Goal: Transaction & Acquisition: Download file/media

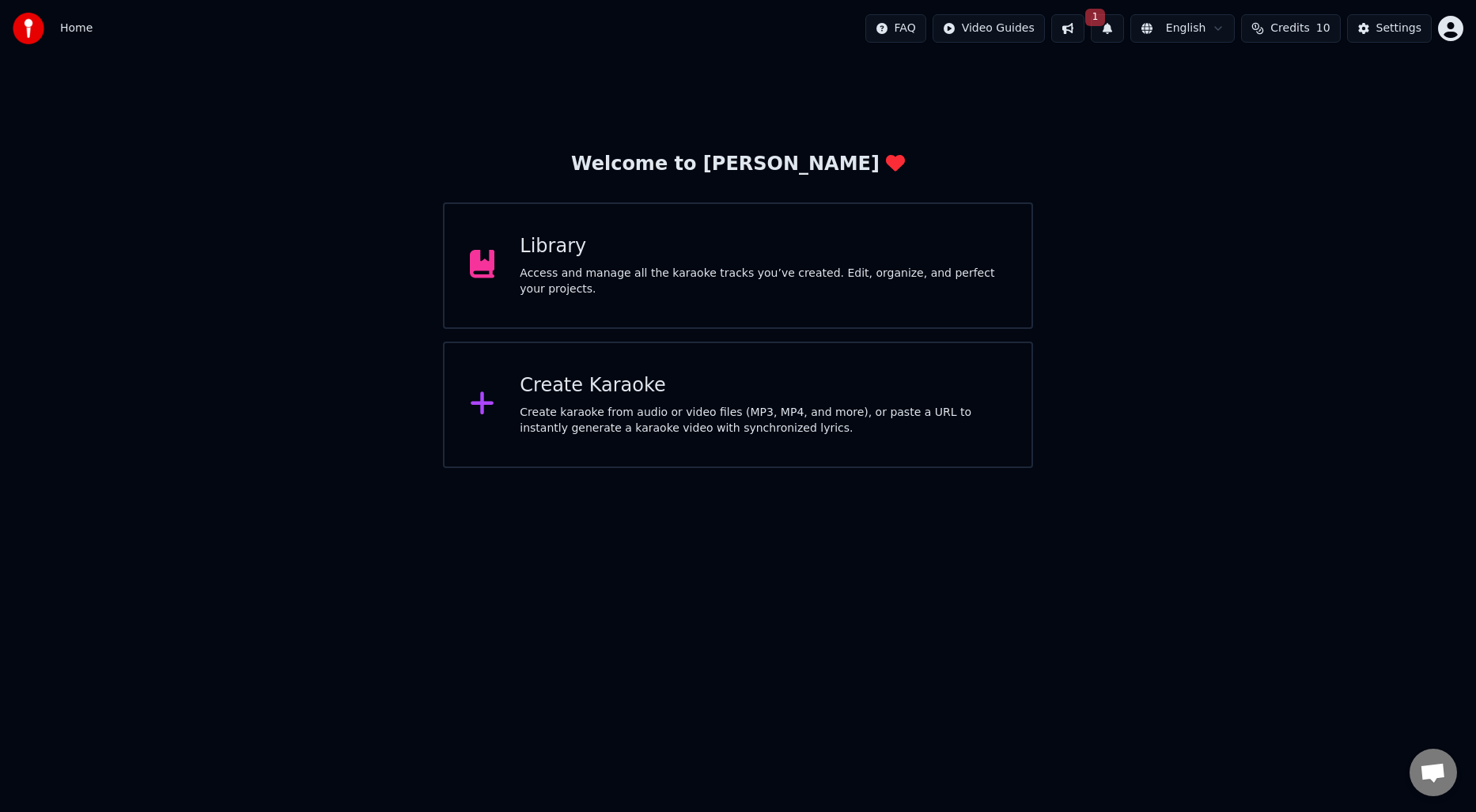
click at [730, 400] on div "Create Karaoke Create karaoke from audio or video files (MP3, MP4, and more), o…" at bounding box center [763, 405] width 486 height 63
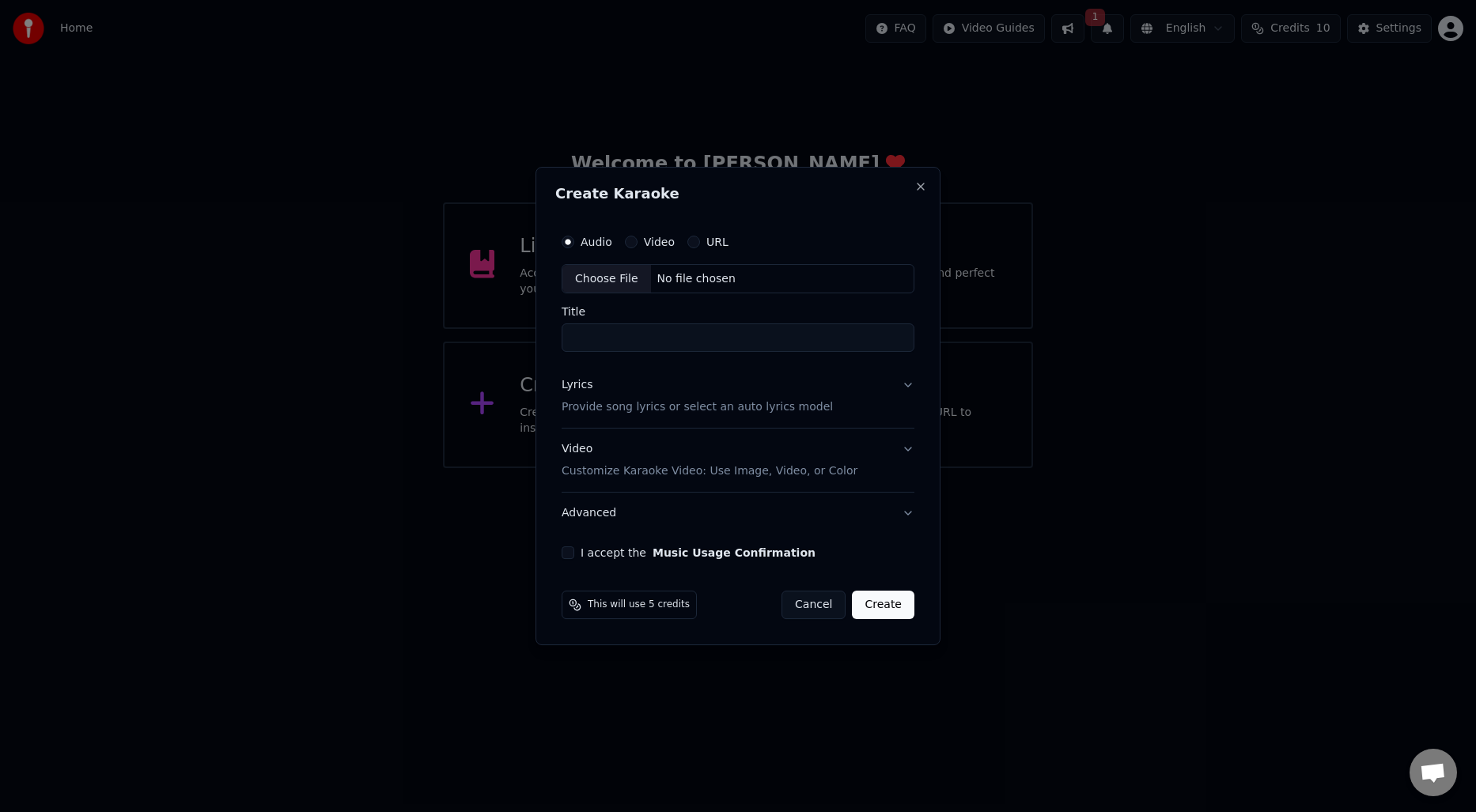
click at [800, 595] on button "Cancel" at bounding box center [814, 605] width 64 height 28
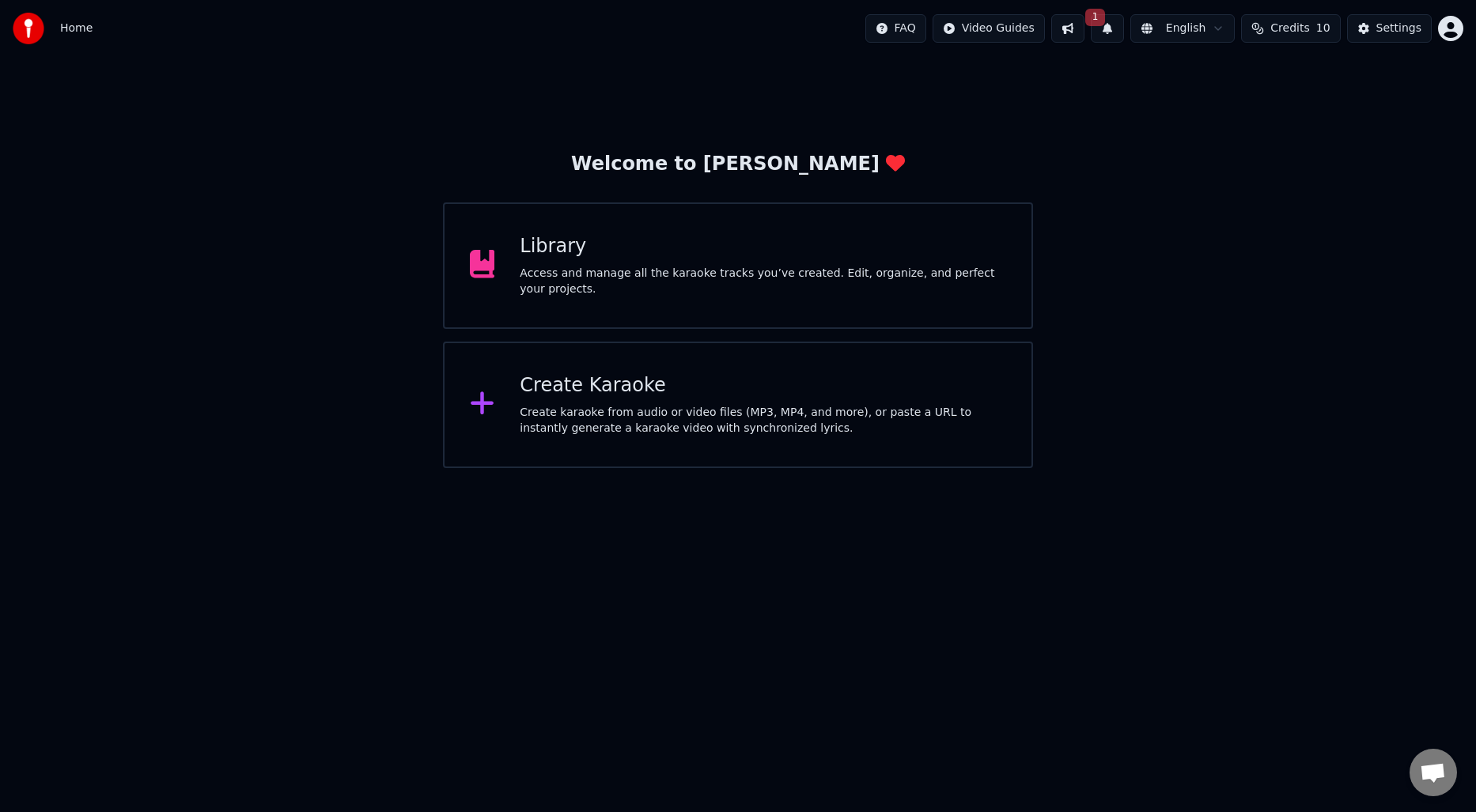
click at [691, 257] on div "Library" at bounding box center [763, 247] width 486 height 26
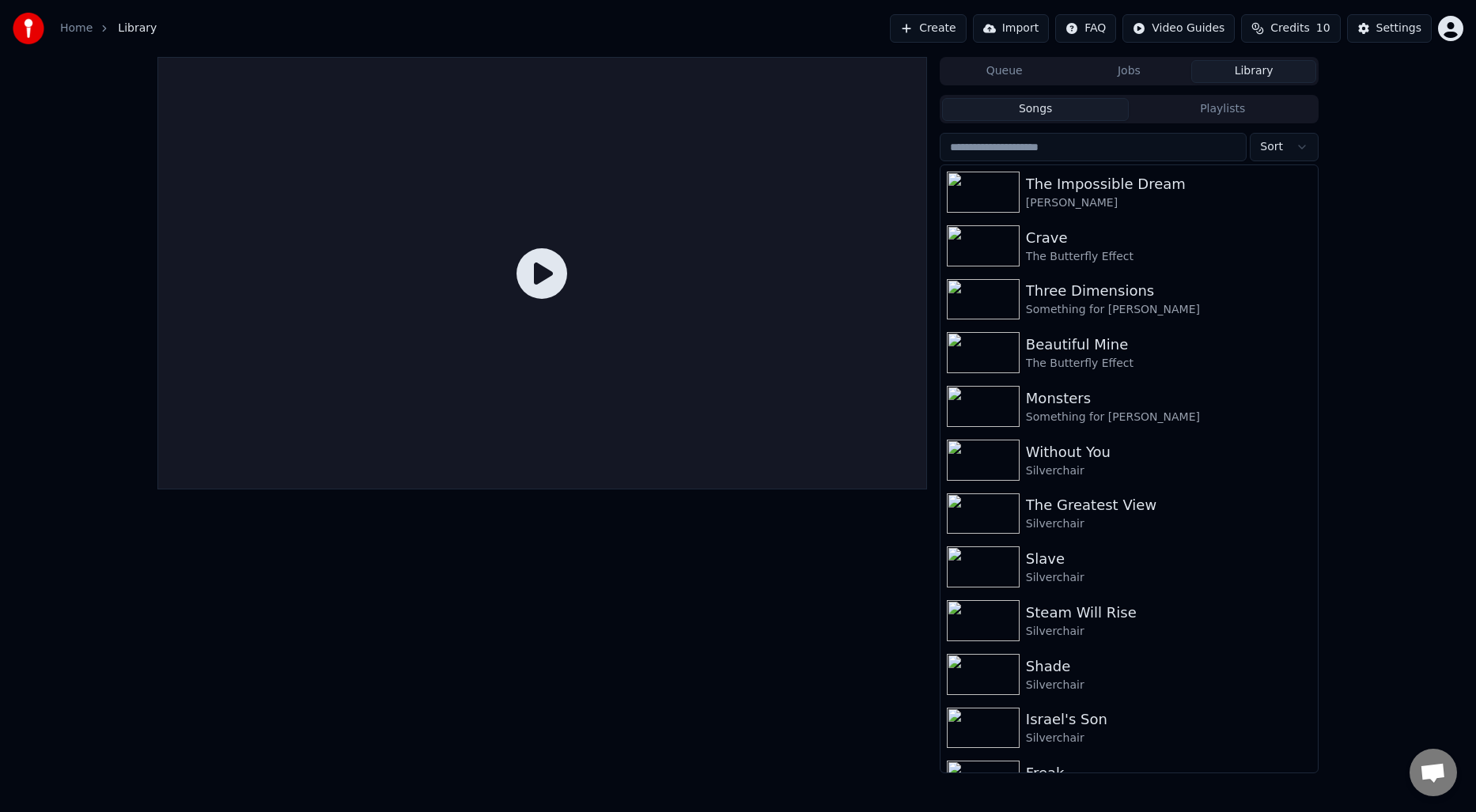
click at [1387, 320] on div "Queue Jobs Library Songs Playlists Sort The Impossible Dream [PERSON_NAME] Crav…" at bounding box center [738, 415] width 1476 height 717
click at [943, 24] on button "Create" at bounding box center [928, 28] width 76 height 28
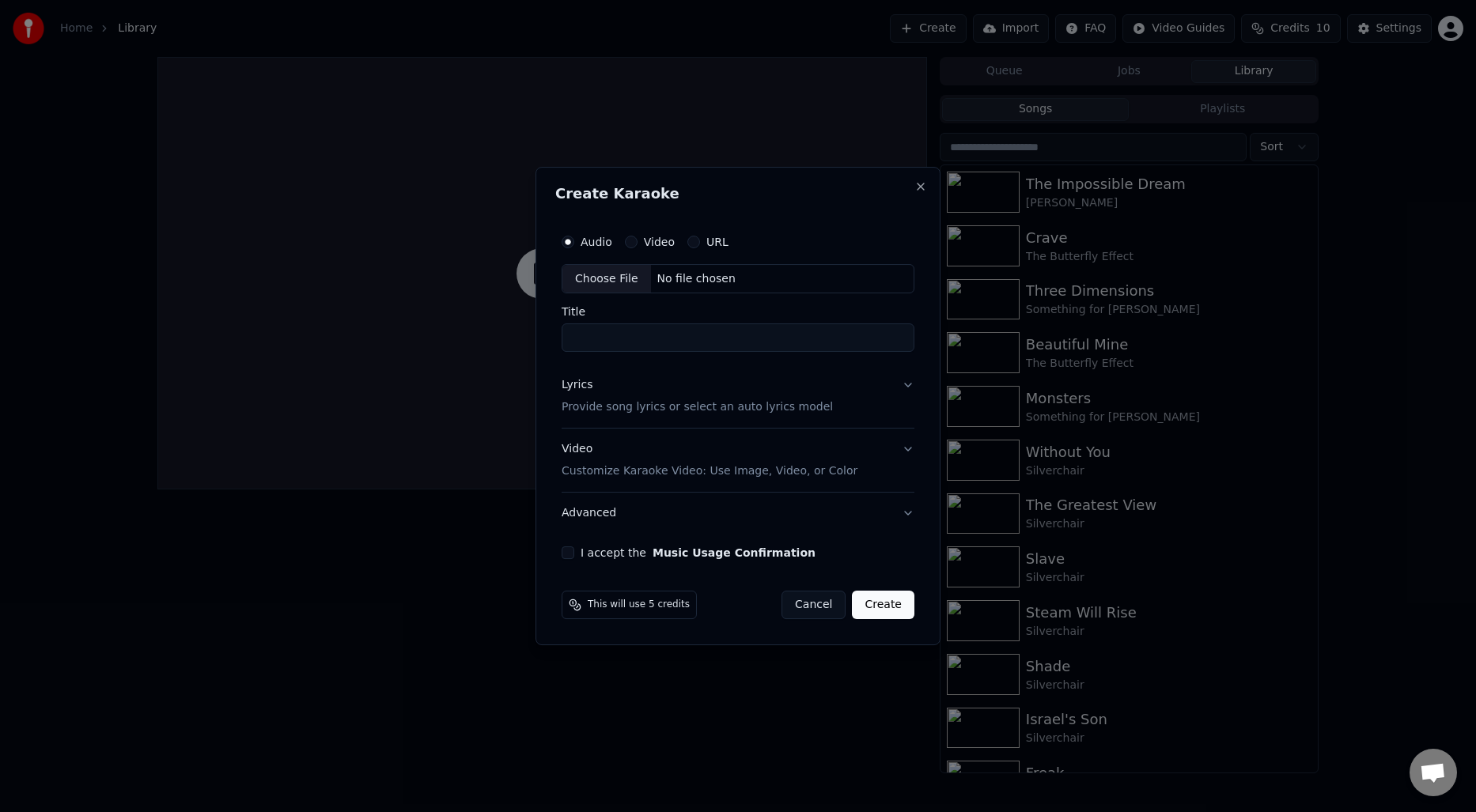
click at [586, 280] on div "Choose File" at bounding box center [607, 280] width 89 height 28
type input "**********"
click at [904, 386] on button "Lyrics Provide song lyrics or select an auto lyrics model" at bounding box center [738, 397] width 359 height 63
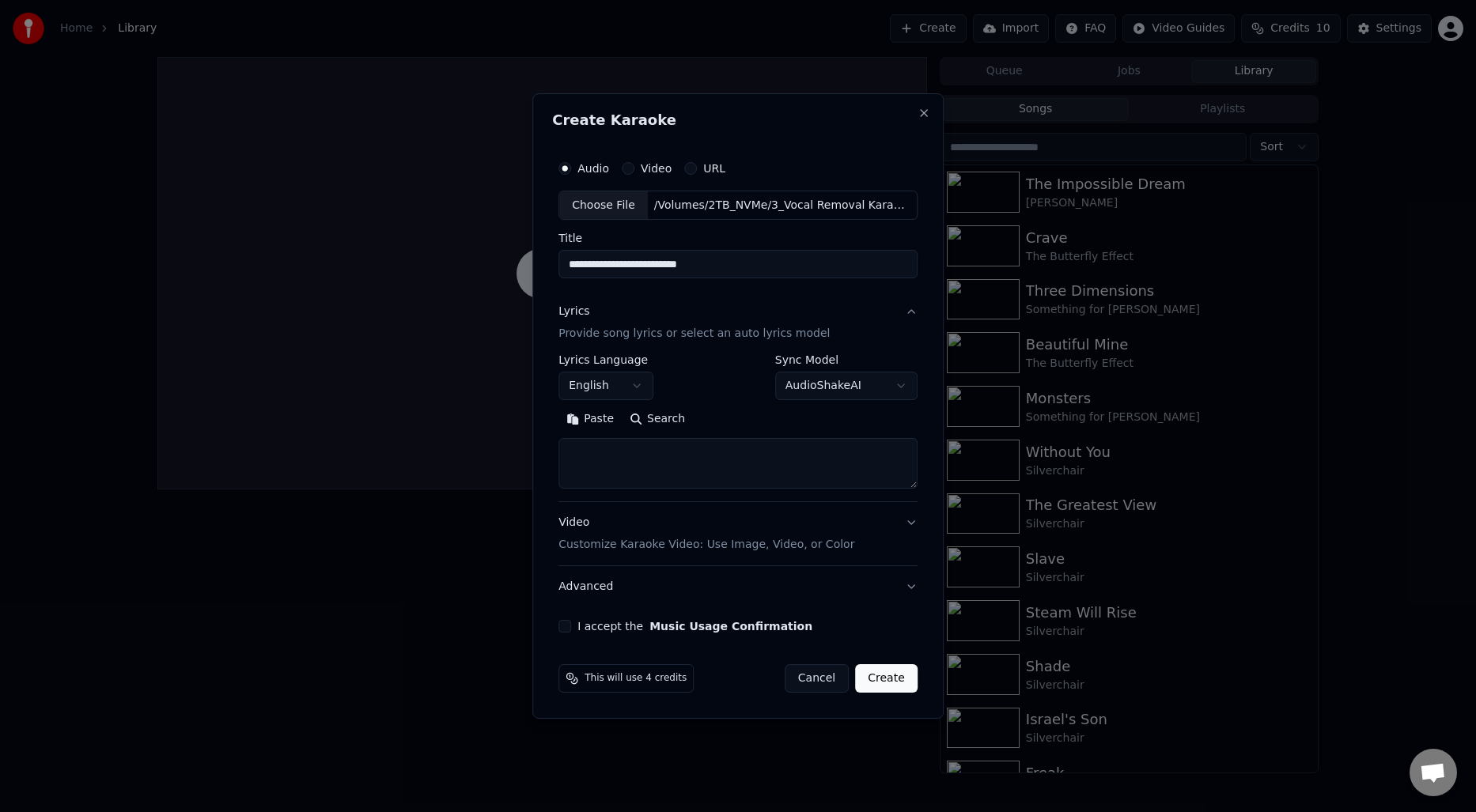
click at [657, 419] on button "Search" at bounding box center [658, 420] width 71 height 26
type textarea "**********"
click at [912, 522] on button "Video Customize Karaoke Video: Use Image, Video, or Color" at bounding box center [738, 534] width 359 height 63
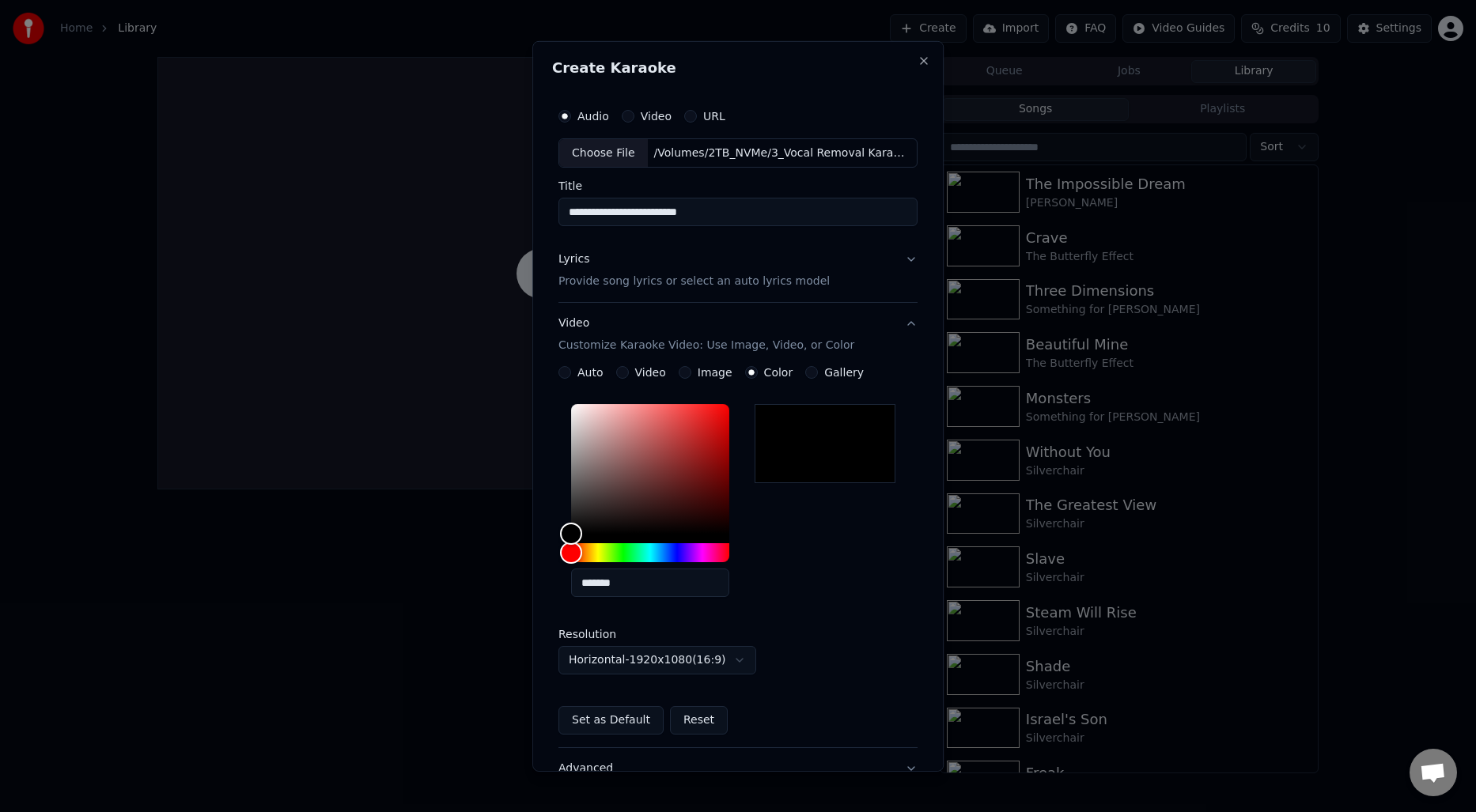
scroll to position [129, 0]
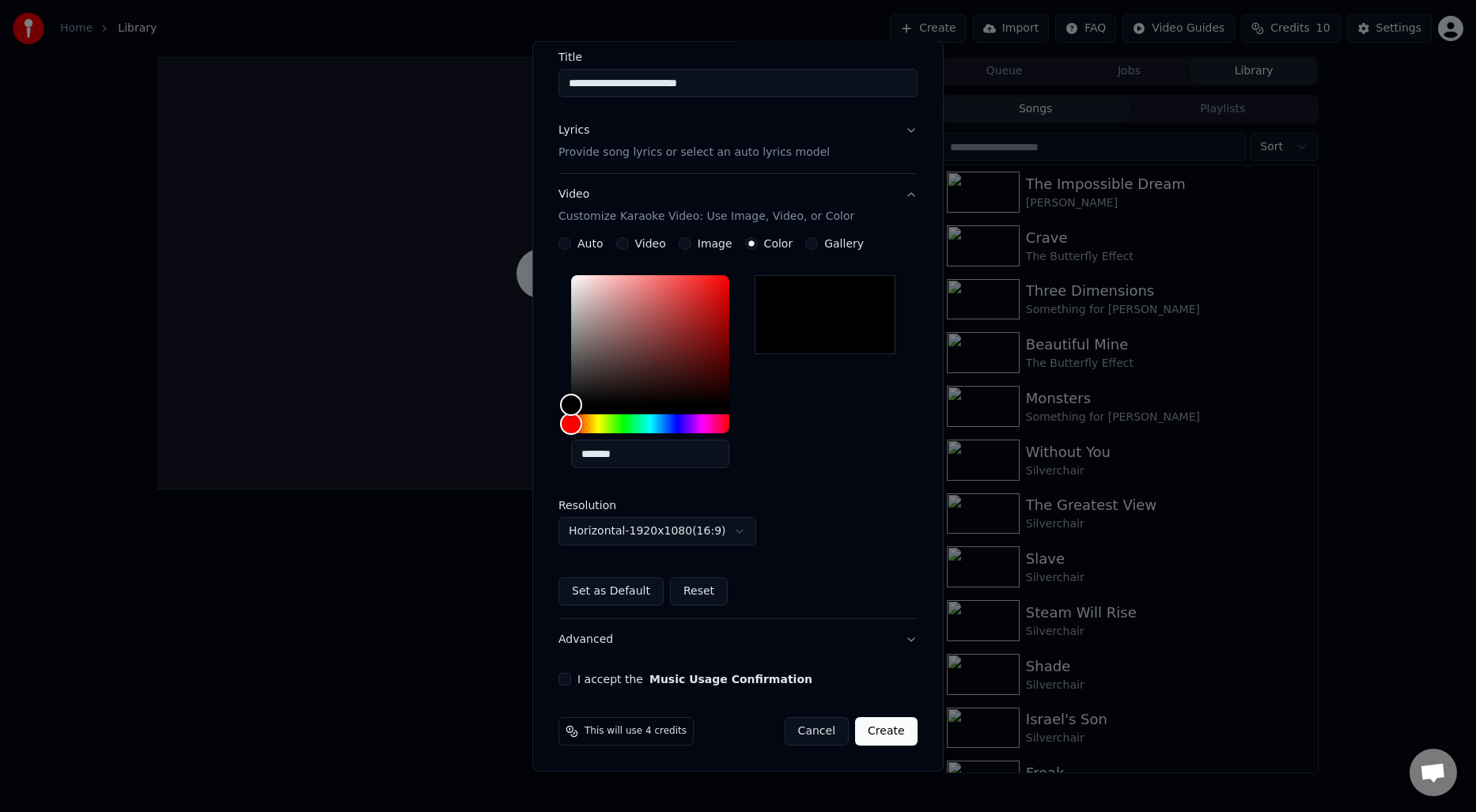
click at [567, 678] on button "I accept the Music Usage Confirmation" at bounding box center [564, 680] width 12 height 12
click at [912, 635] on button "Advanced" at bounding box center [738, 640] width 359 height 41
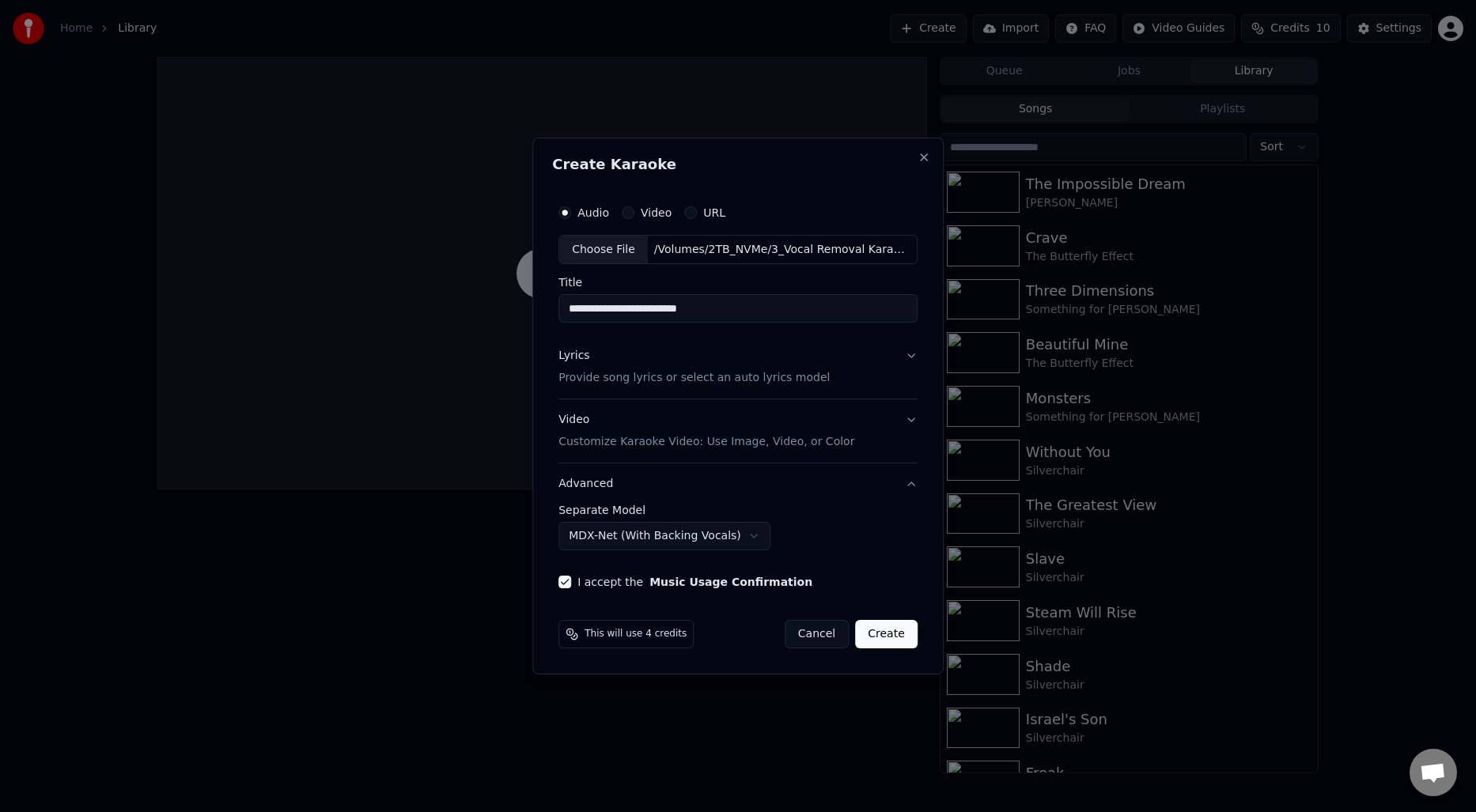
click at [754, 541] on body "**********" at bounding box center [738, 406] width 1476 height 812
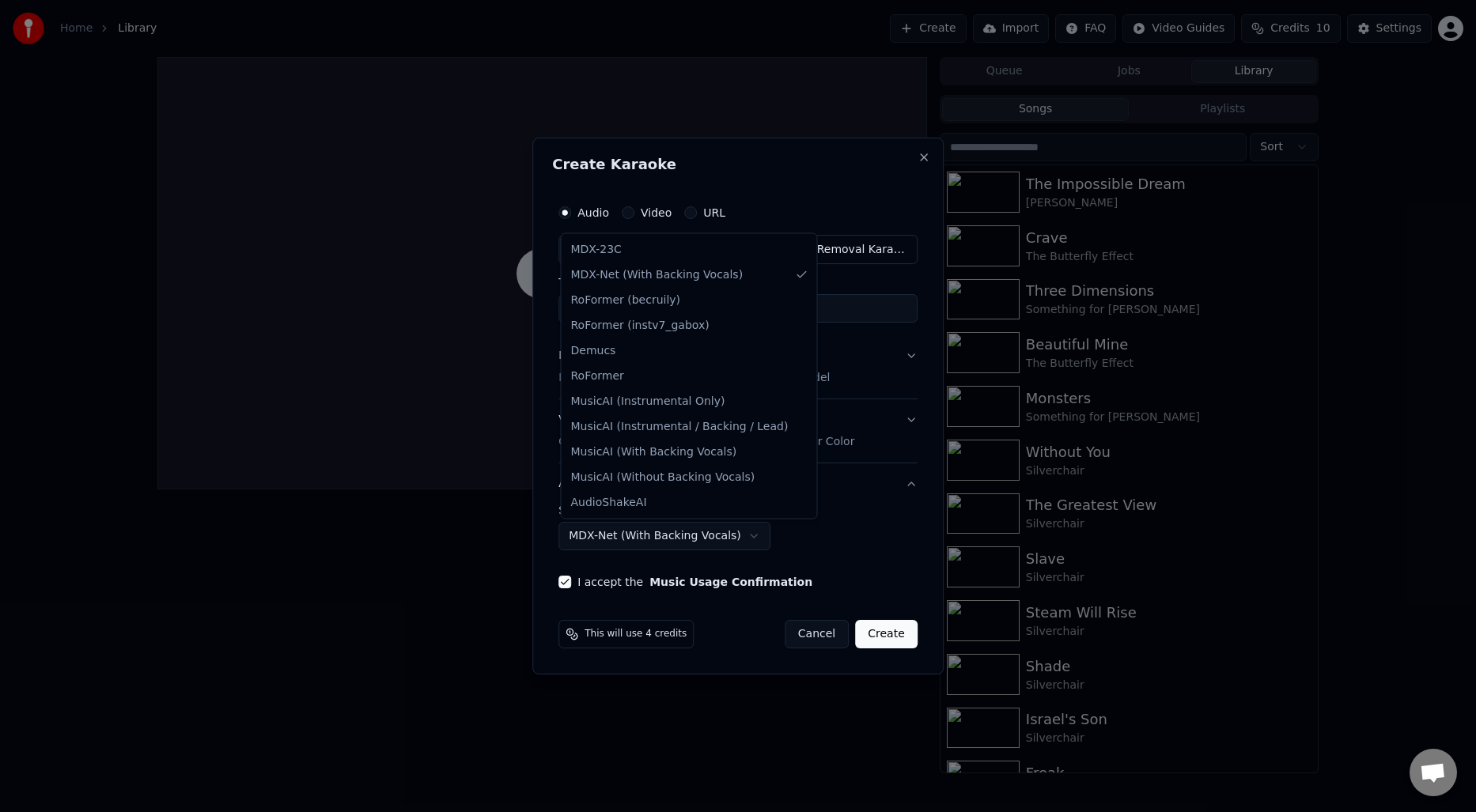
click at [905, 572] on body "**********" at bounding box center [738, 406] width 1476 height 812
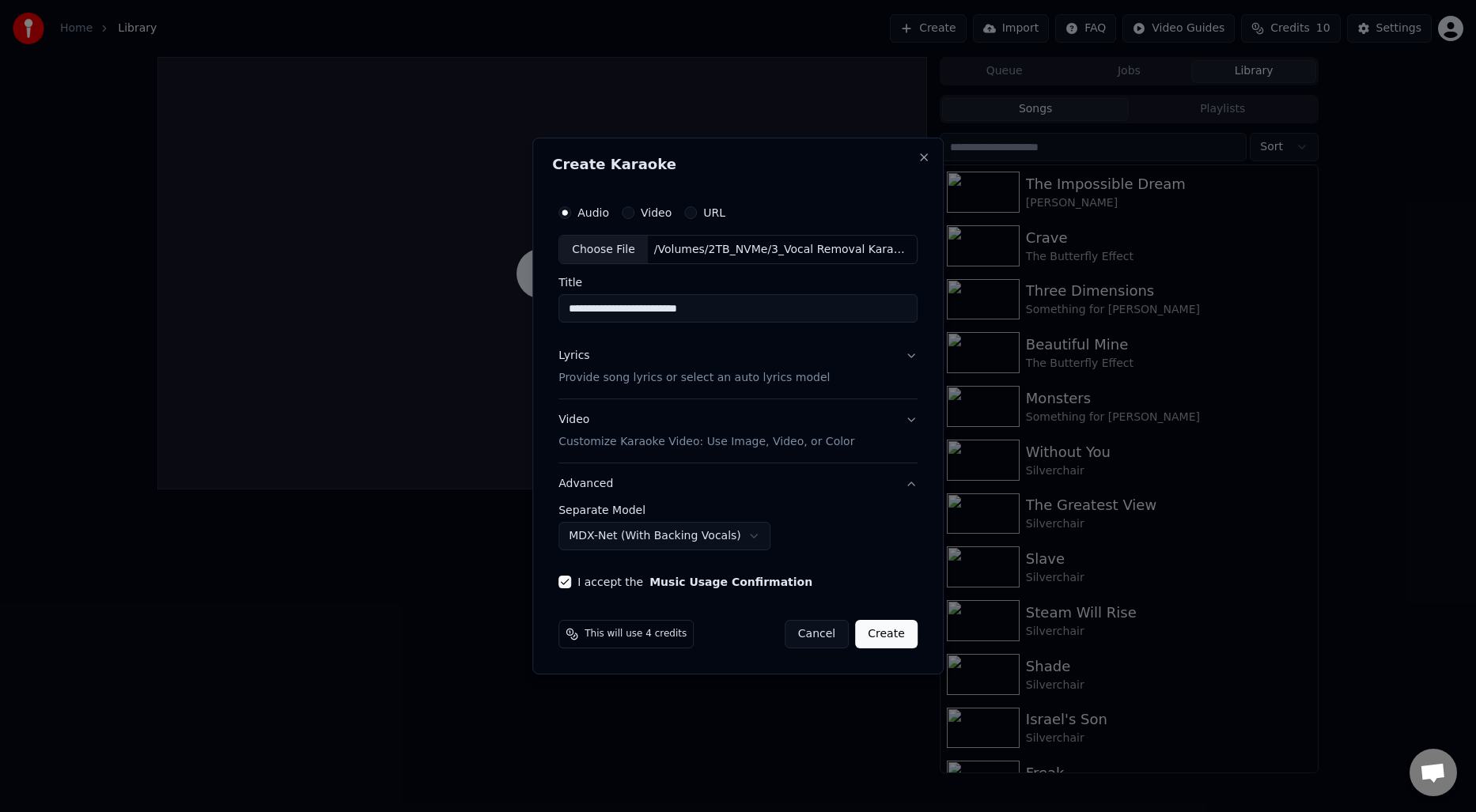
click at [881, 636] on button "Create" at bounding box center [887, 635] width 62 height 28
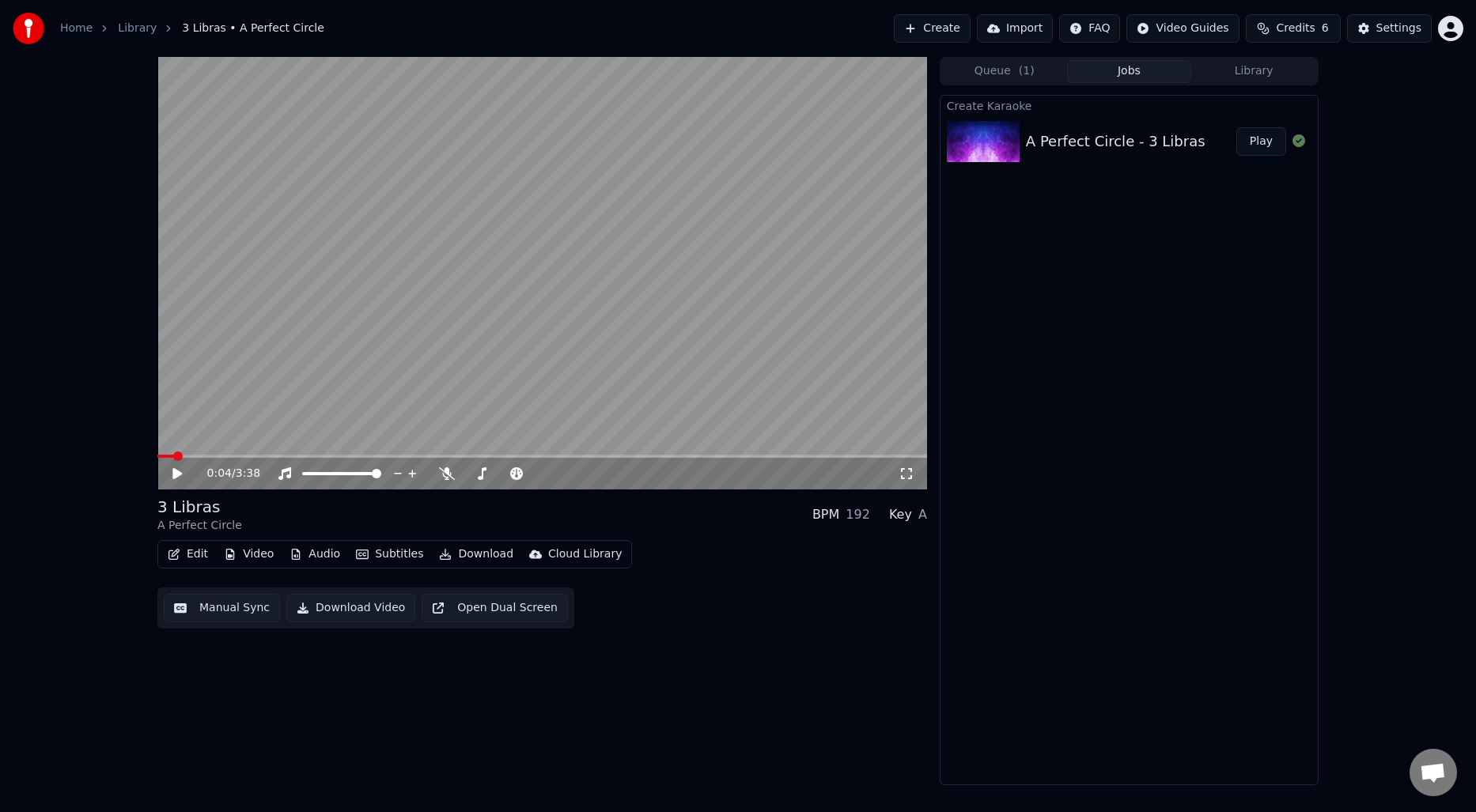
click at [171, 473] on icon at bounding box center [189, 474] width 37 height 12
click at [199, 458] on span at bounding box center [200, 456] width 10 height 10
click at [216, 456] on span at bounding box center [541, 457] width 770 height 4
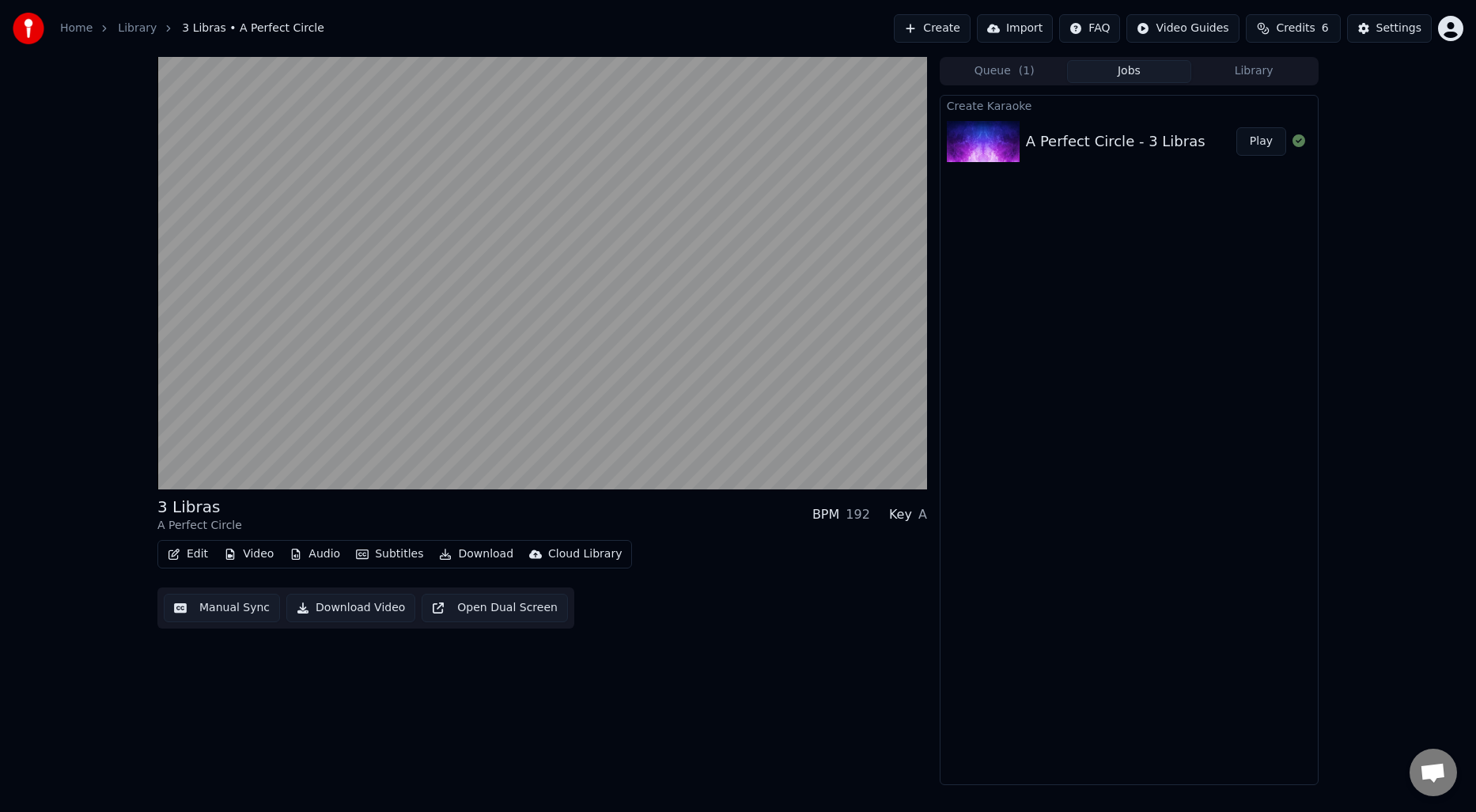
click at [662, 689] on div "3 Libras A Perfect Circle BPM 192 Key A Edit Video Audio Subtitles Download Clo…" at bounding box center [541, 421] width 770 height 729
click at [1402, 42] on button "Settings" at bounding box center [1389, 28] width 84 height 28
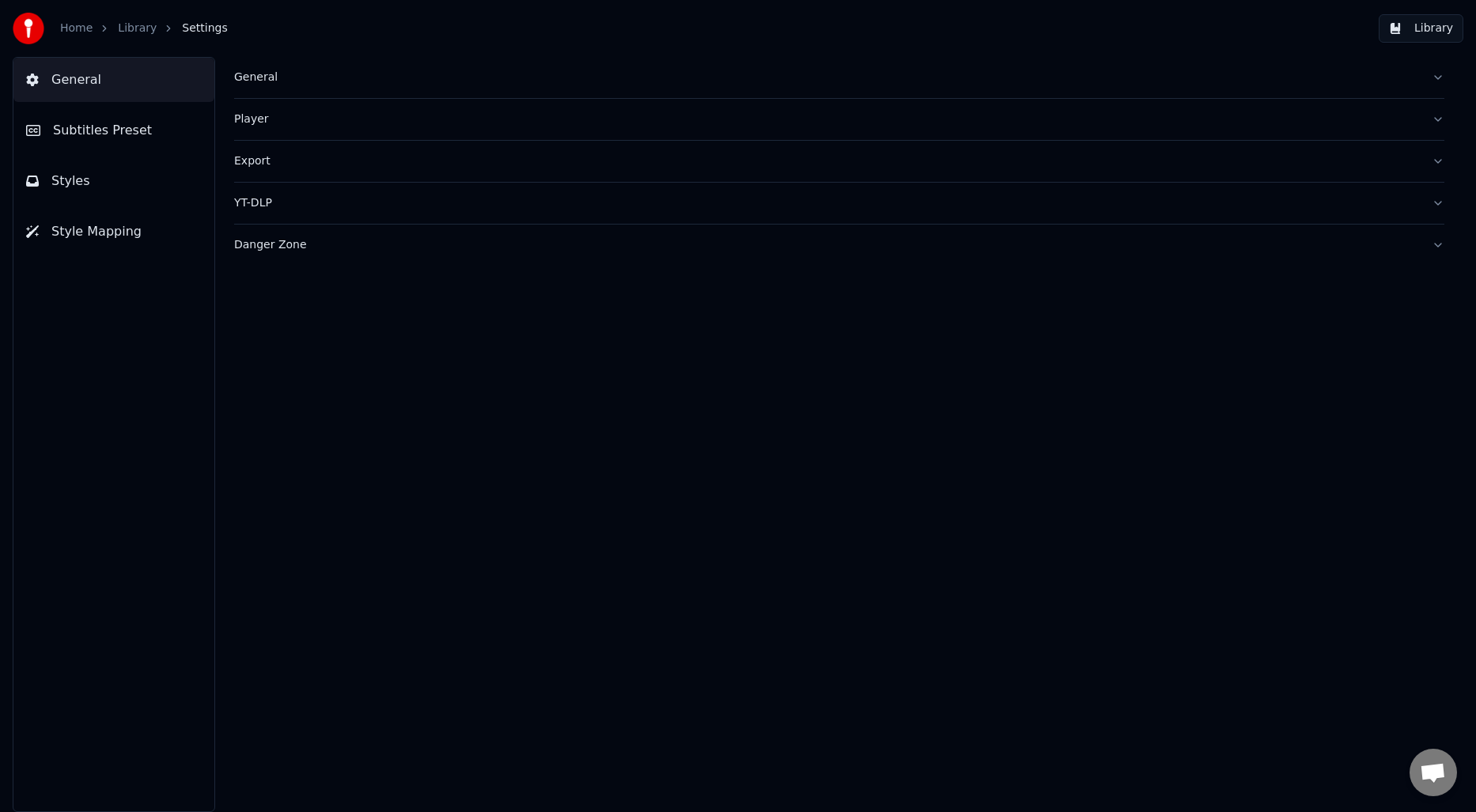
click at [279, 155] on div "Export" at bounding box center [826, 162] width 1185 height 16
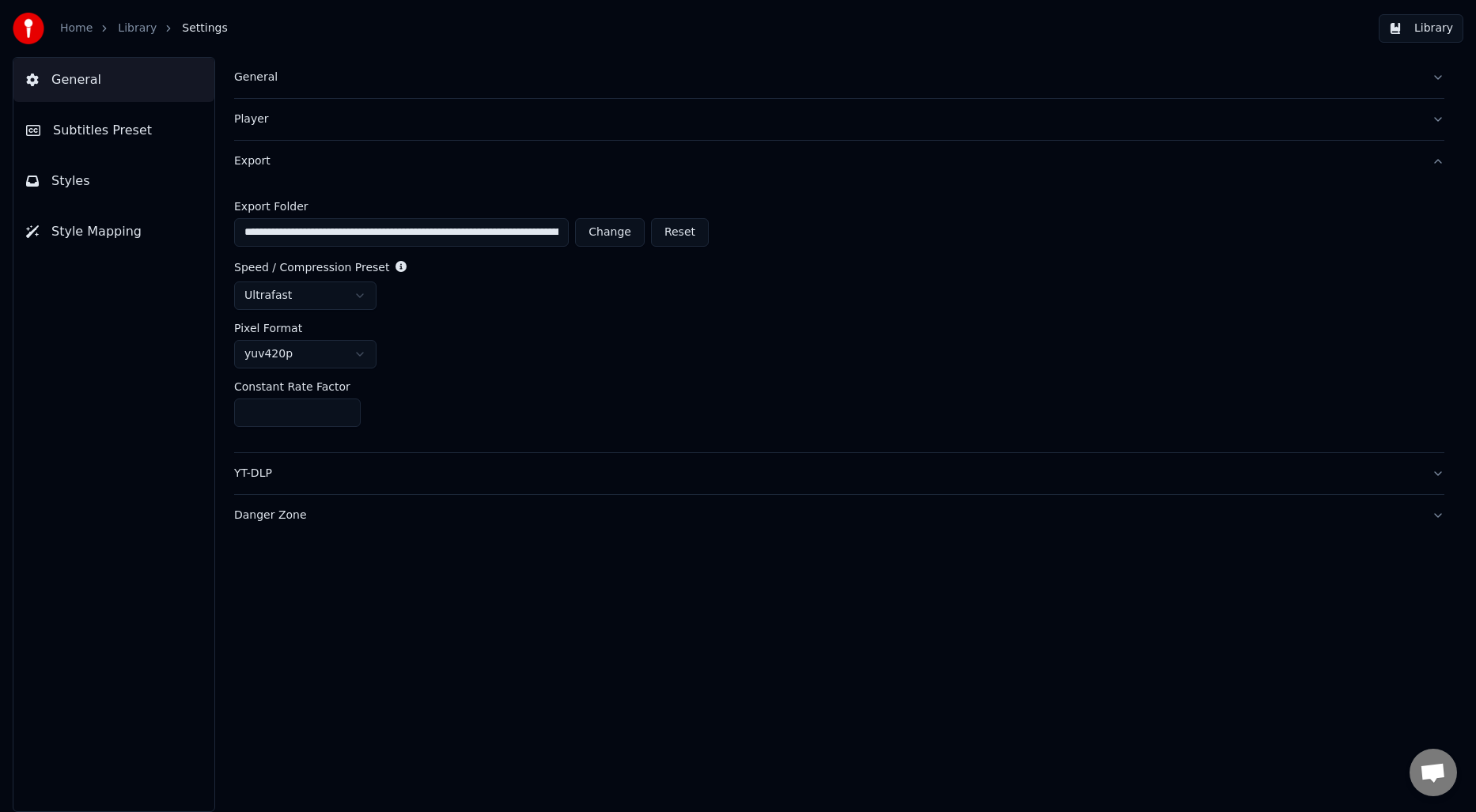
click at [105, 139] on span "Subtitles Preset" at bounding box center [102, 130] width 99 height 19
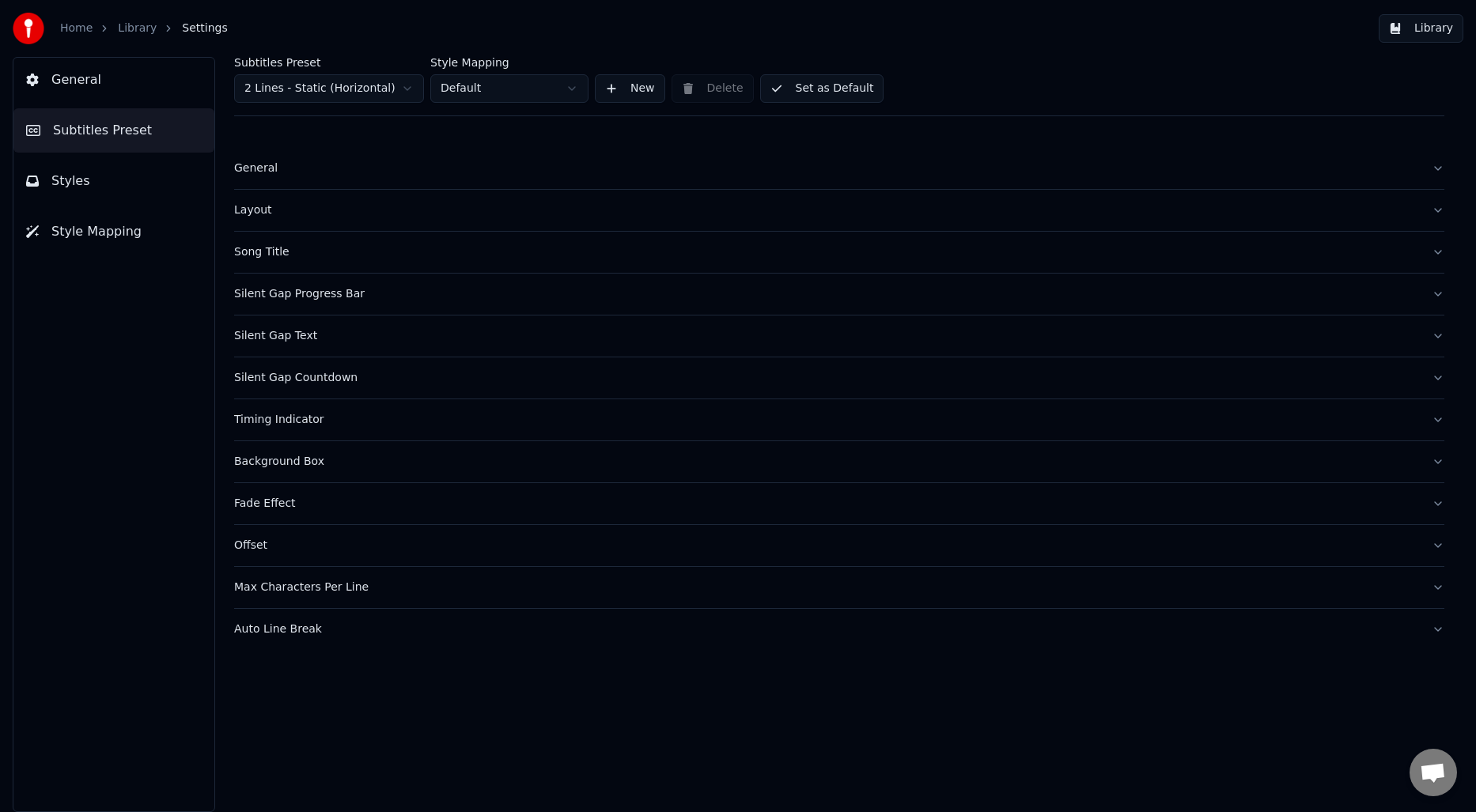
click at [328, 89] on html "Home Library Settings Library General Subtitles Preset Styles Style Mapping Sub…" at bounding box center [738, 406] width 1476 height 812
click at [320, 620] on button "Advanced Settings" at bounding box center [840, 629] width 1211 height 41
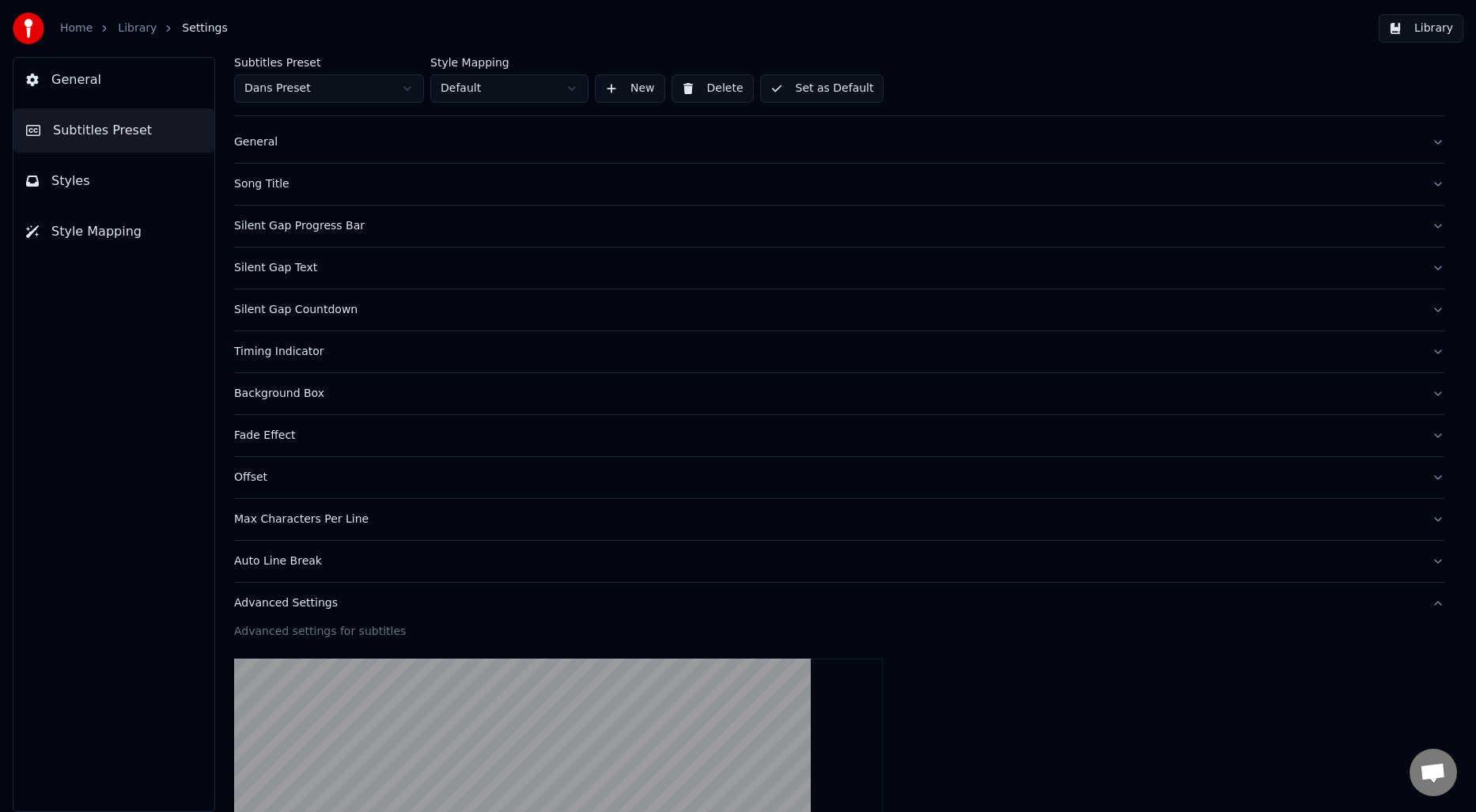
scroll to position [15, 0]
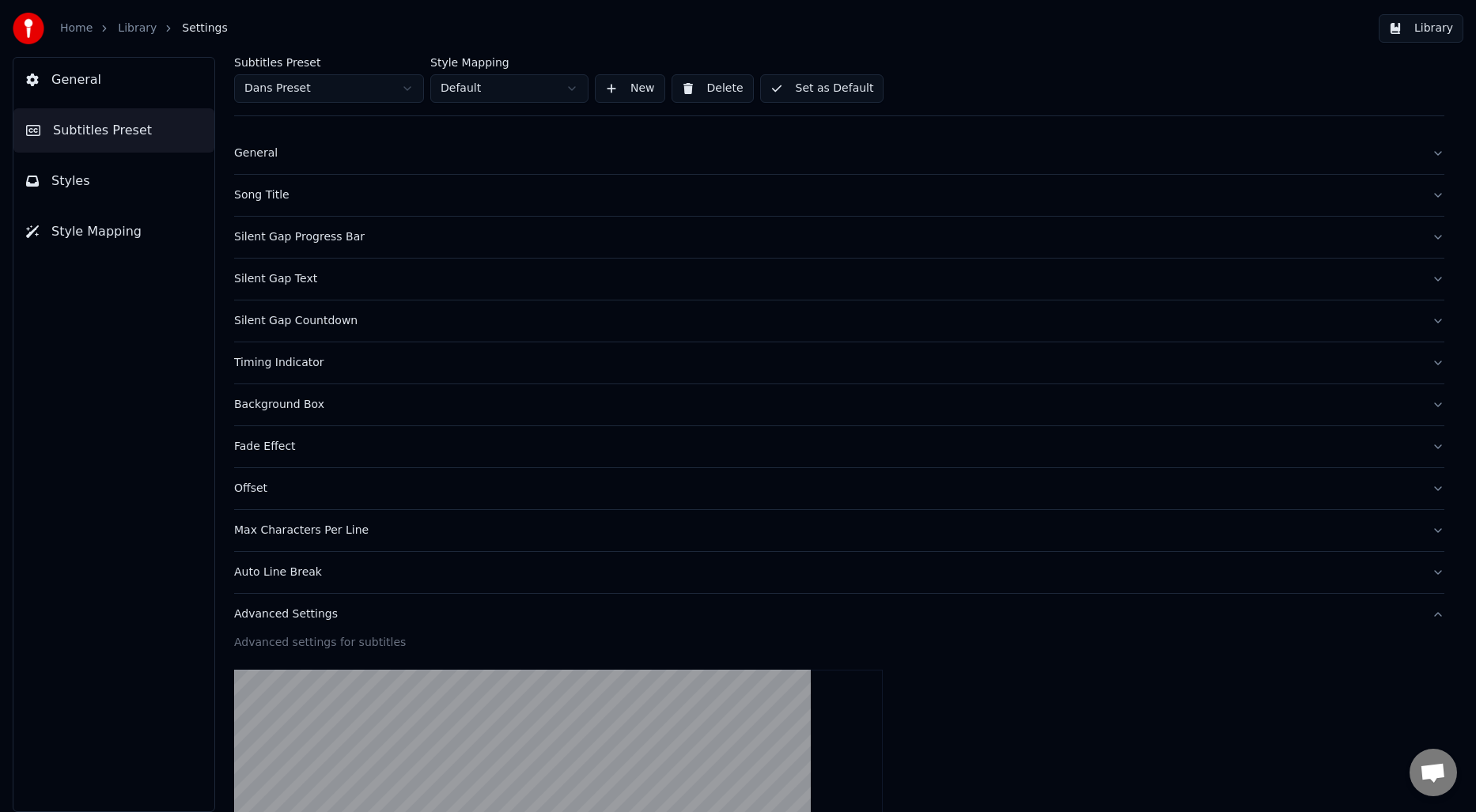
click at [331, 619] on div "Advanced Settings" at bounding box center [826, 615] width 1185 height 16
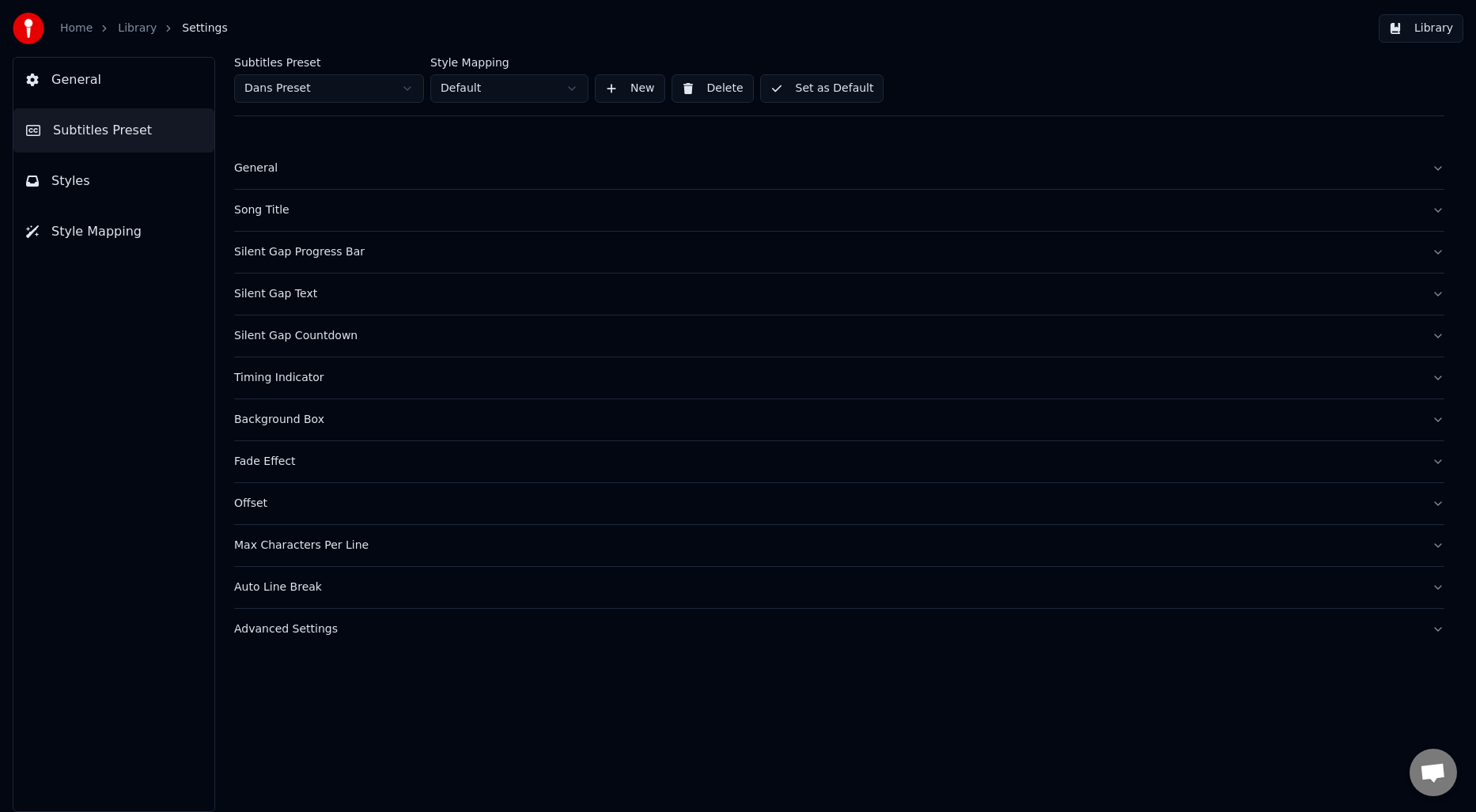
click at [275, 499] on div "Offset" at bounding box center [826, 504] width 1185 height 16
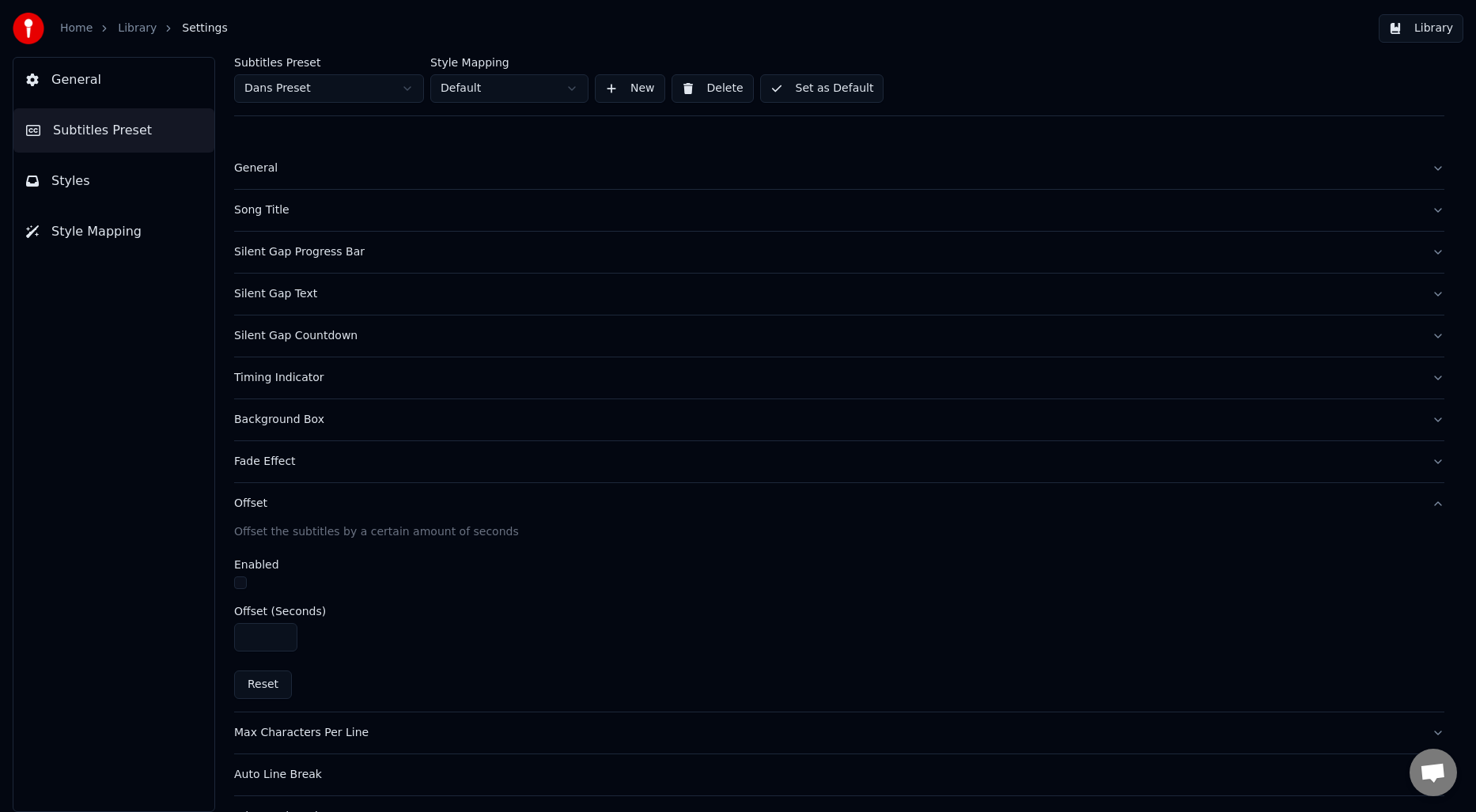
click at [241, 587] on button "button" at bounding box center [241, 583] width 12 height 12
click at [836, 90] on button "Set as Default" at bounding box center [823, 89] width 124 height 28
click at [126, 31] on link "Library" at bounding box center [138, 28] width 39 height 16
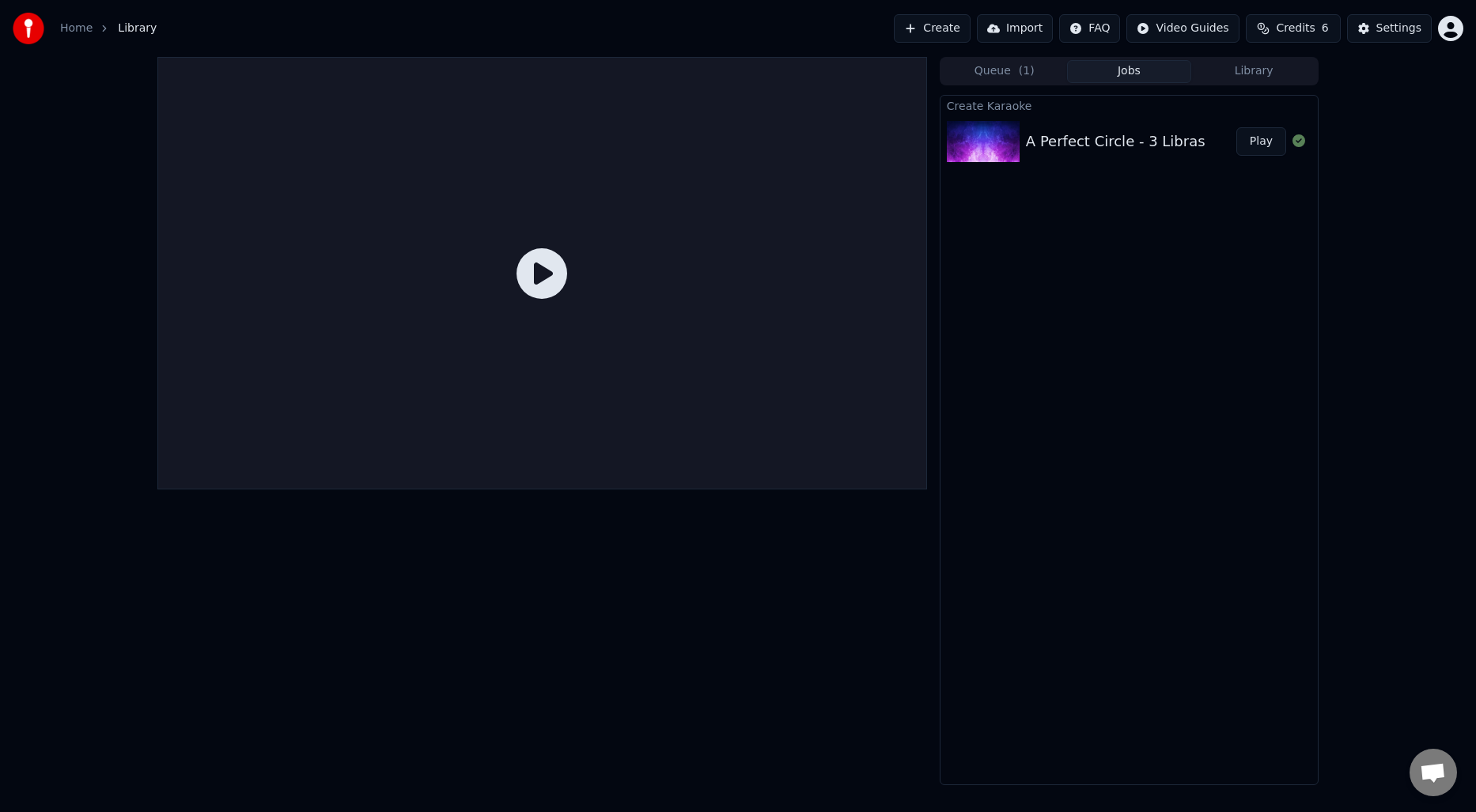
click at [1183, 126] on div "A Perfect Circle - 3 Libras Play" at bounding box center [1129, 141] width 377 height 54
click at [521, 265] on icon at bounding box center [541, 273] width 51 height 51
click at [544, 281] on icon at bounding box center [541, 273] width 51 height 51
click at [1188, 325] on div "Create Karaoke A Perfect Circle - 3 Libras Play" at bounding box center [1129, 440] width 379 height 690
click at [1025, 84] on div "Queue ( 1 ) Jobs Library" at bounding box center [1129, 71] width 379 height 28
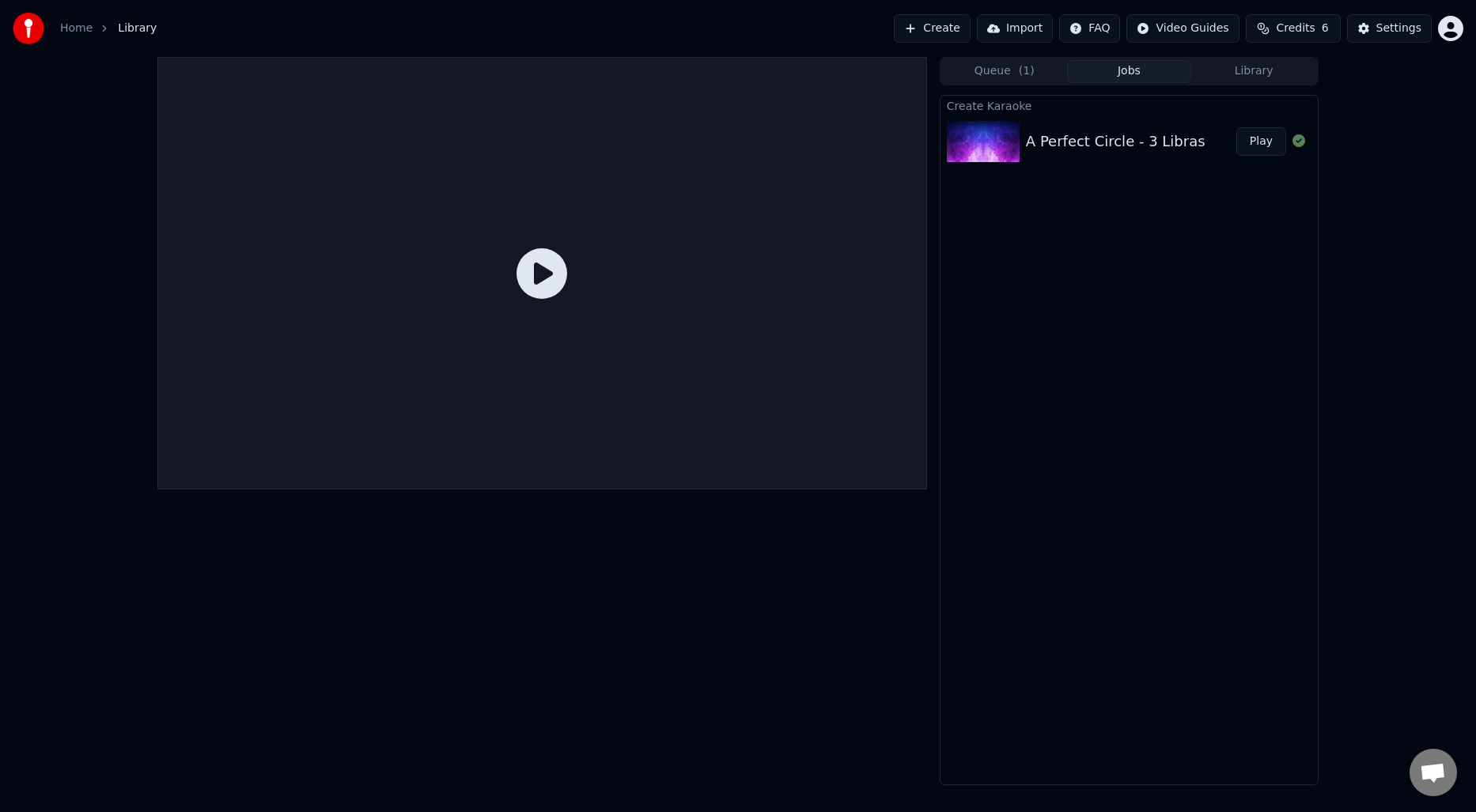
click at [1020, 75] on span "( 1 )" at bounding box center [1027, 71] width 16 height 16
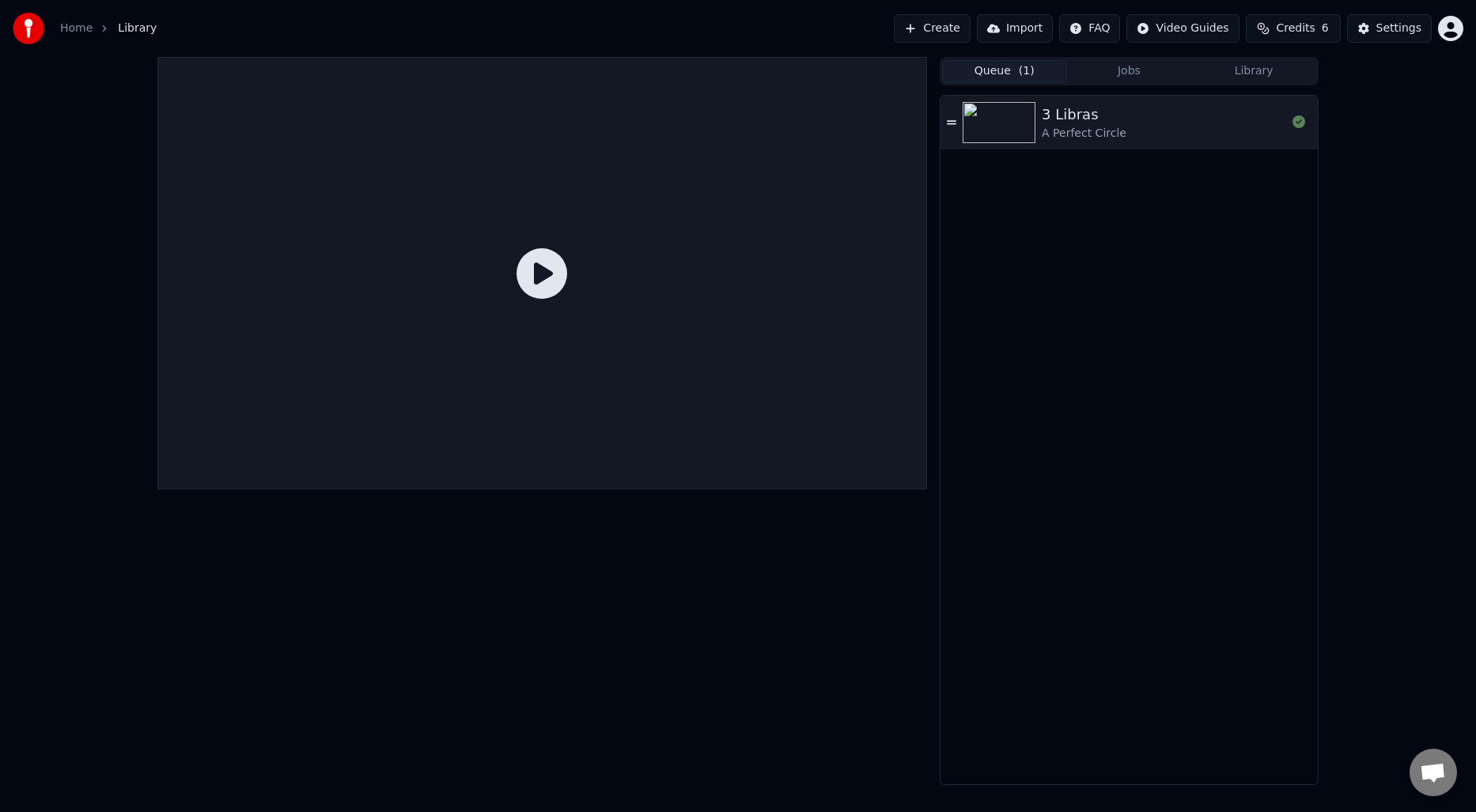
click at [1115, 116] on div "3 Libras" at bounding box center [1084, 114] width 84 height 22
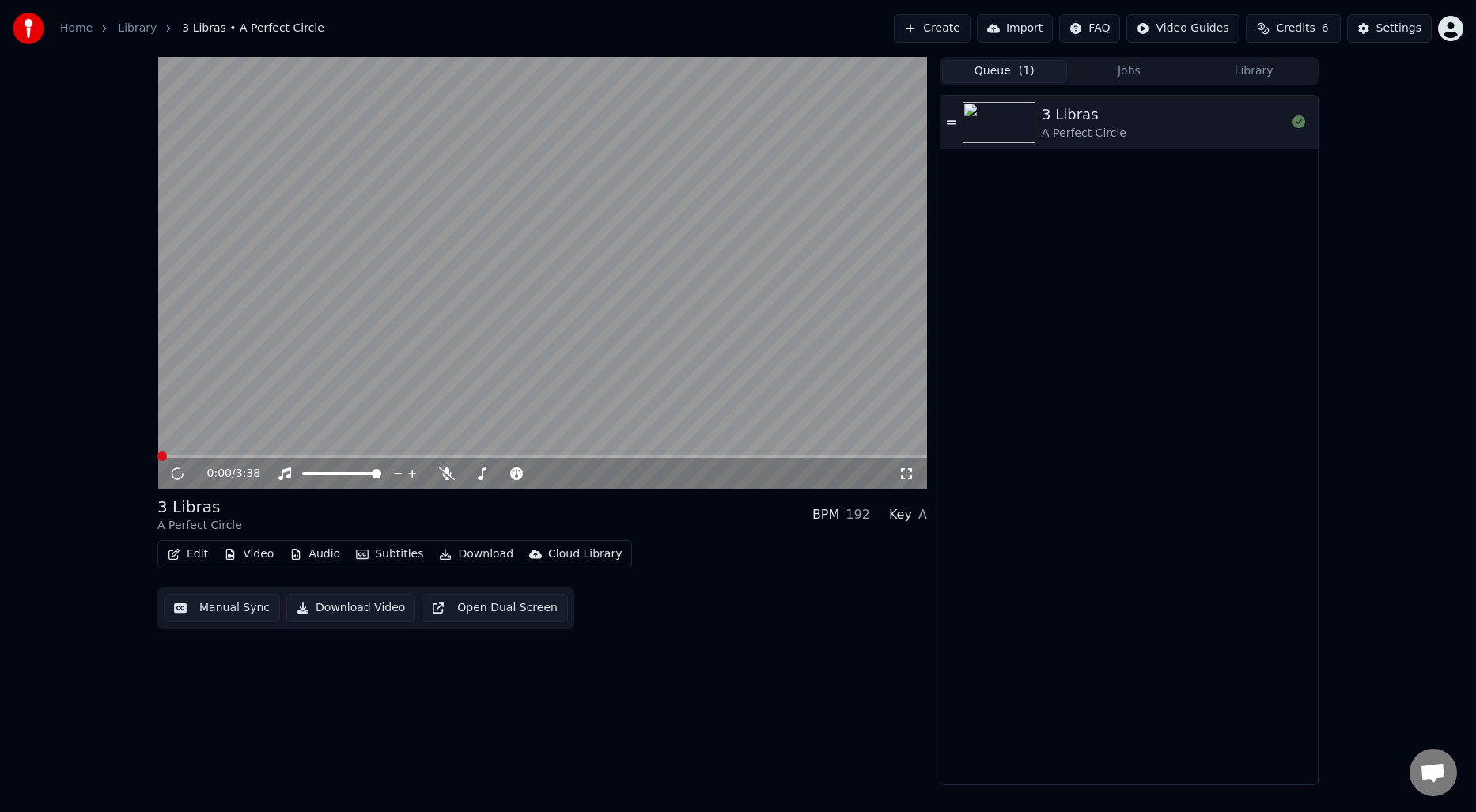
click at [1131, 69] on button "Jobs" at bounding box center [1129, 72] width 125 height 23
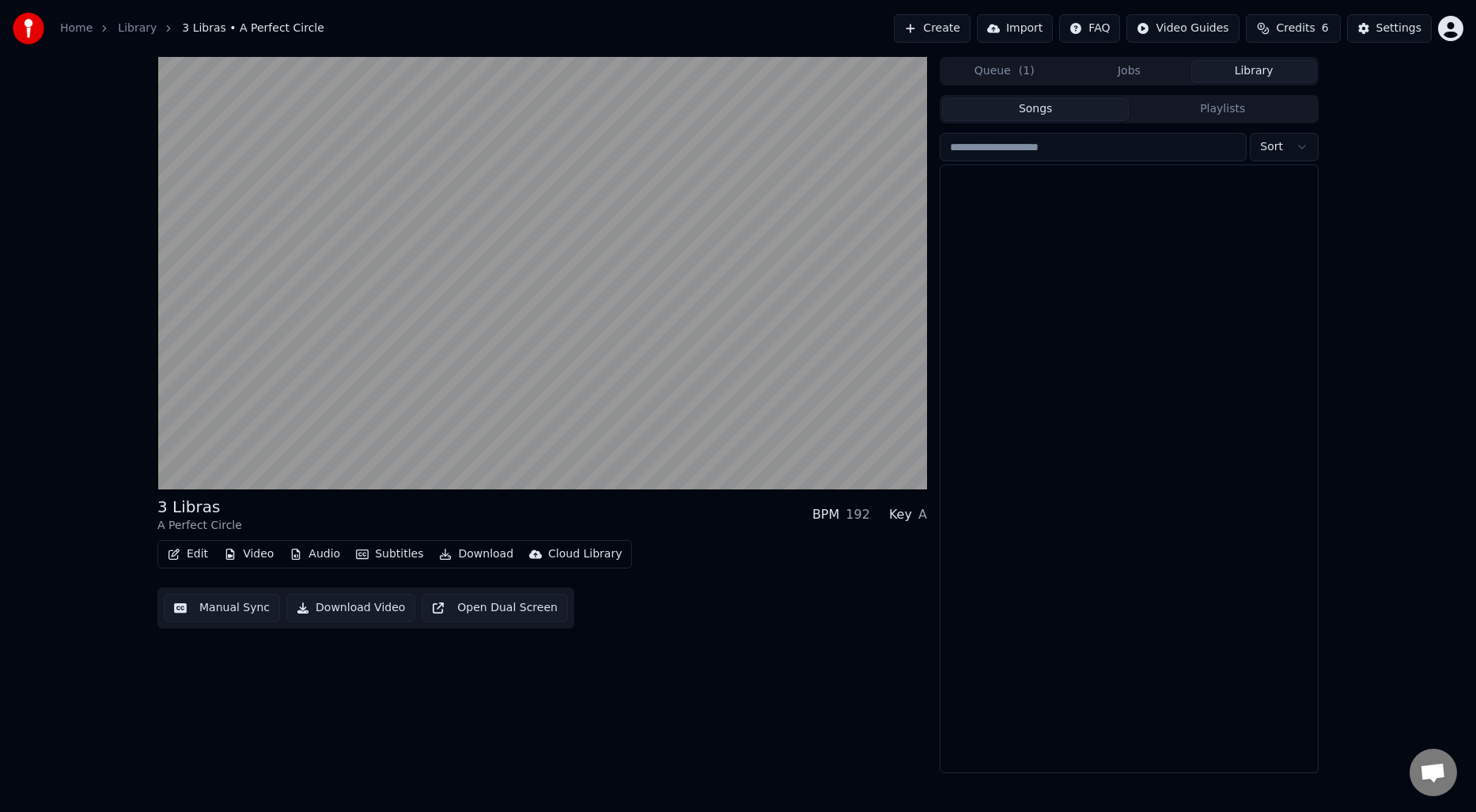
click at [1262, 69] on button "Library" at bounding box center [1253, 72] width 125 height 23
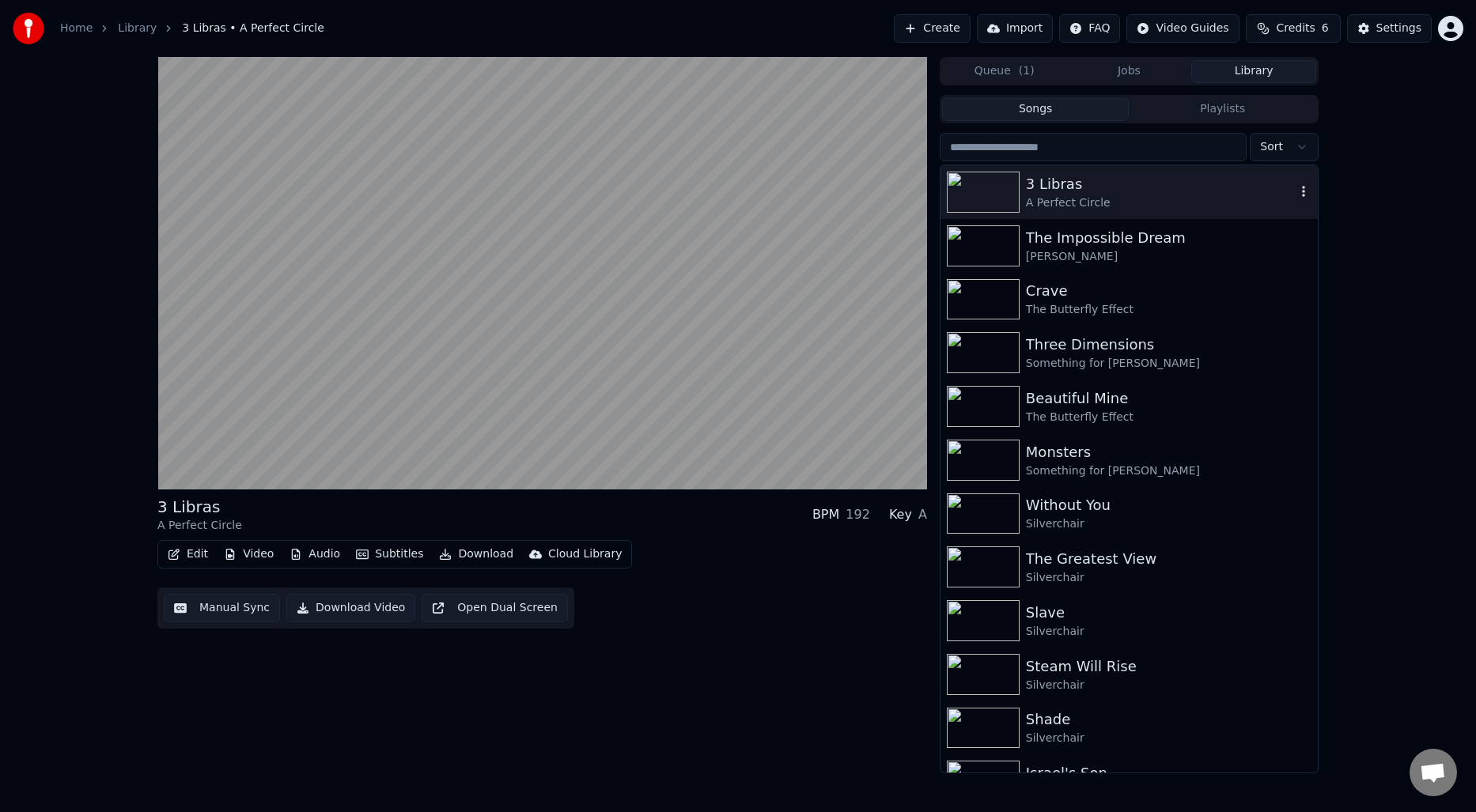
click at [1127, 186] on div "3 Libras" at bounding box center [1161, 184] width 270 height 22
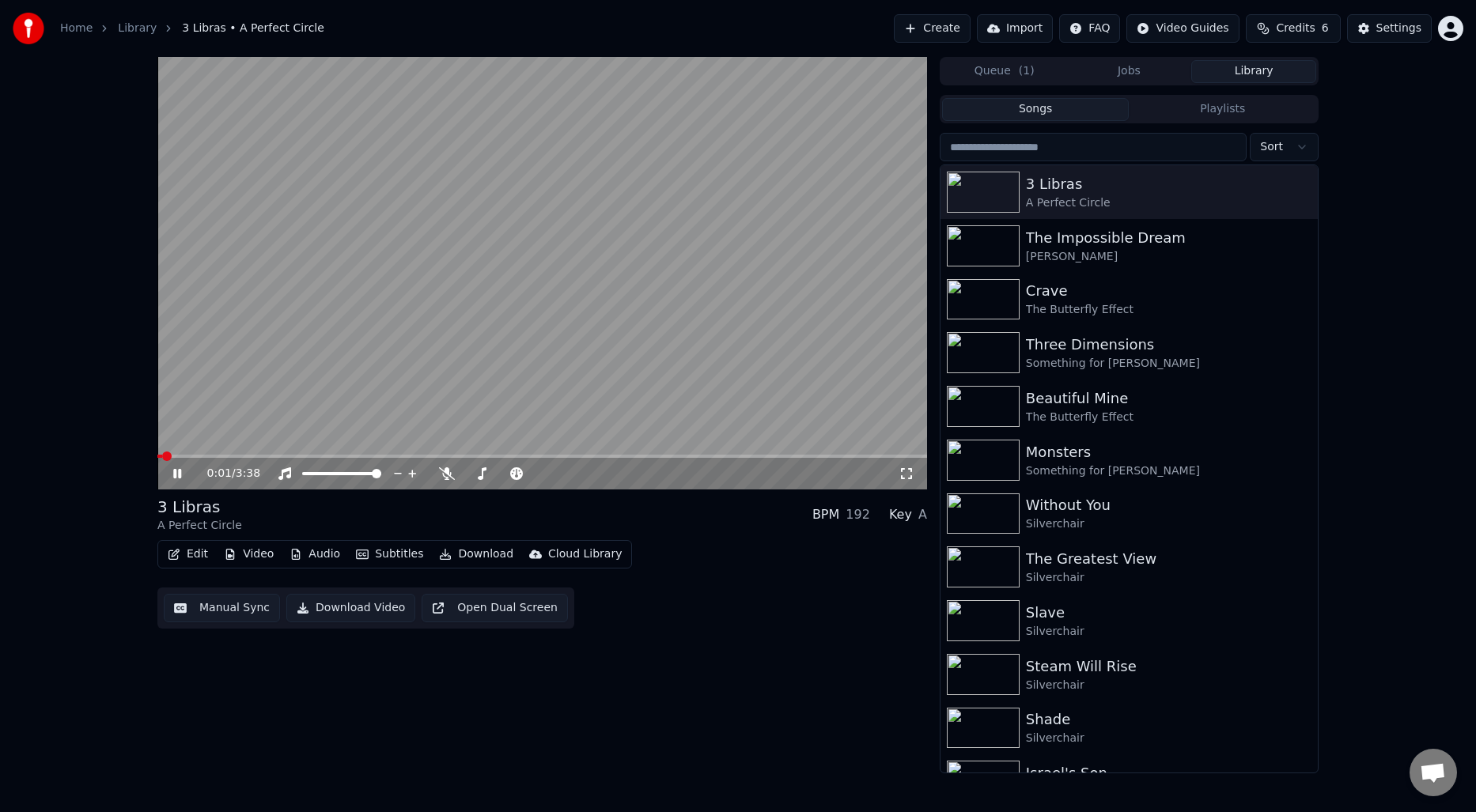
click at [217, 453] on video at bounding box center [541, 273] width 770 height 433
click at [232, 455] on span at bounding box center [541, 457] width 770 height 4
click at [246, 455] on span at bounding box center [541, 457] width 770 height 4
click at [266, 452] on video at bounding box center [541, 273] width 770 height 433
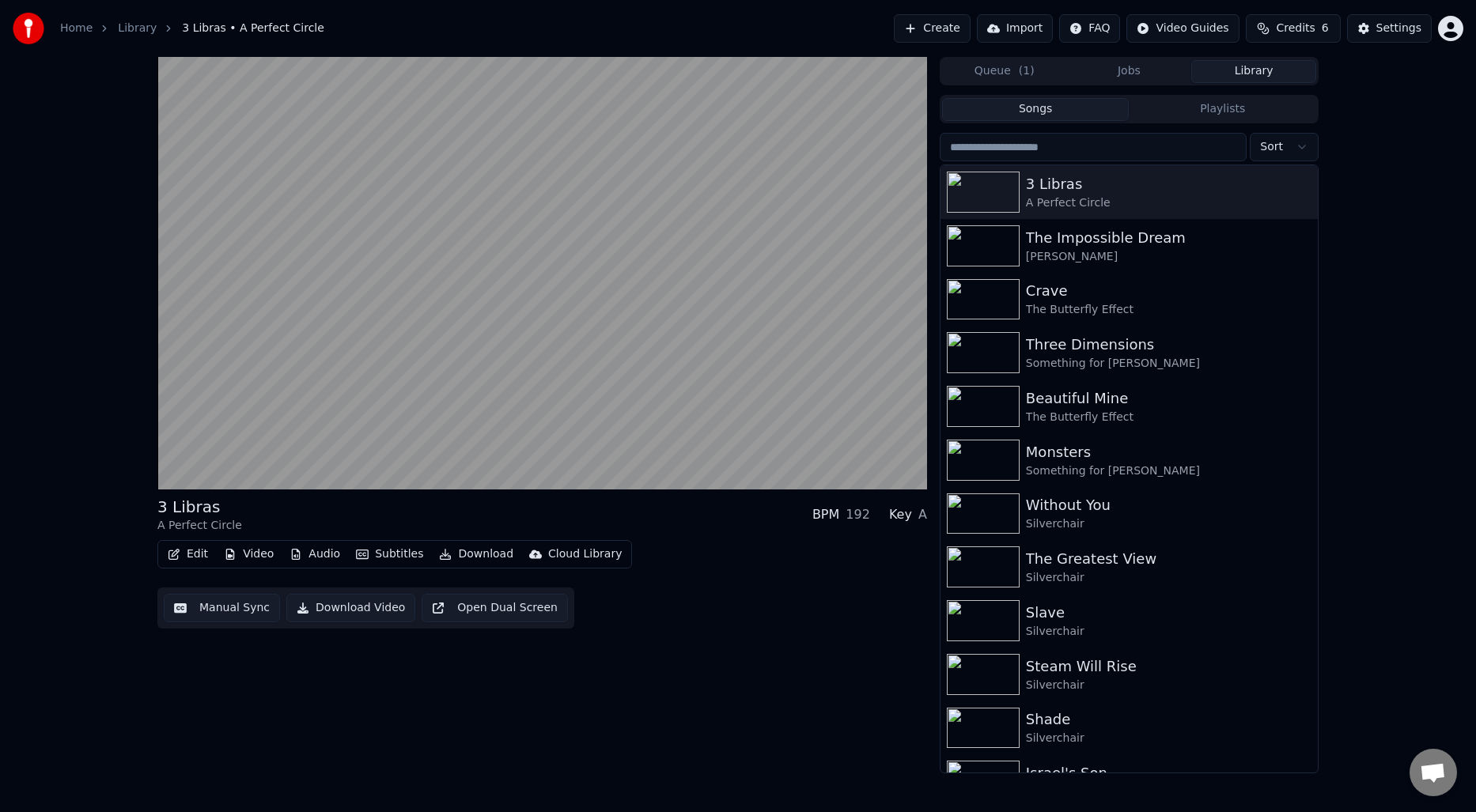
click at [711, 768] on div "3 Libras A Perfect Circle BPM 192 Key A Edit Video Audio Subtitles Download Clo…" at bounding box center [541, 415] width 770 height 717
click at [378, 556] on button "Subtitles" at bounding box center [390, 554] width 80 height 22
click at [180, 557] on button "Edit" at bounding box center [188, 554] width 53 height 22
click at [81, 594] on div "3 Libras A Perfect Circle BPM 192 Key A Edit Video Audio Subtitles Download Clo…" at bounding box center [738, 415] width 1476 height 717
click at [301, 701] on div "3 Libras A Perfect Circle BPM 192 Key A Edit Video Audio Subtitles Download Clo…" at bounding box center [541, 415] width 770 height 717
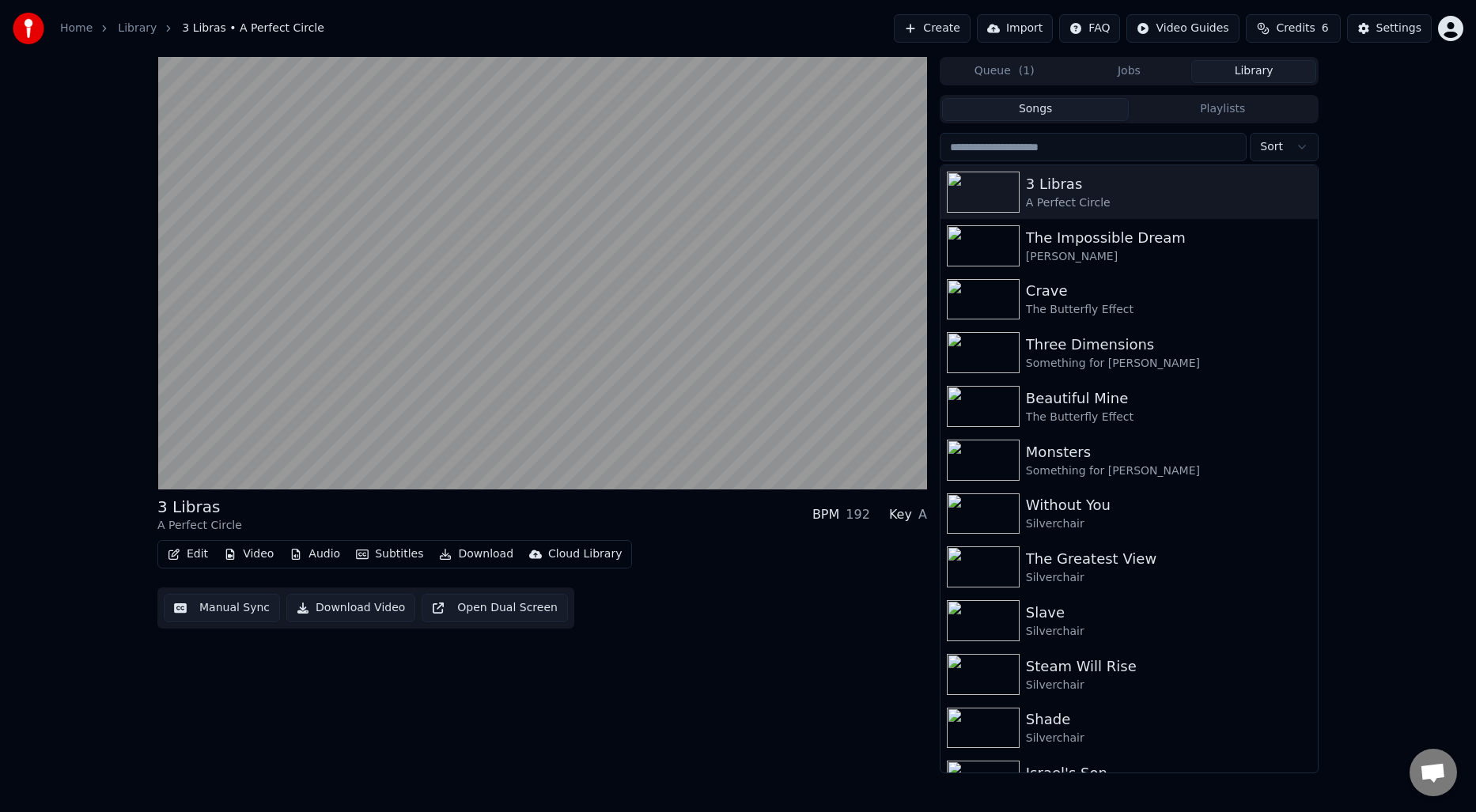
click at [396, 558] on button "Subtitles" at bounding box center [390, 554] width 80 height 22
click at [388, 558] on button "Subtitles" at bounding box center [390, 554] width 80 height 22
click at [189, 553] on button "Edit" at bounding box center [188, 554] width 53 height 22
click at [492, 716] on div "3 Libras A Perfect Circle BPM 192 Key A Edit Video Audio Subtitles Download Clo…" at bounding box center [541, 415] width 770 height 717
click at [384, 556] on button "Subtitles" at bounding box center [390, 554] width 80 height 22
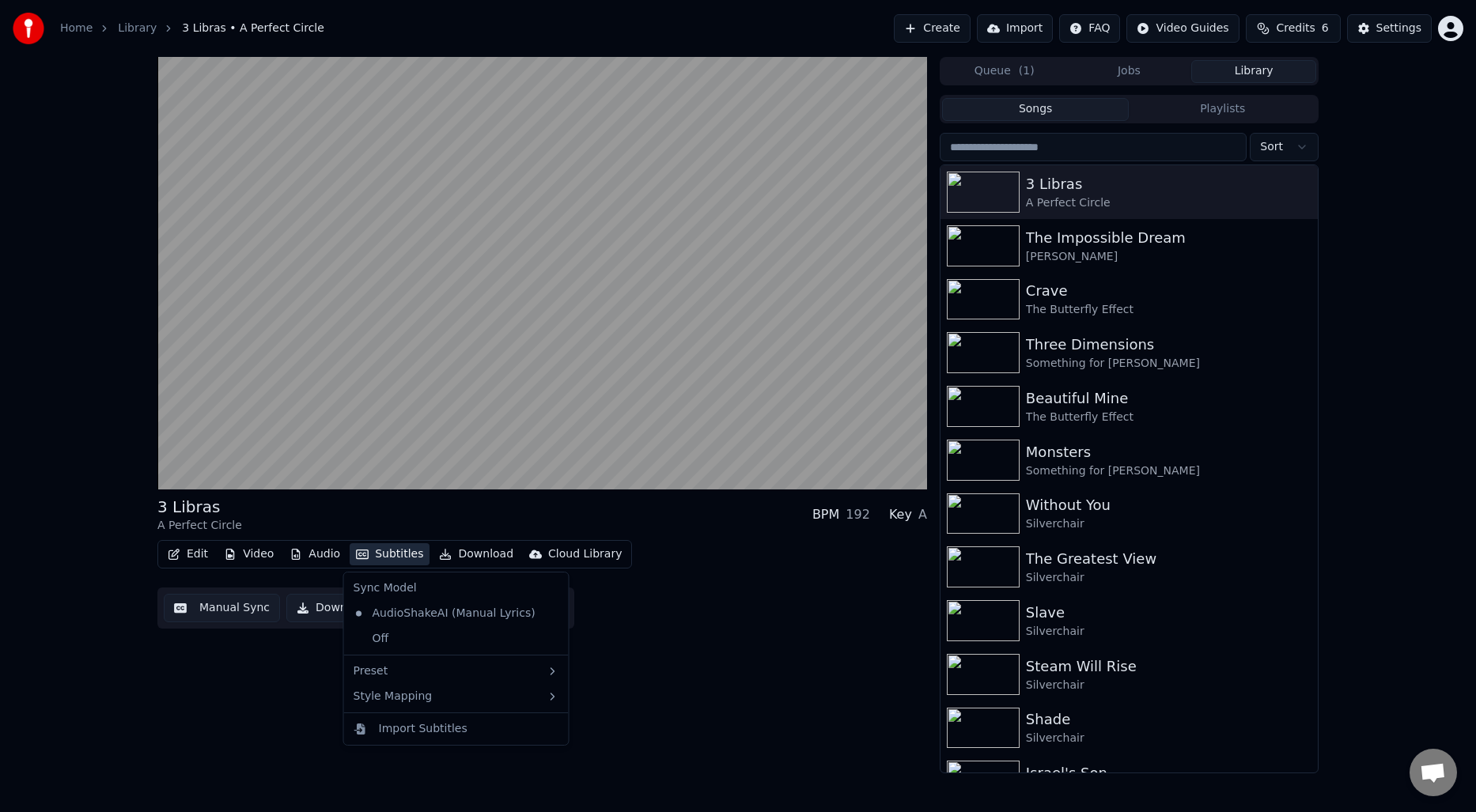
click at [410, 776] on div "Home Library 3 Libras • A Perfect Circle Create Import FAQ Video Guides Credits…" at bounding box center [738, 406] width 1476 height 812
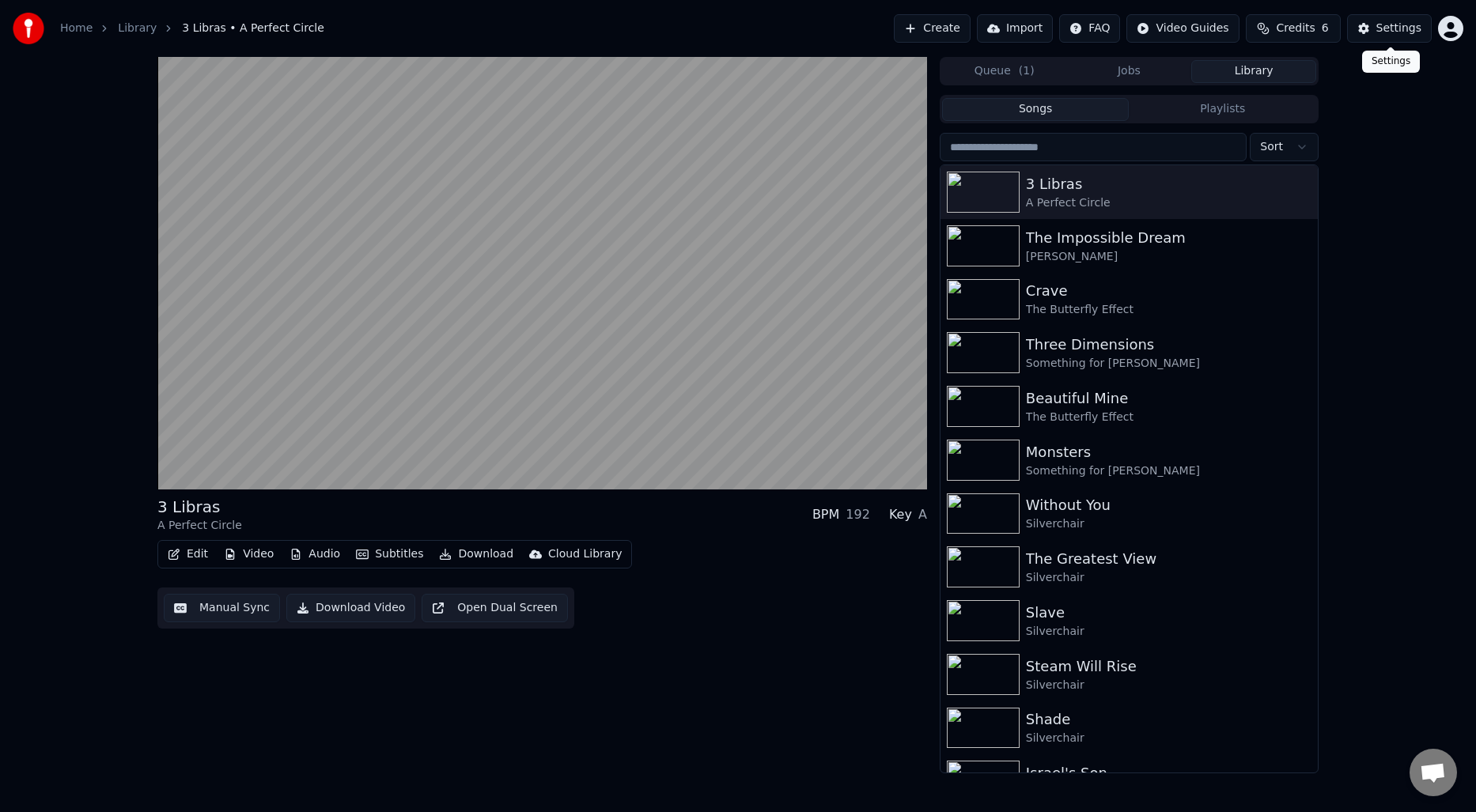
click at [1393, 23] on div "Settings" at bounding box center [1399, 28] width 45 height 16
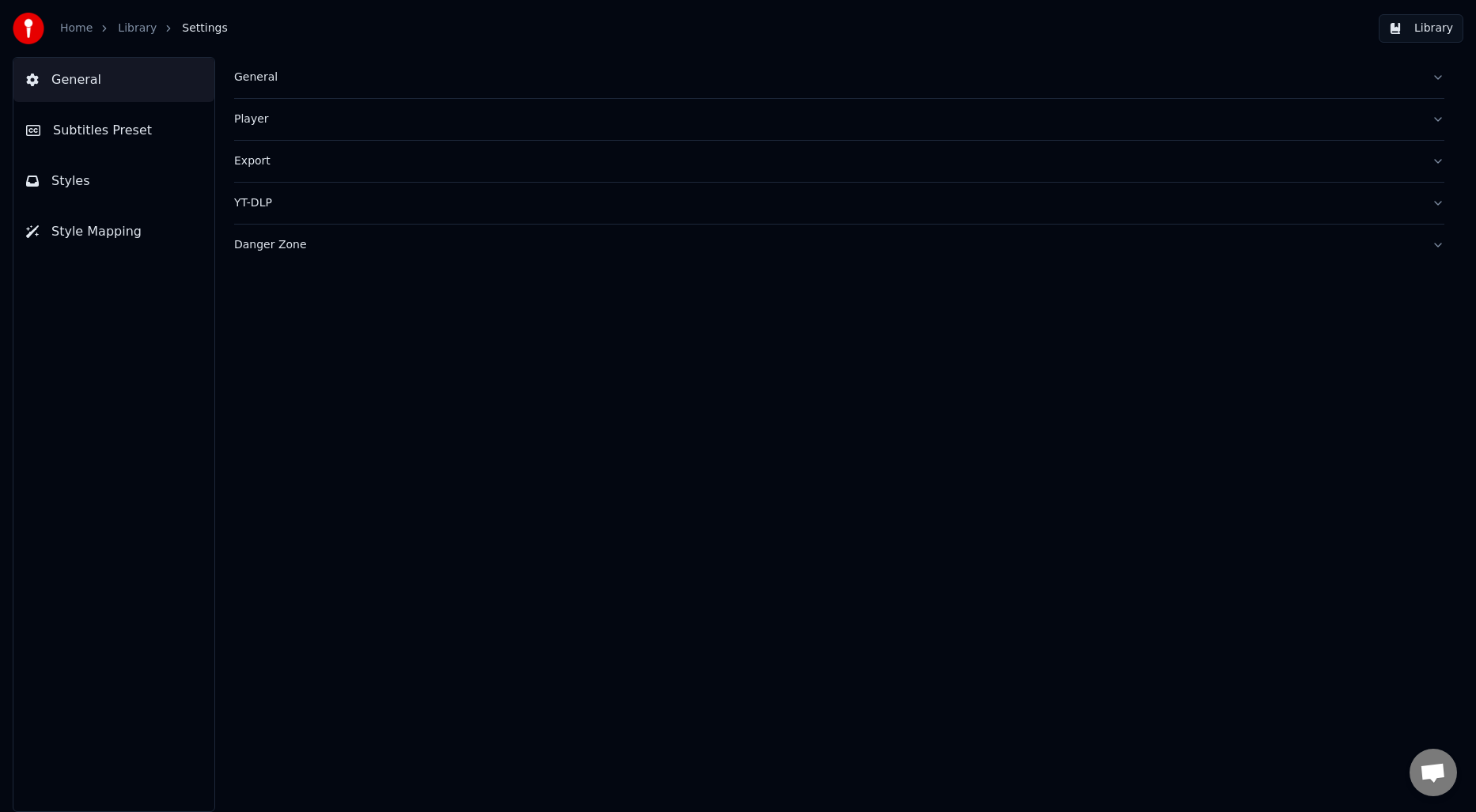
click at [98, 122] on span "Subtitles Preset" at bounding box center [102, 130] width 99 height 19
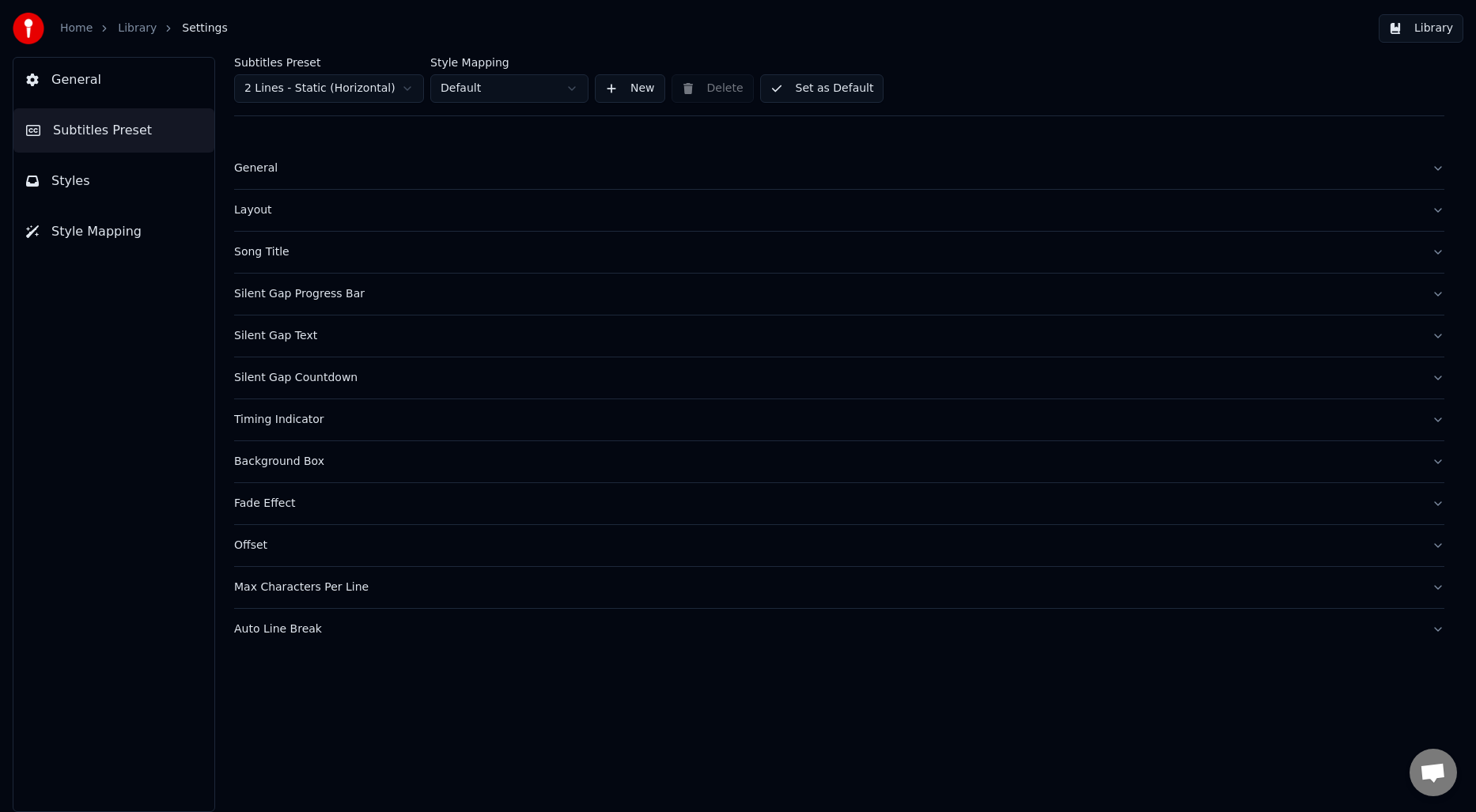
click at [343, 106] on div "Subtitles Preset 2 Lines - Static (Horizontal) Style Mapping Default New Delete…" at bounding box center [840, 86] width 1211 height 59
click at [345, 98] on html "Home Library Settings Library General Subtitles Preset Styles Style Mapping Sub…" at bounding box center [738, 406] width 1476 height 812
click at [261, 508] on div "Offset" at bounding box center [826, 504] width 1185 height 16
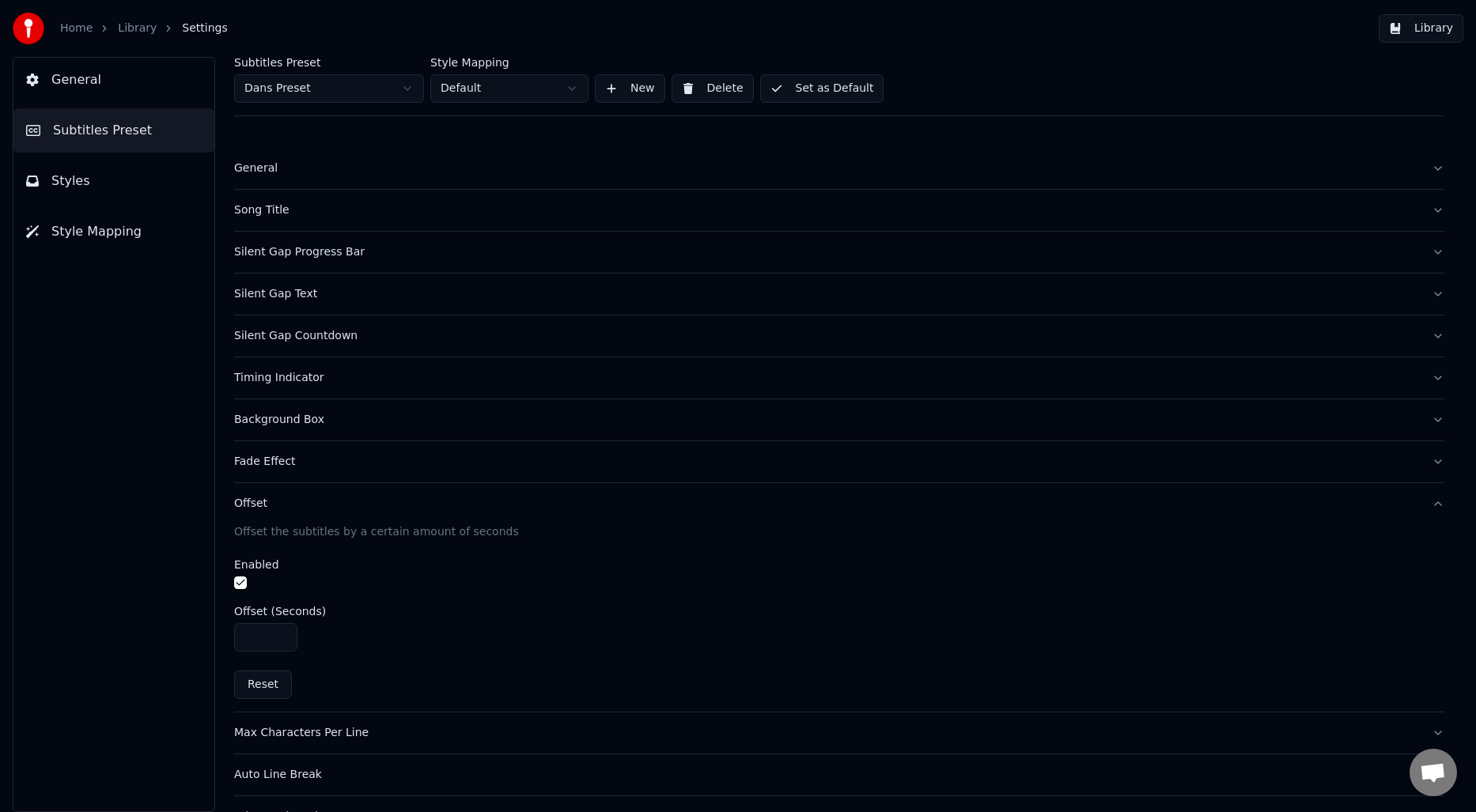
click at [268, 464] on div "Fade Effect" at bounding box center [826, 462] width 1185 height 16
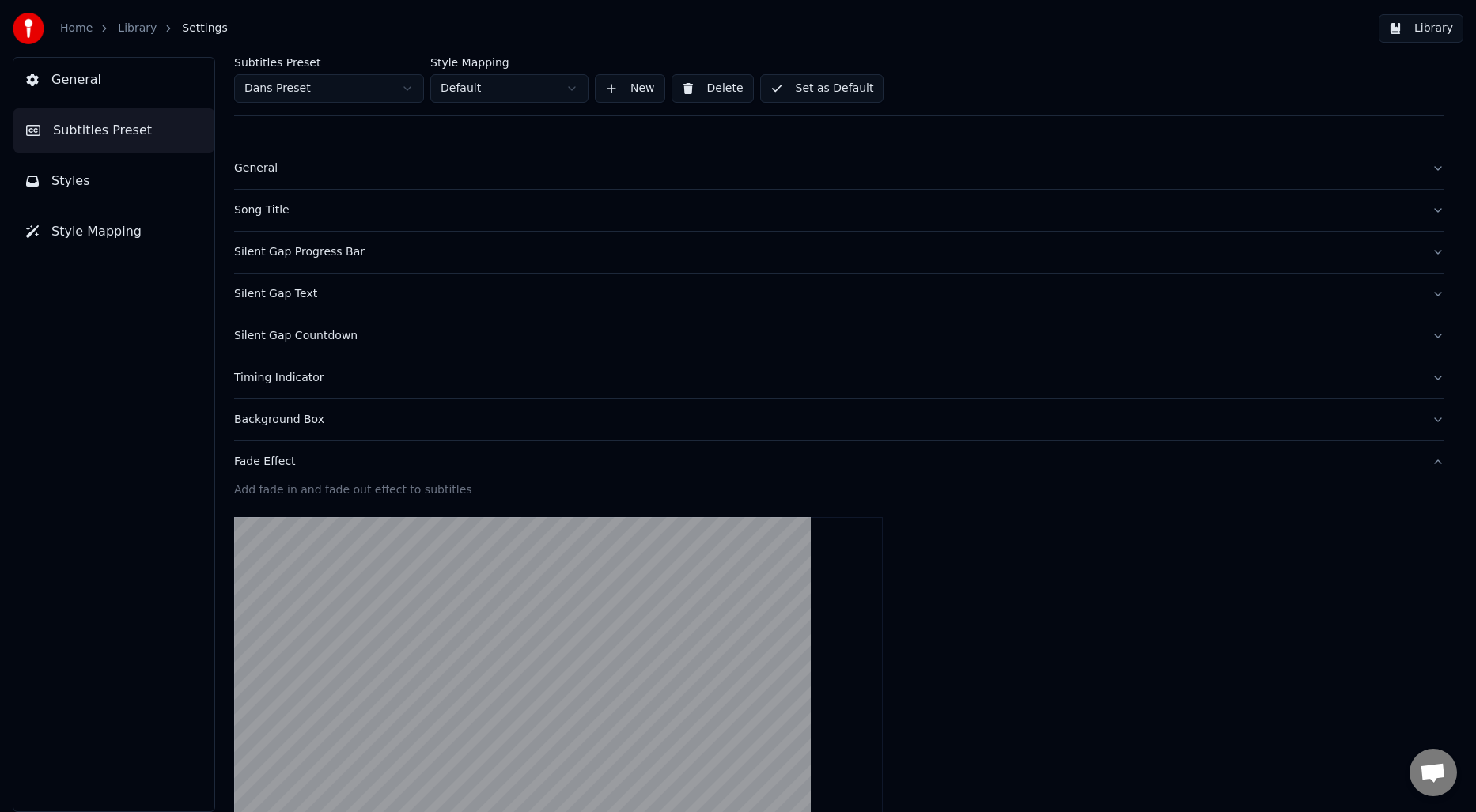
click at [282, 461] on div "Fade Effect" at bounding box center [826, 462] width 1185 height 16
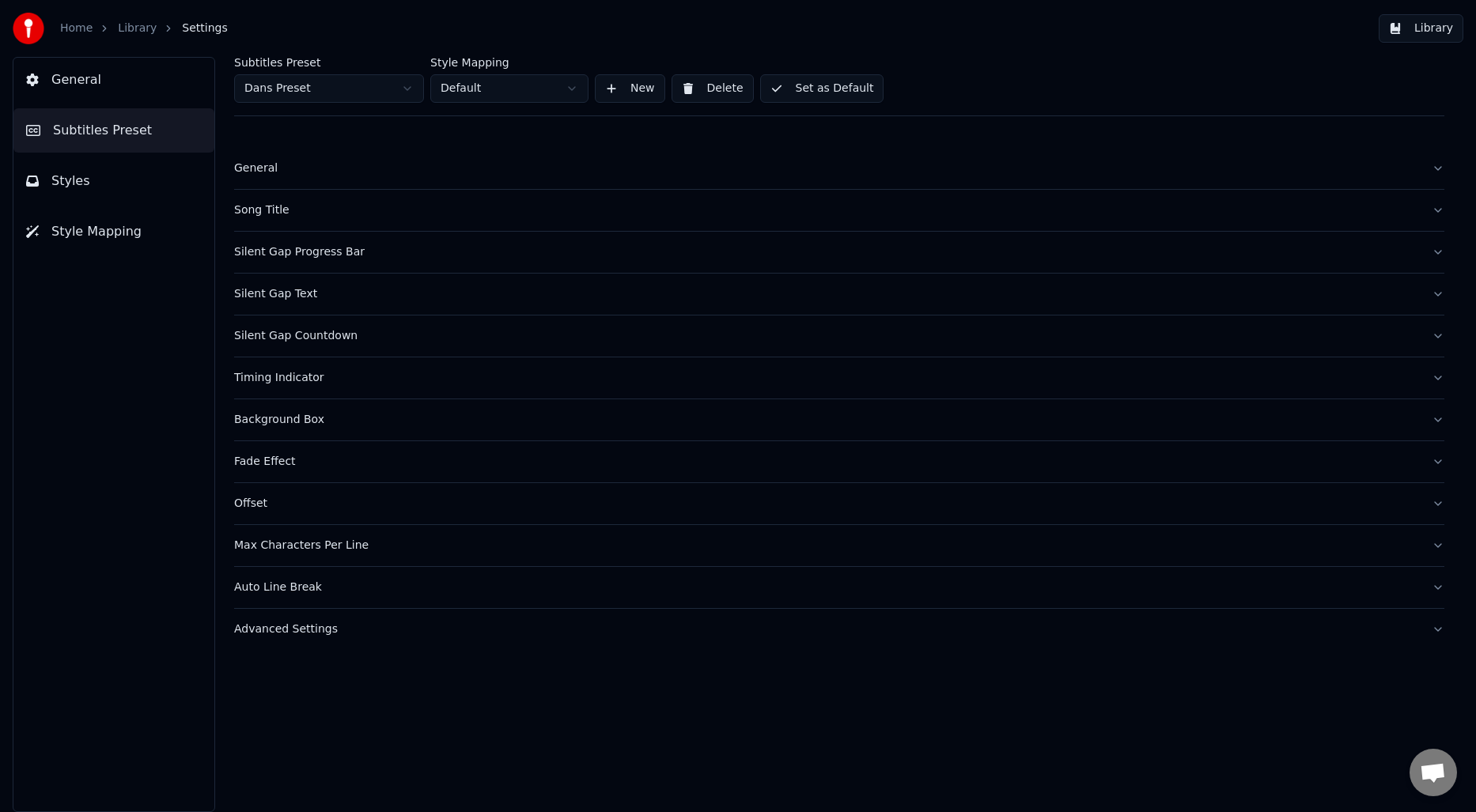
click at [295, 416] on div "Background Box" at bounding box center [826, 420] width 1185 height 16
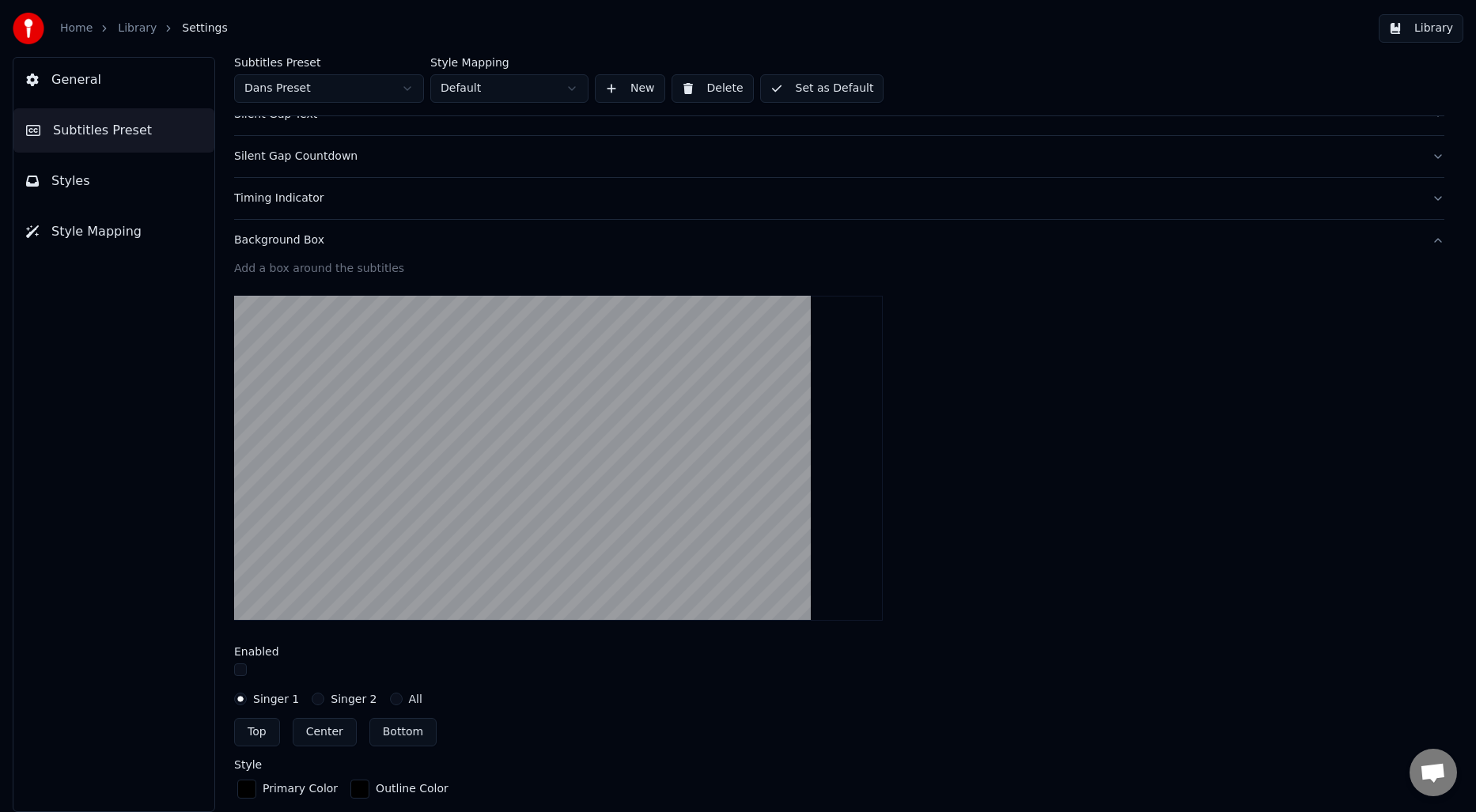
scroll to position [250, 0]
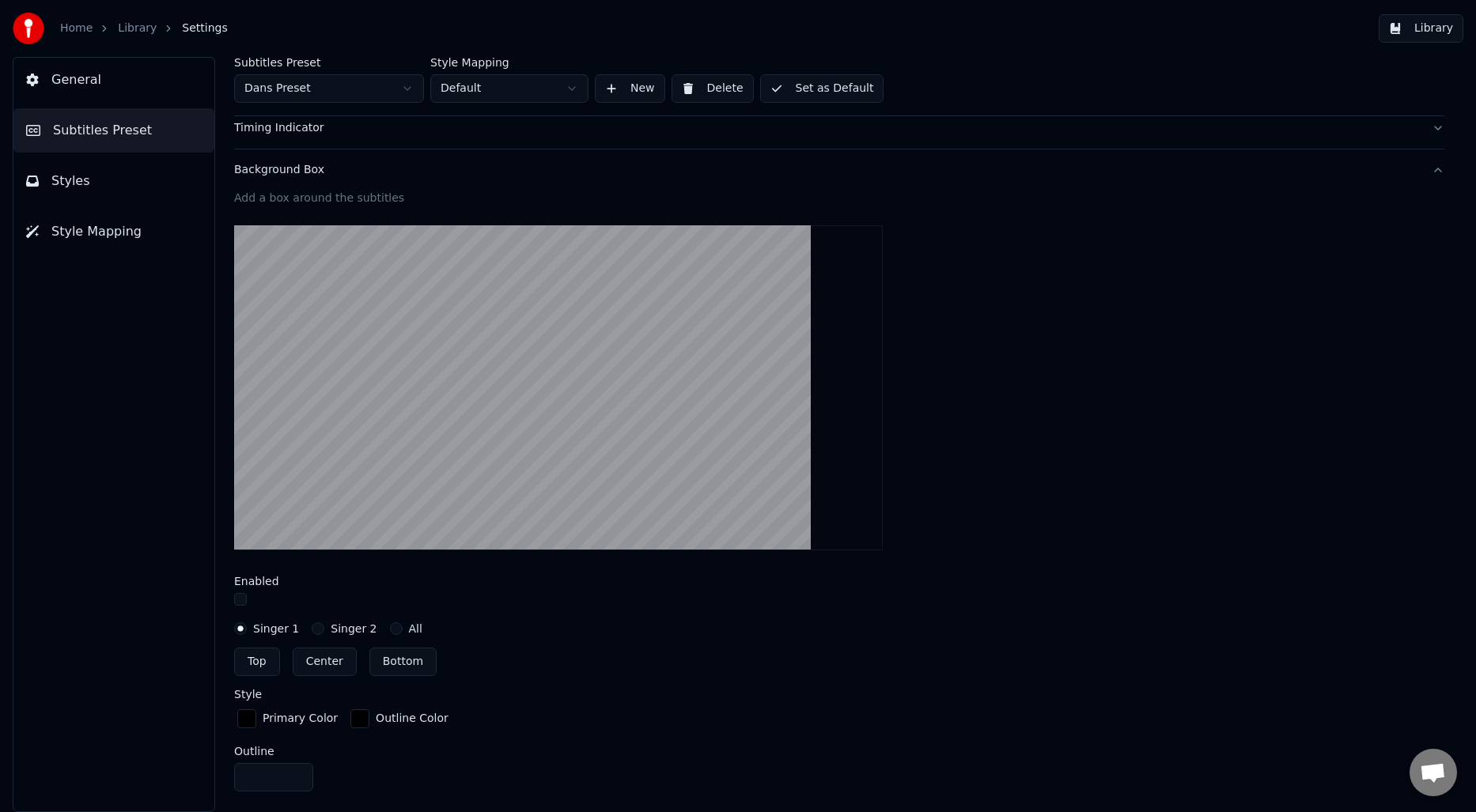
click at [233, 603] on div "Subtitles Preset Dans Preset Style Mapping Default New Delete Set as Default Ge…" at bounding box center [839, 434] width 1274 height 755
click at [237, 603] on button "button" at bounding box center [241, 600] width 12 height 12
click at [239, 602] on button "button" at bounding box center [241, 600] width 12 height 12
click at [258, 659] on button "Top" at bounding box center [257, 662] width 46 height 28
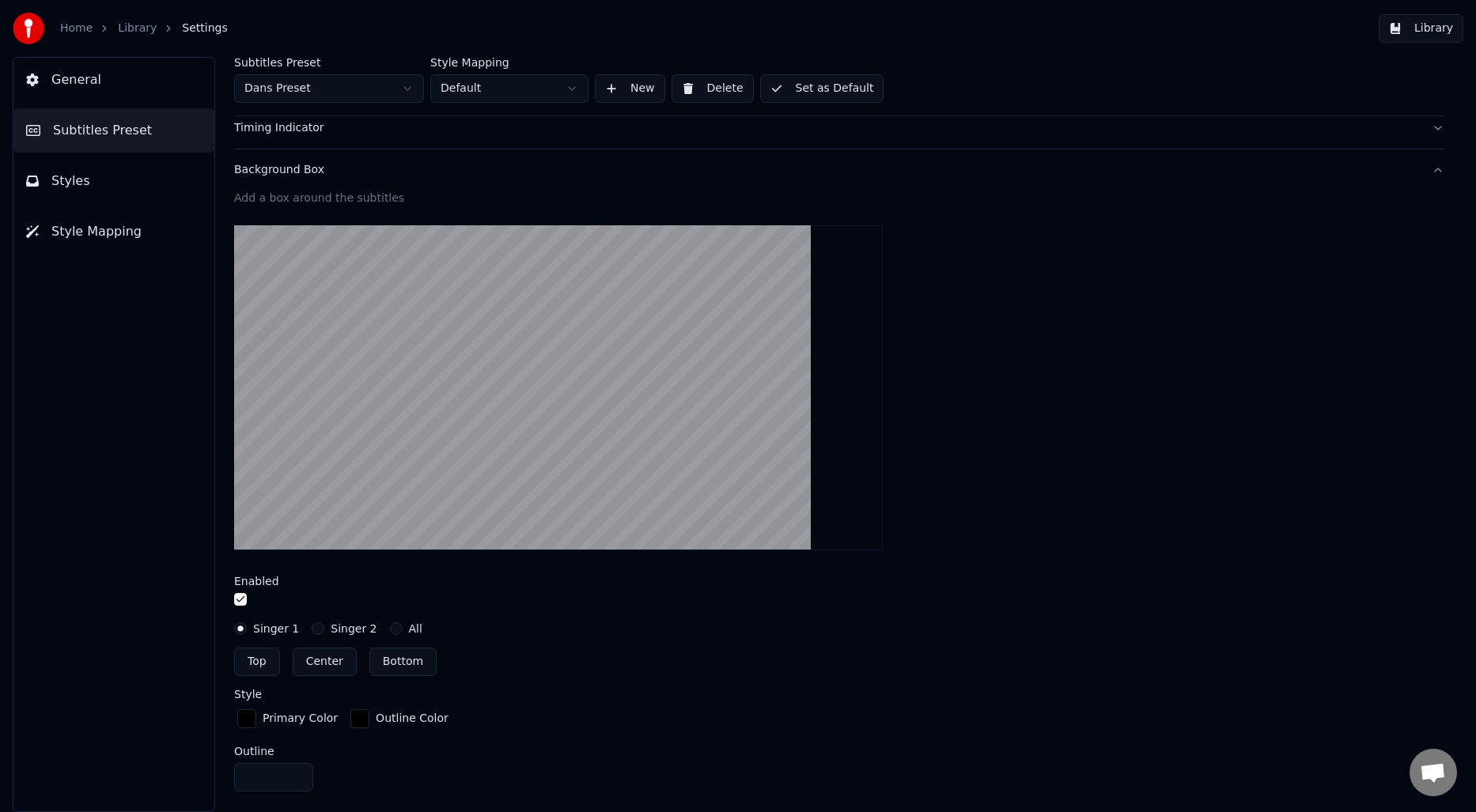
type input "**"
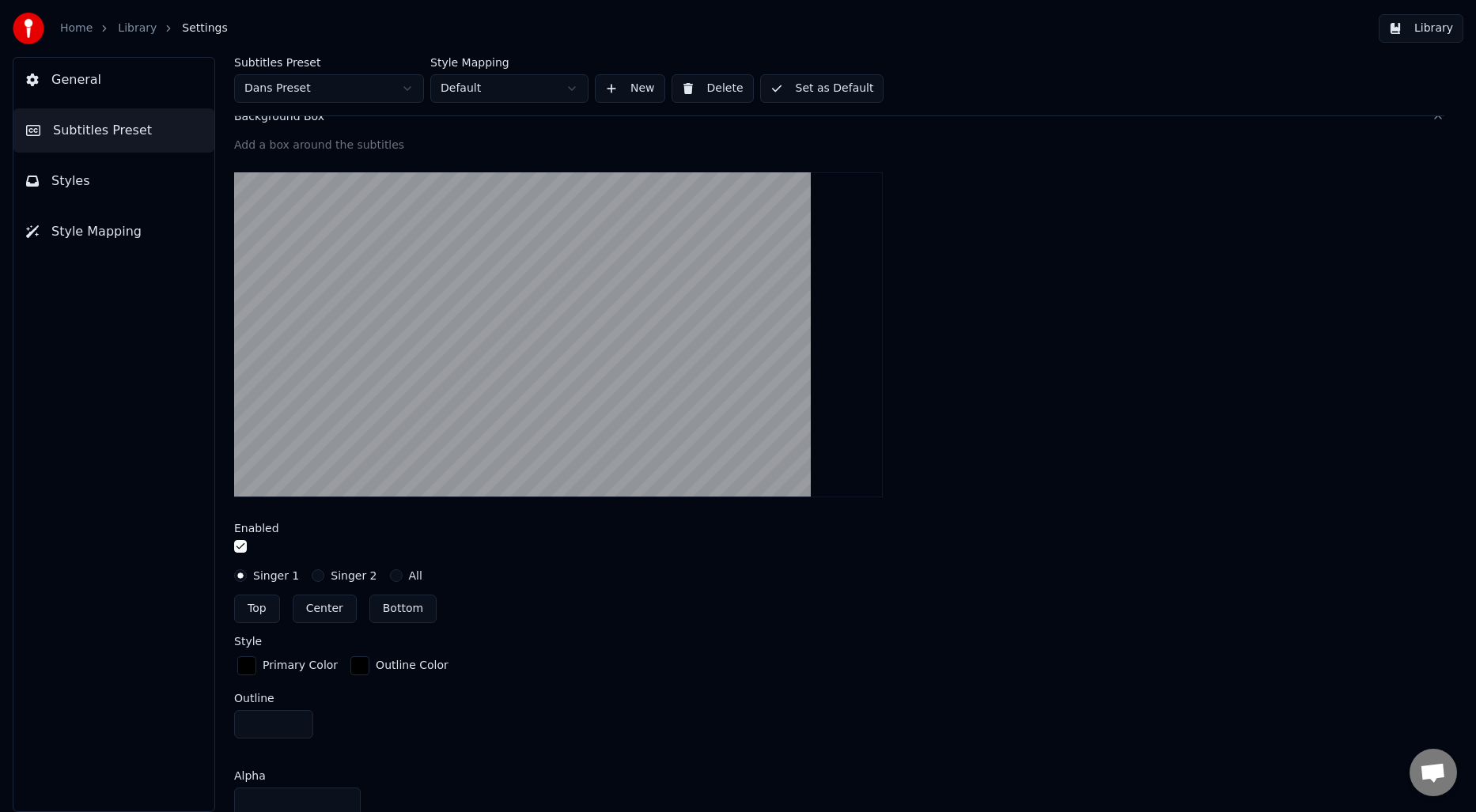
scroll to position [292, 0]
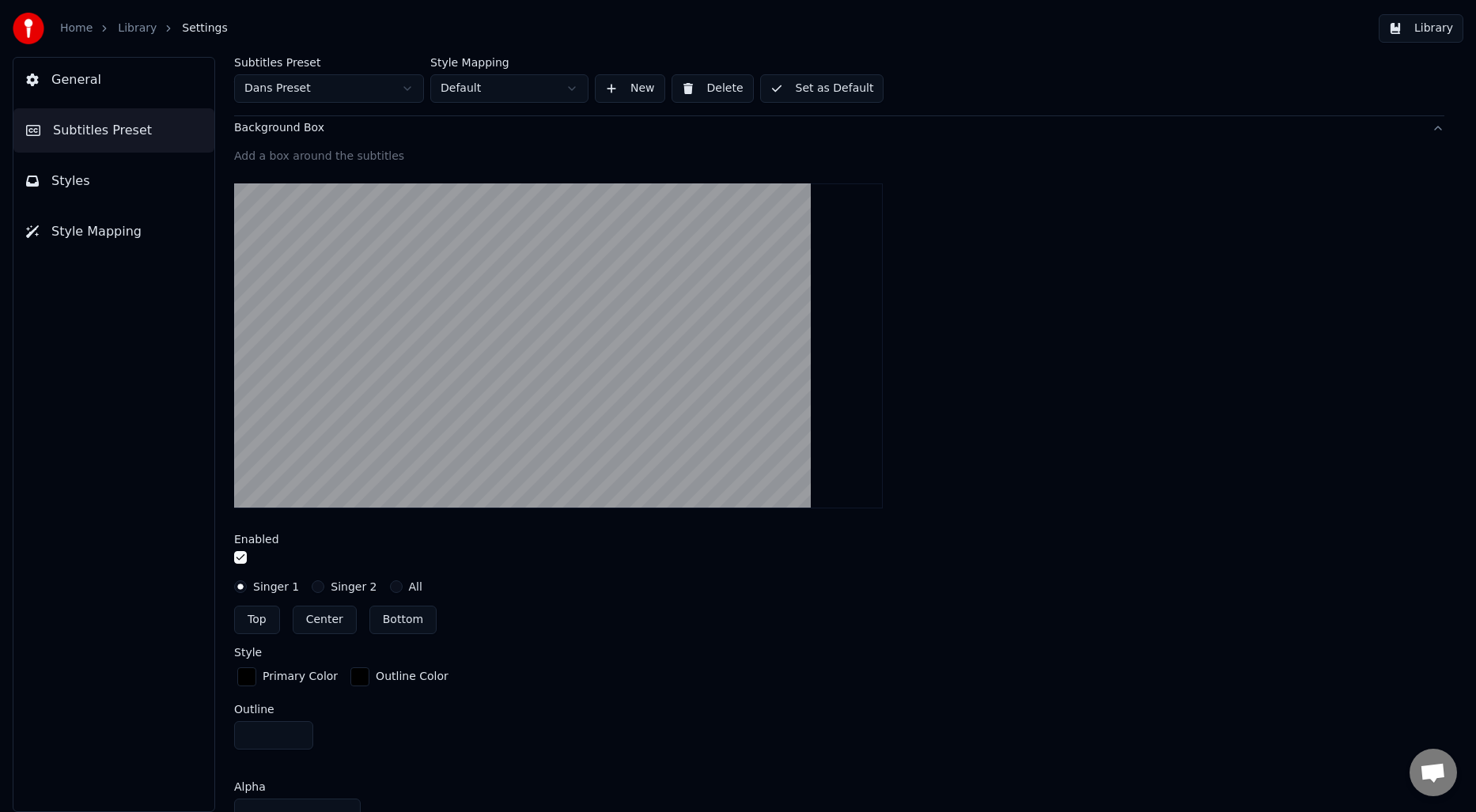
click at [317, 587] on button "Singer 2" at bounding box center [318, 587] width 12 height 12
click at [239, 587] on button "Singer 1" at bounding box center [241, 587] width 12 height 12
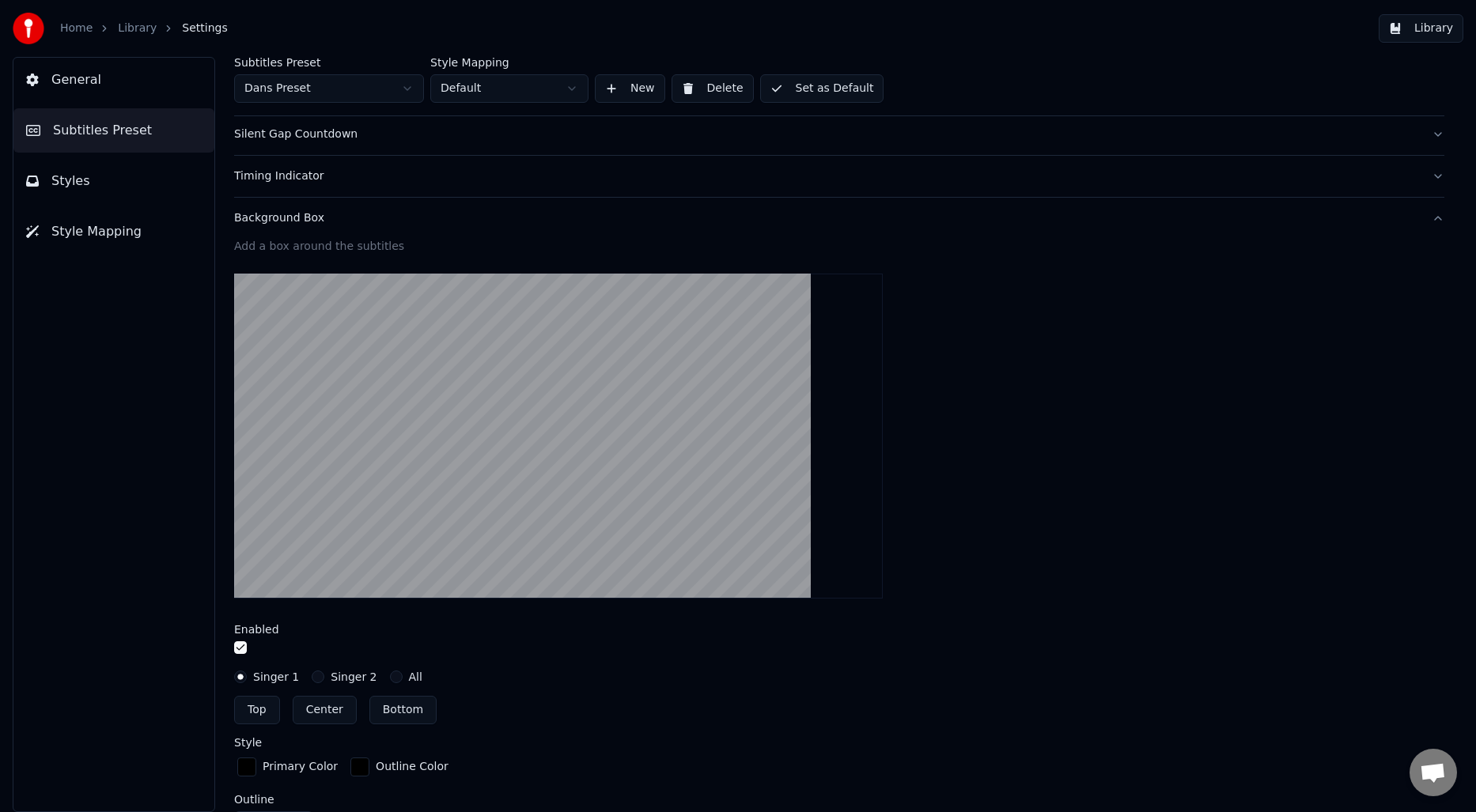
scroll to position [220, 0]
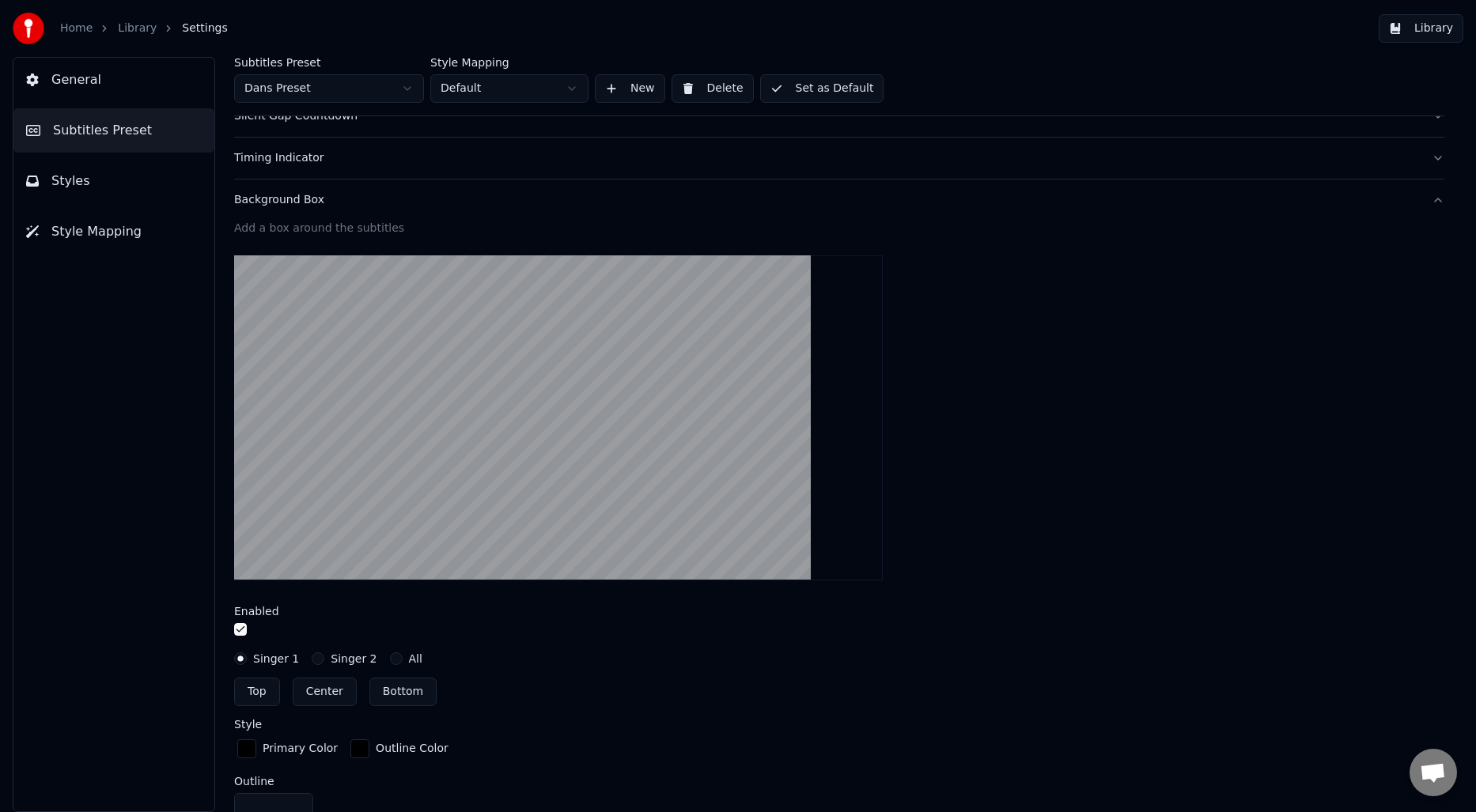
click at [241, 629] on button "button" at bounding box center [241, 629] width 12 height 12
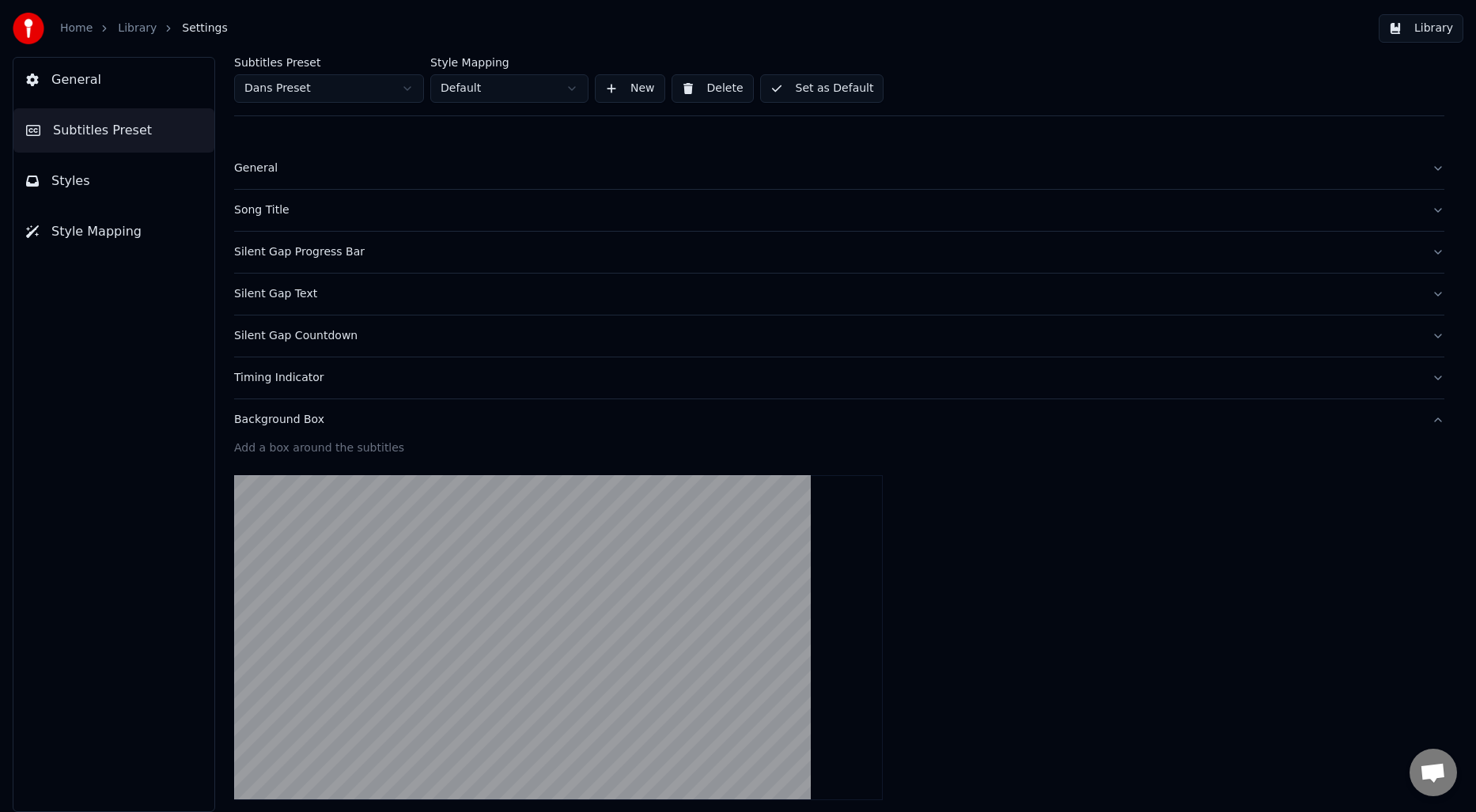
click at [277, 433] on button "Background Box" at bounding box center [840, 420] width 1211 height 41
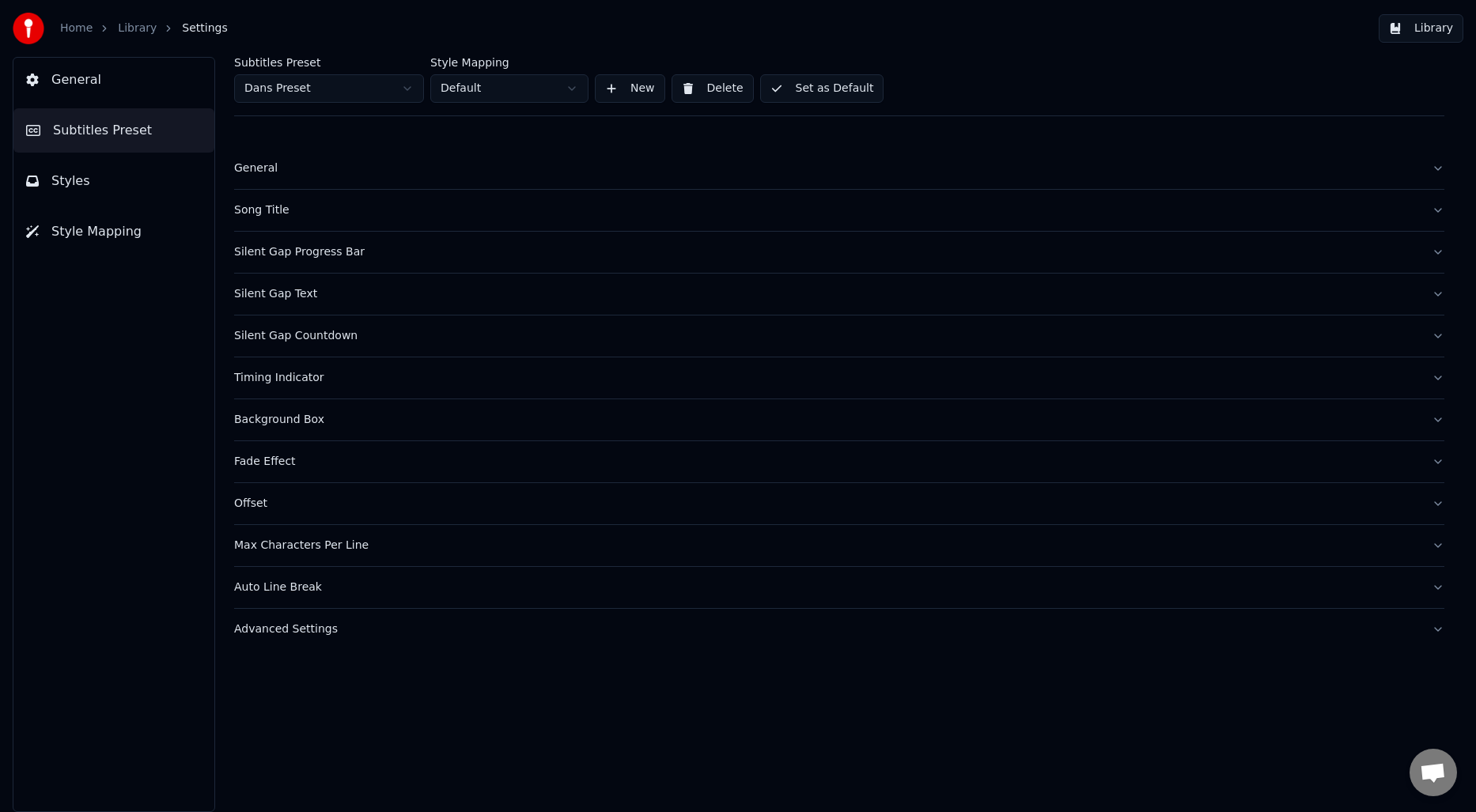
click at [285, 384] on div "Timing Indicator" at bounding box center [826, 378] width 1185 height 16
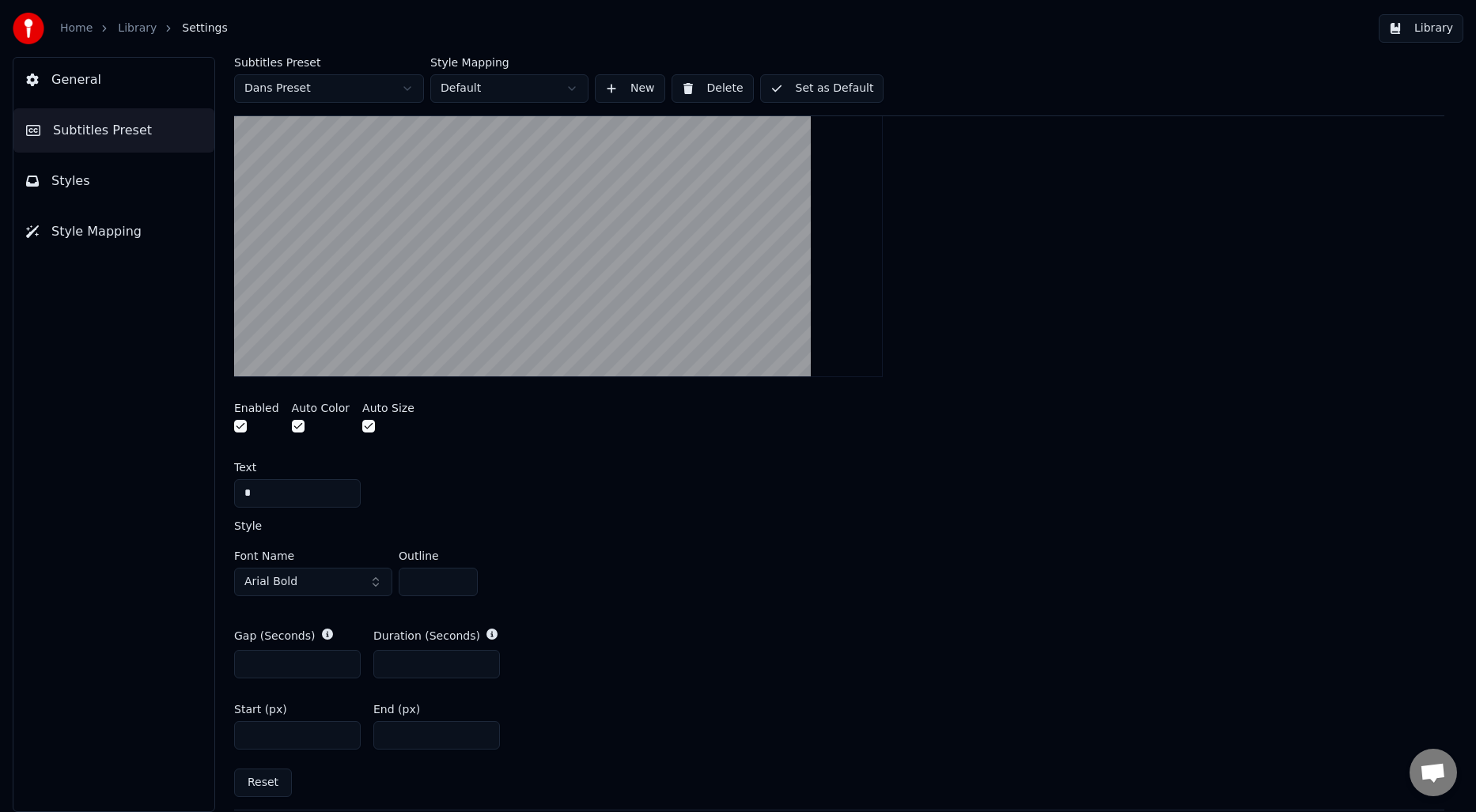
scroll to position [382, 0]
click at [412, 733] on input "***" at bounding box center [437, 735] width 127 height 28
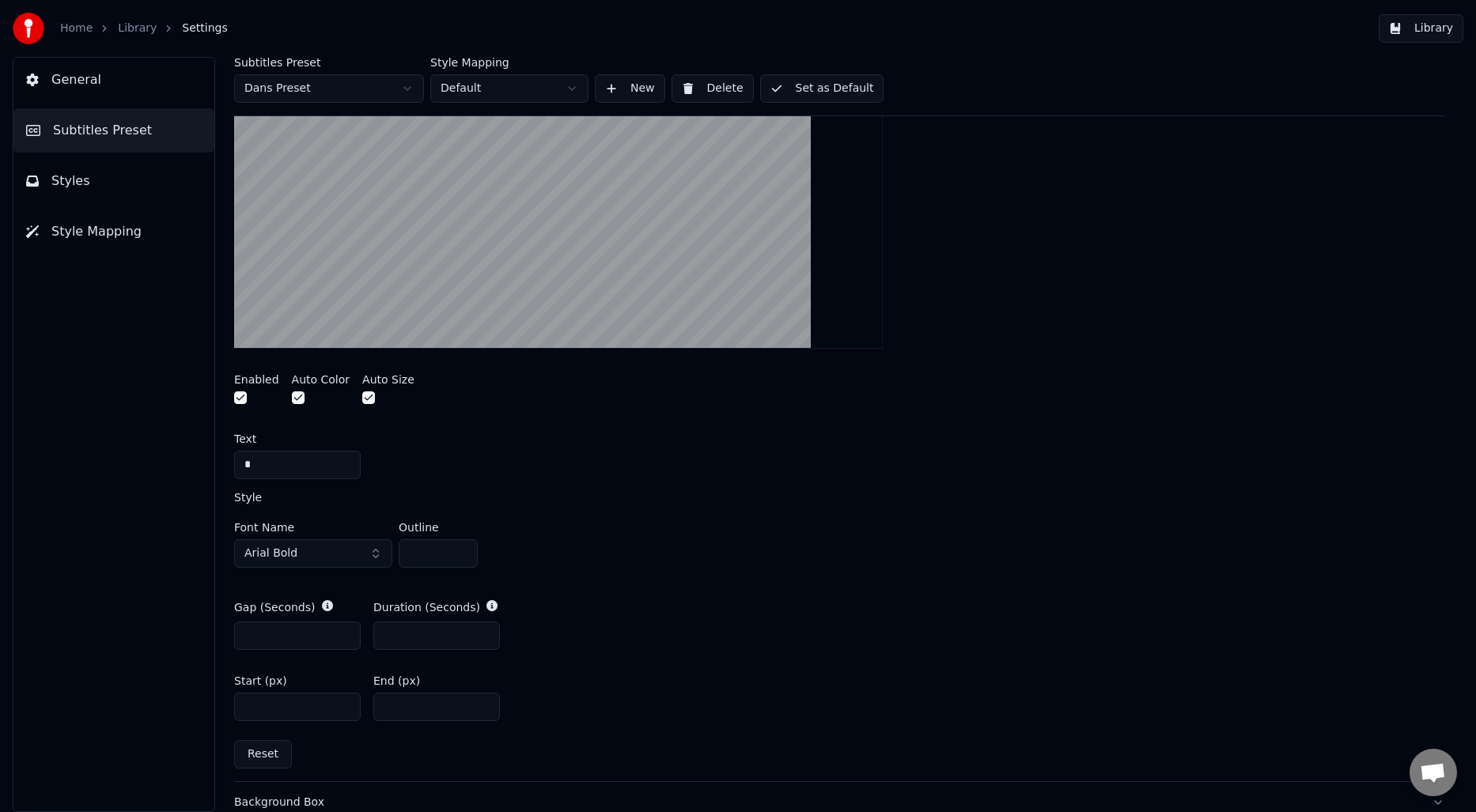
scroll to position [438, 0]
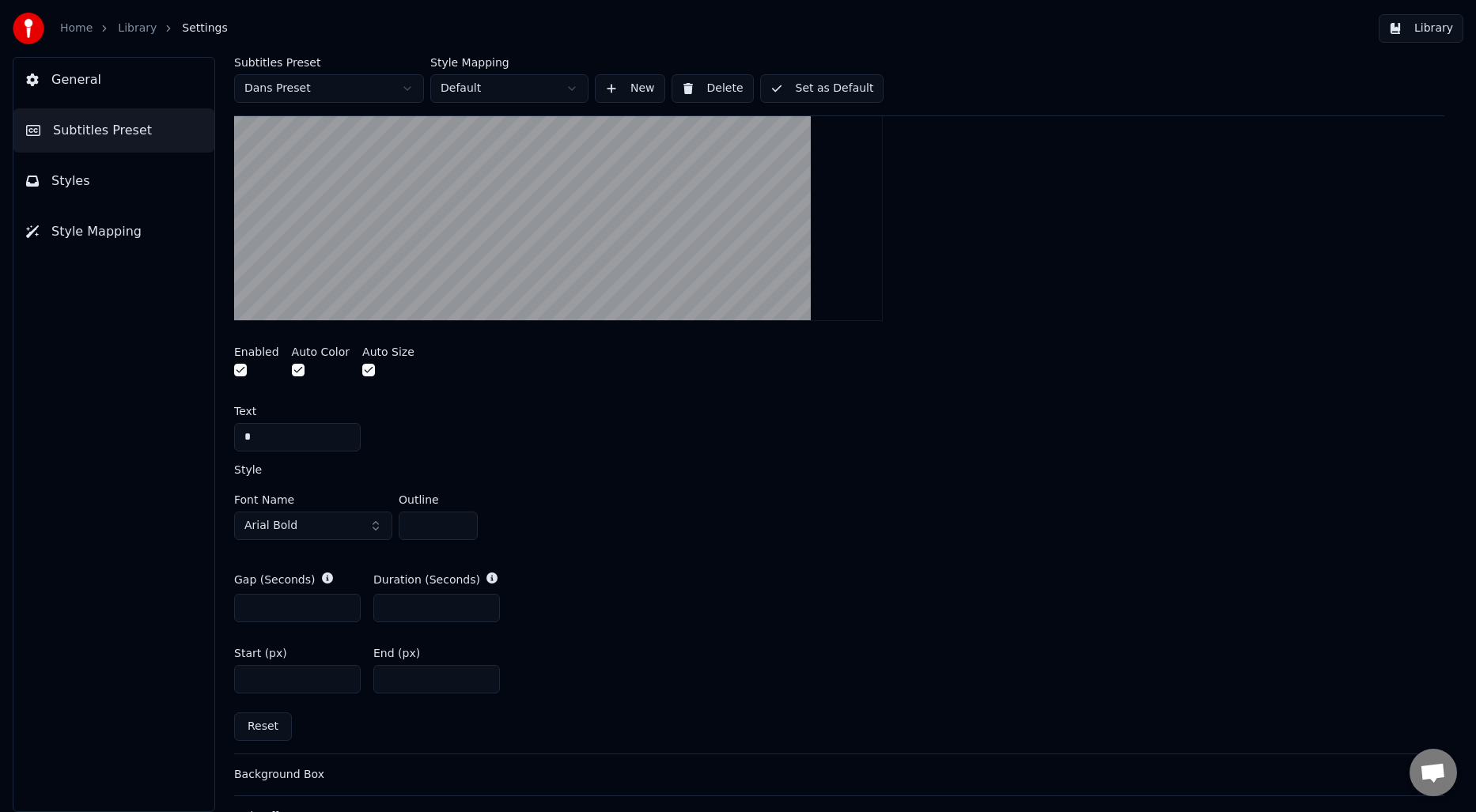
click at [396, 680] on input "***" at bounding box center [437, 680] width 127 height 28
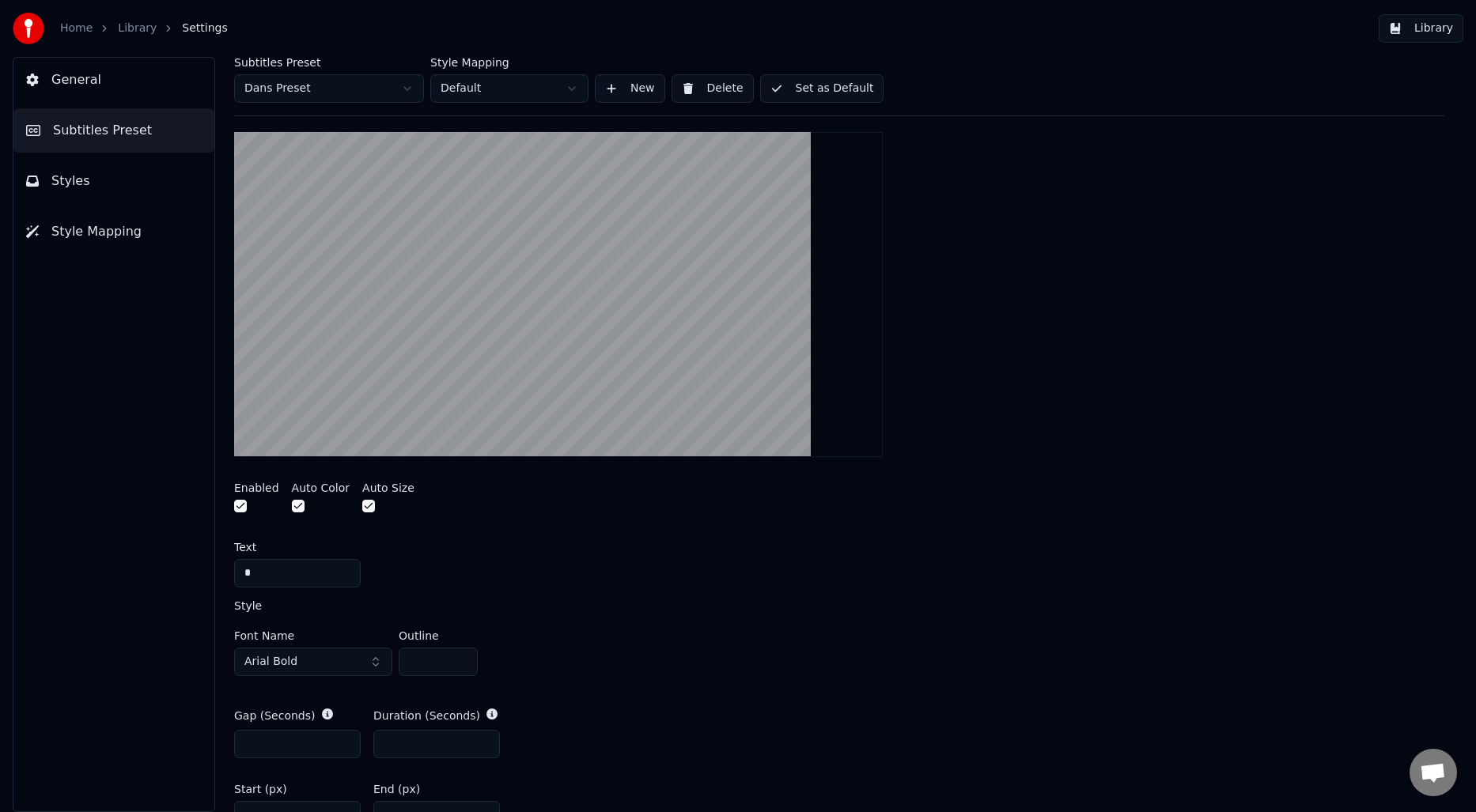
scroll to position [356, 0]
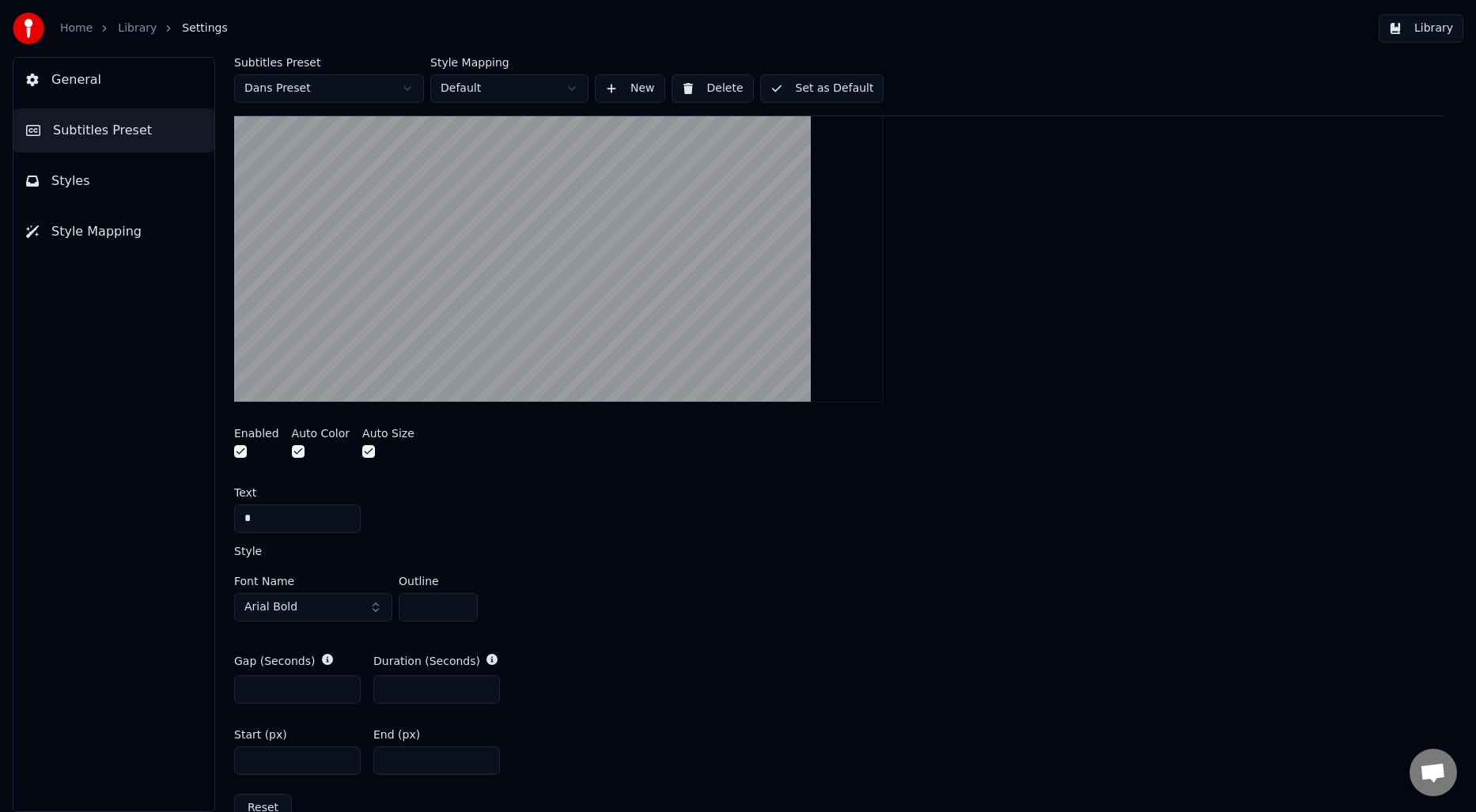
type input "*"
click at [297, 524] on input "*" at bounding box center [297, 519] width 127 height 28
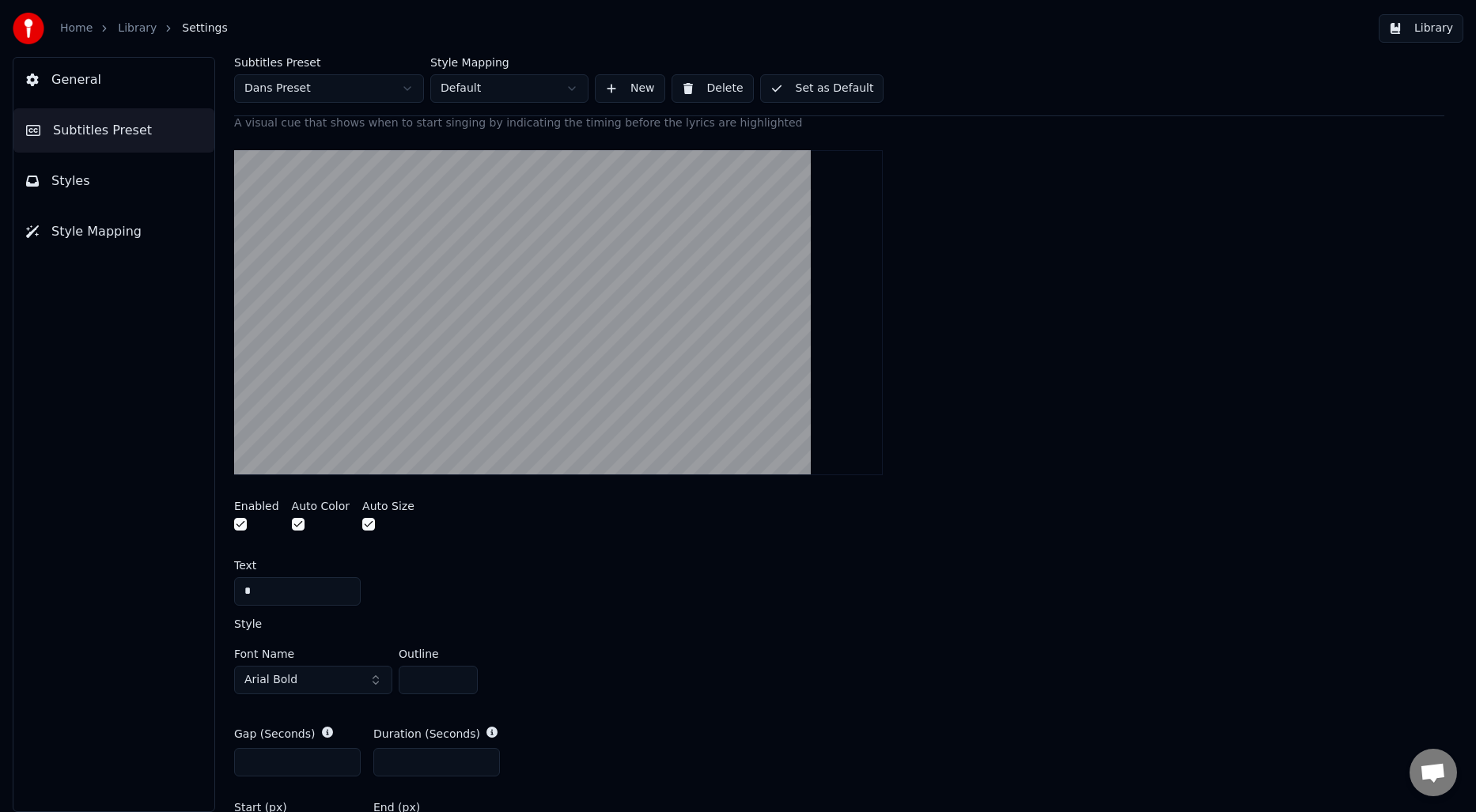
scroll to position [262, 0]
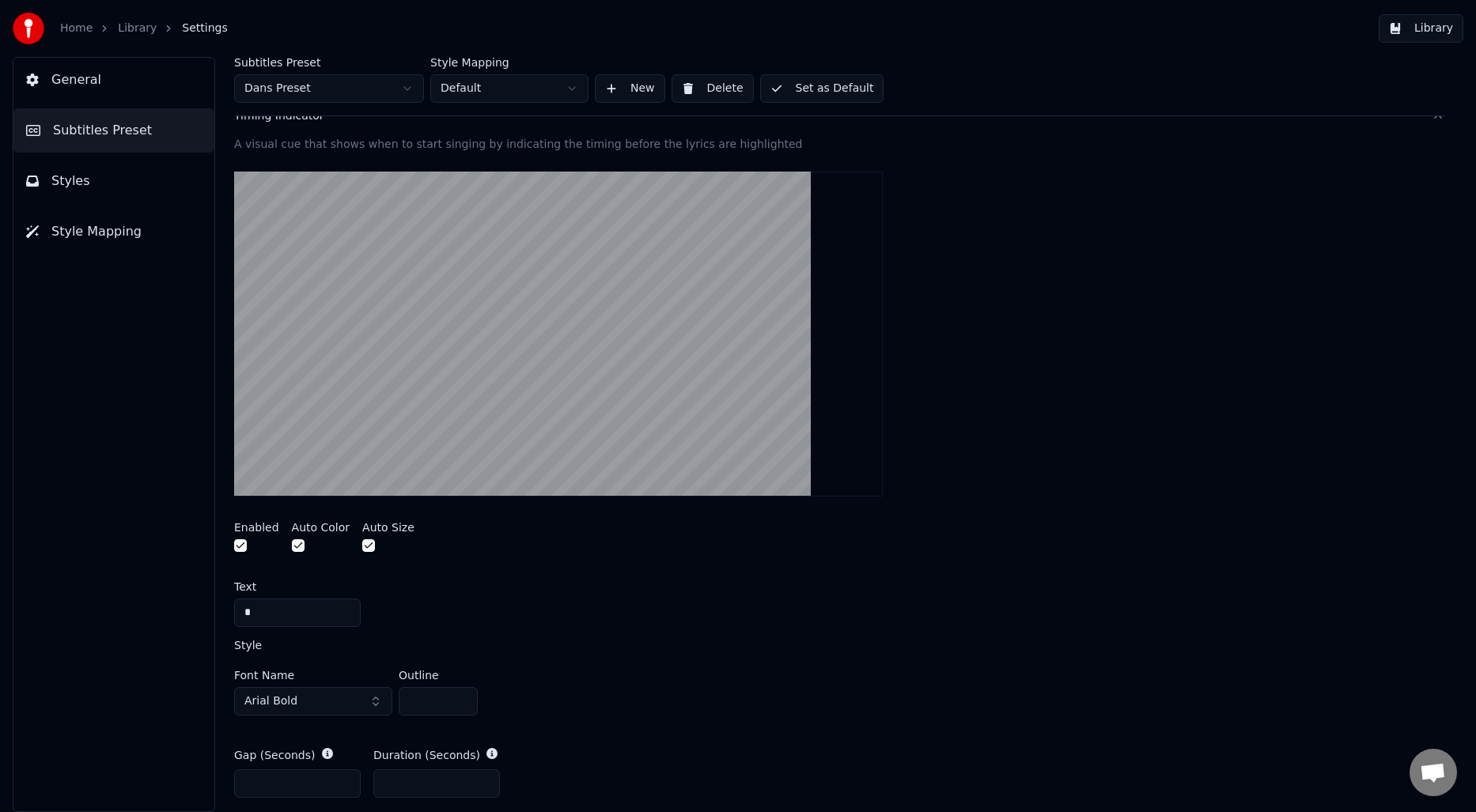
click at [279, 615] on input "*" at bounding box center [297, 613] width 127 height 28
type input "*"
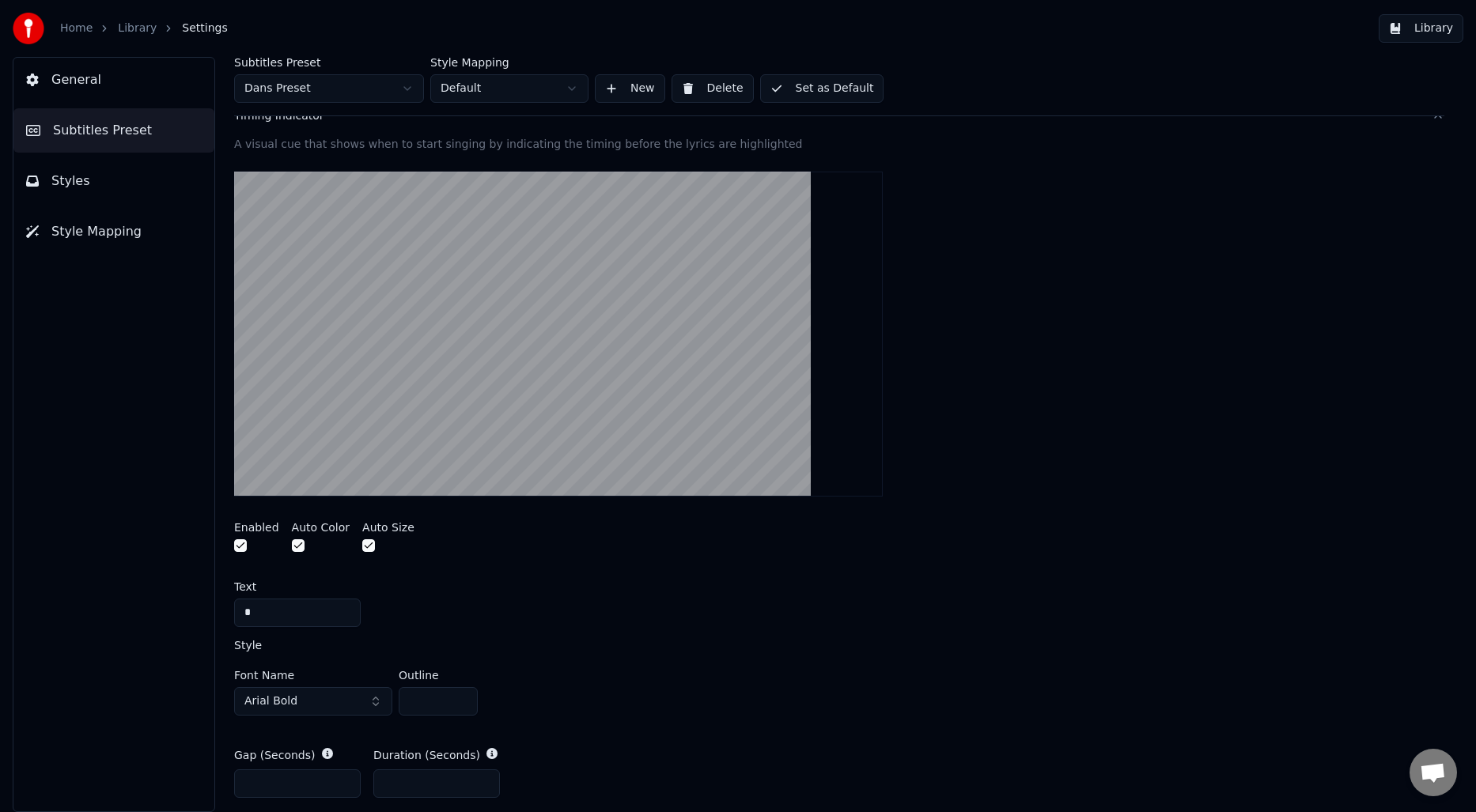
click at [290, 611] on input "*" at bounding box center [297, 613] width 127 height 28
type input "*"
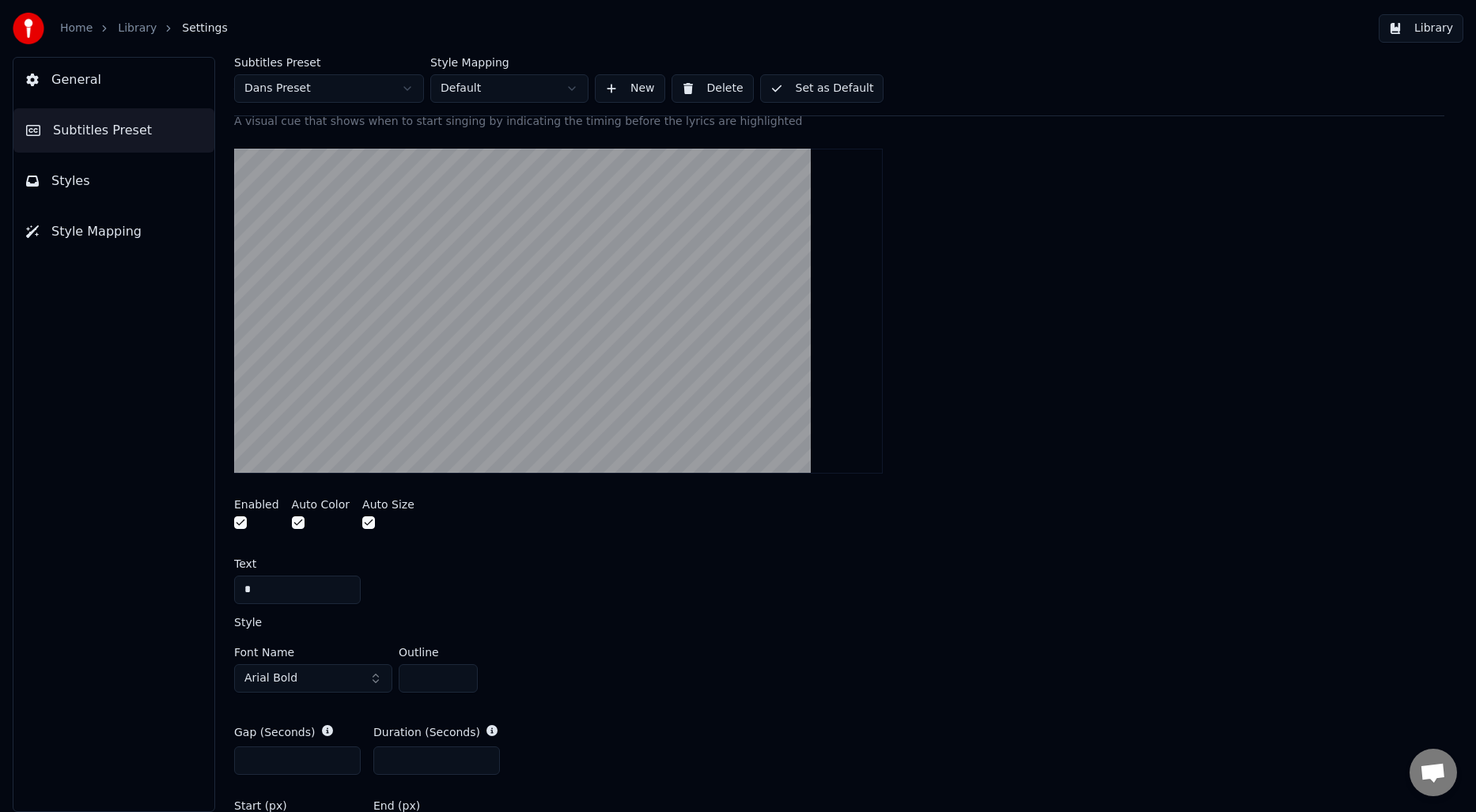
scroll to position [0, 0]
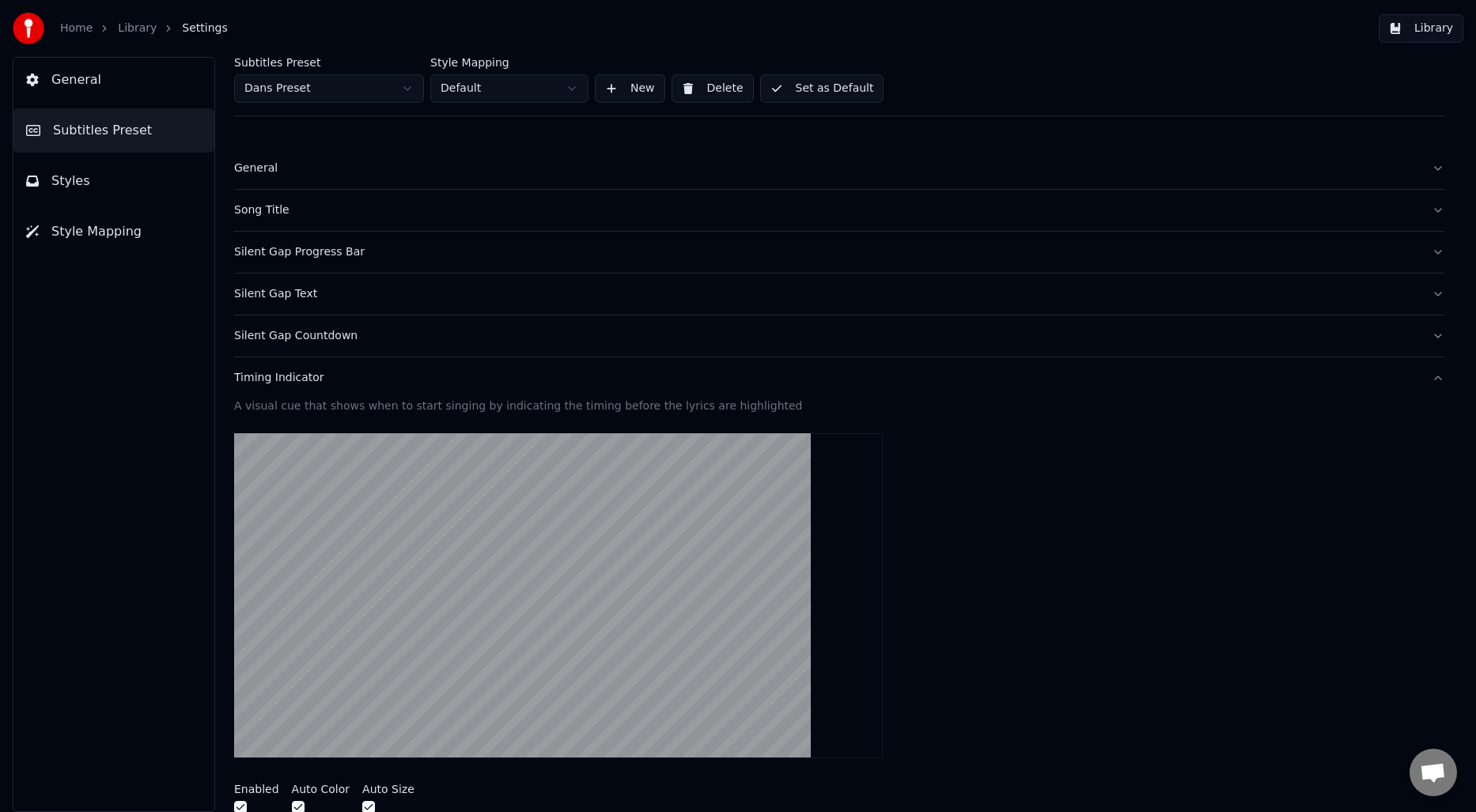
type input "*"
click at [276, 375] on div "Timing Indicator" at bounding box center [826, 378] width 1185 height 16
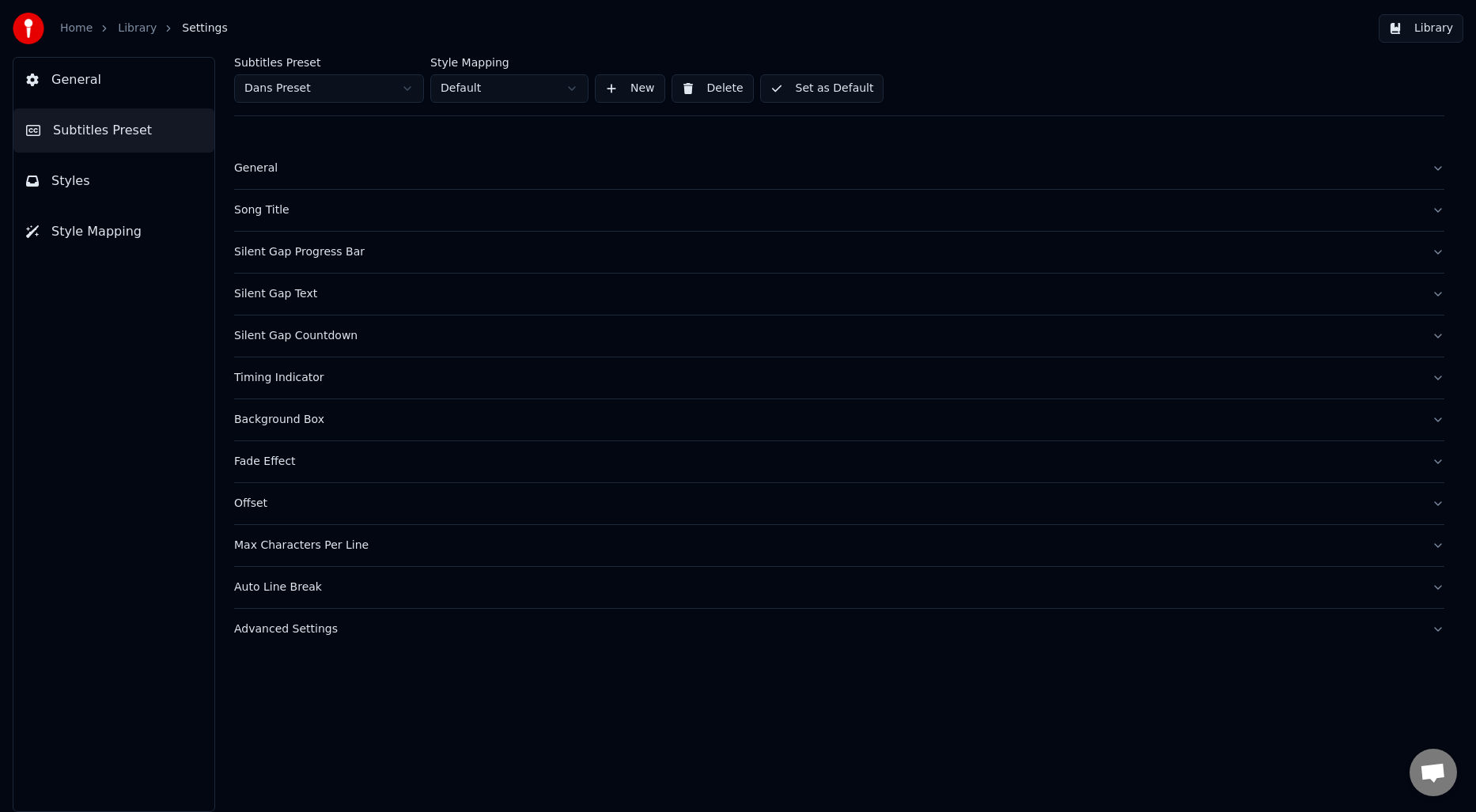
click at [314, 245] on div "Silent Gap Progress Bar" at bounding box center [826, 252] width 1185 height 16
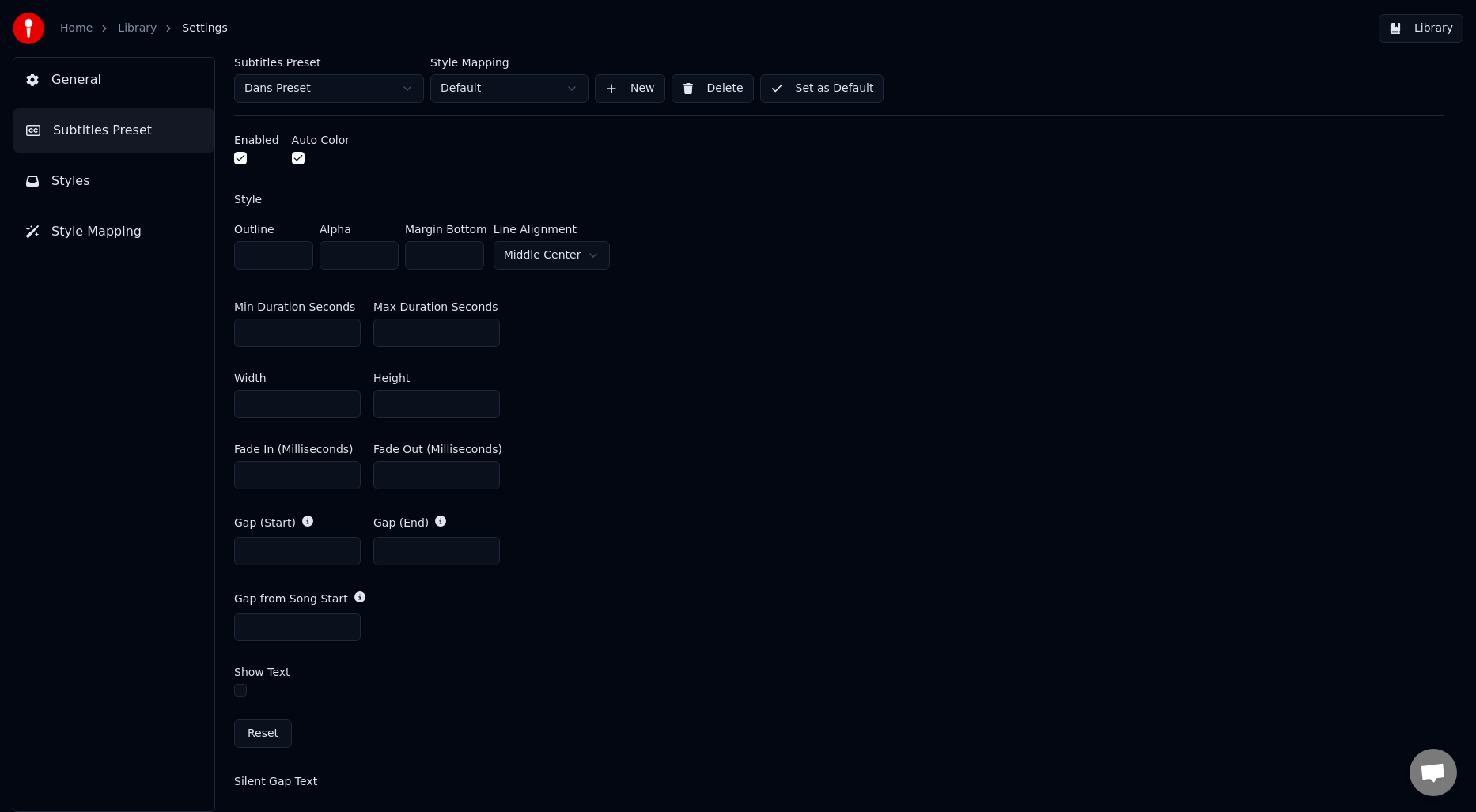
scroll to position [549, 0]
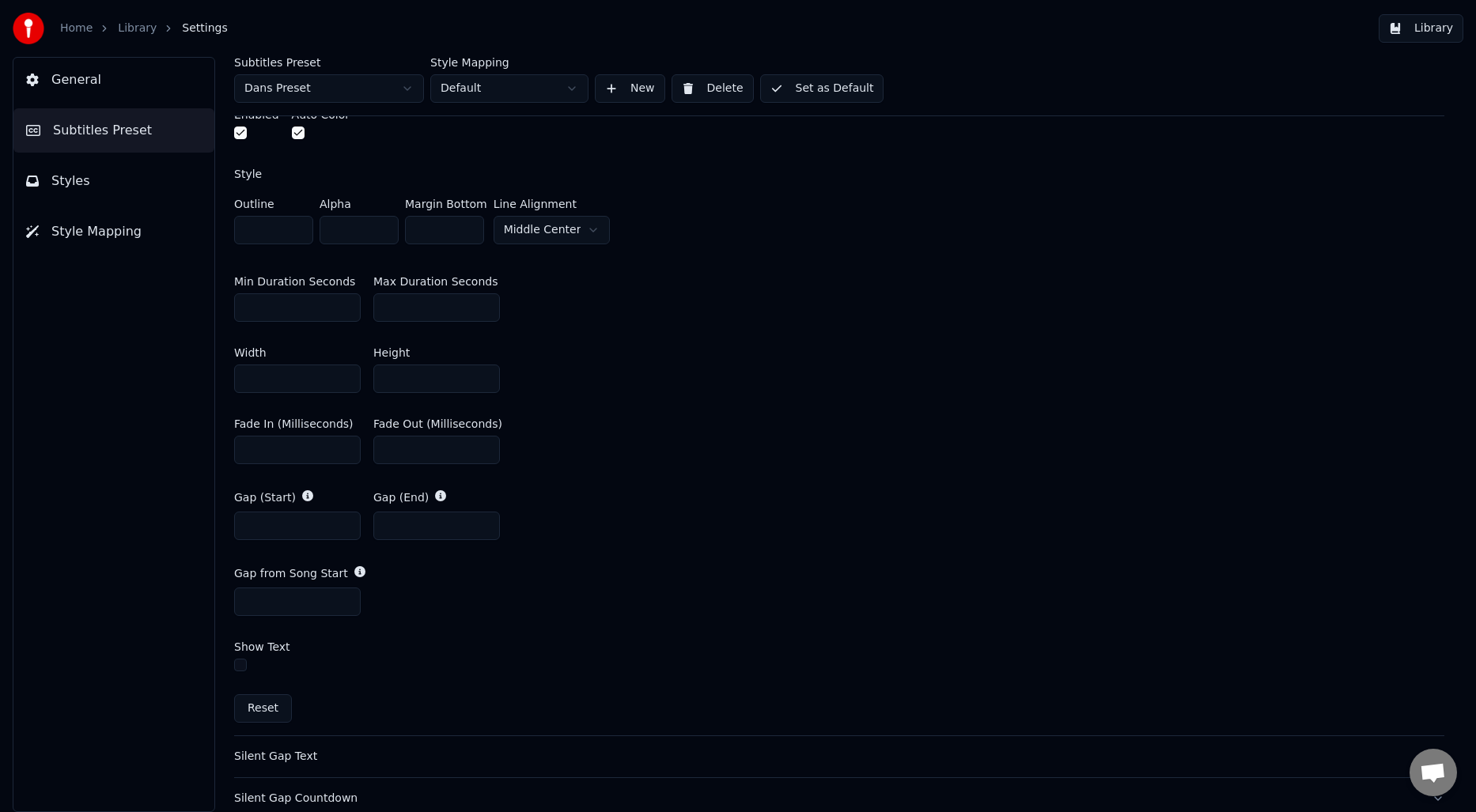
click at [236, 663] on button "button" at bounding box center [241, 666] width 12 height 12
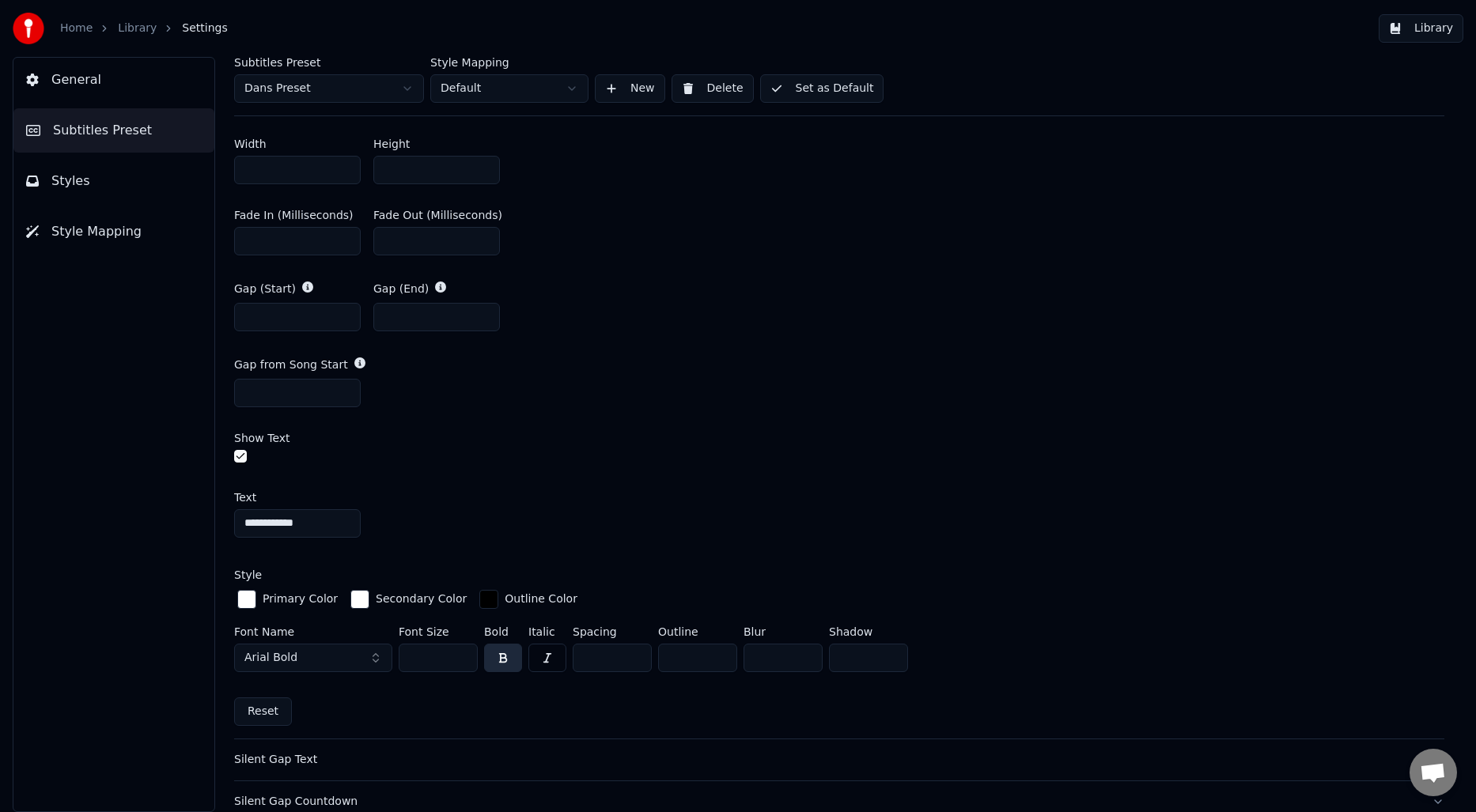
scroll to position [759, 0]
click at [242, 456] on button "button" at bounding box center [241, 455] width 12 height 12
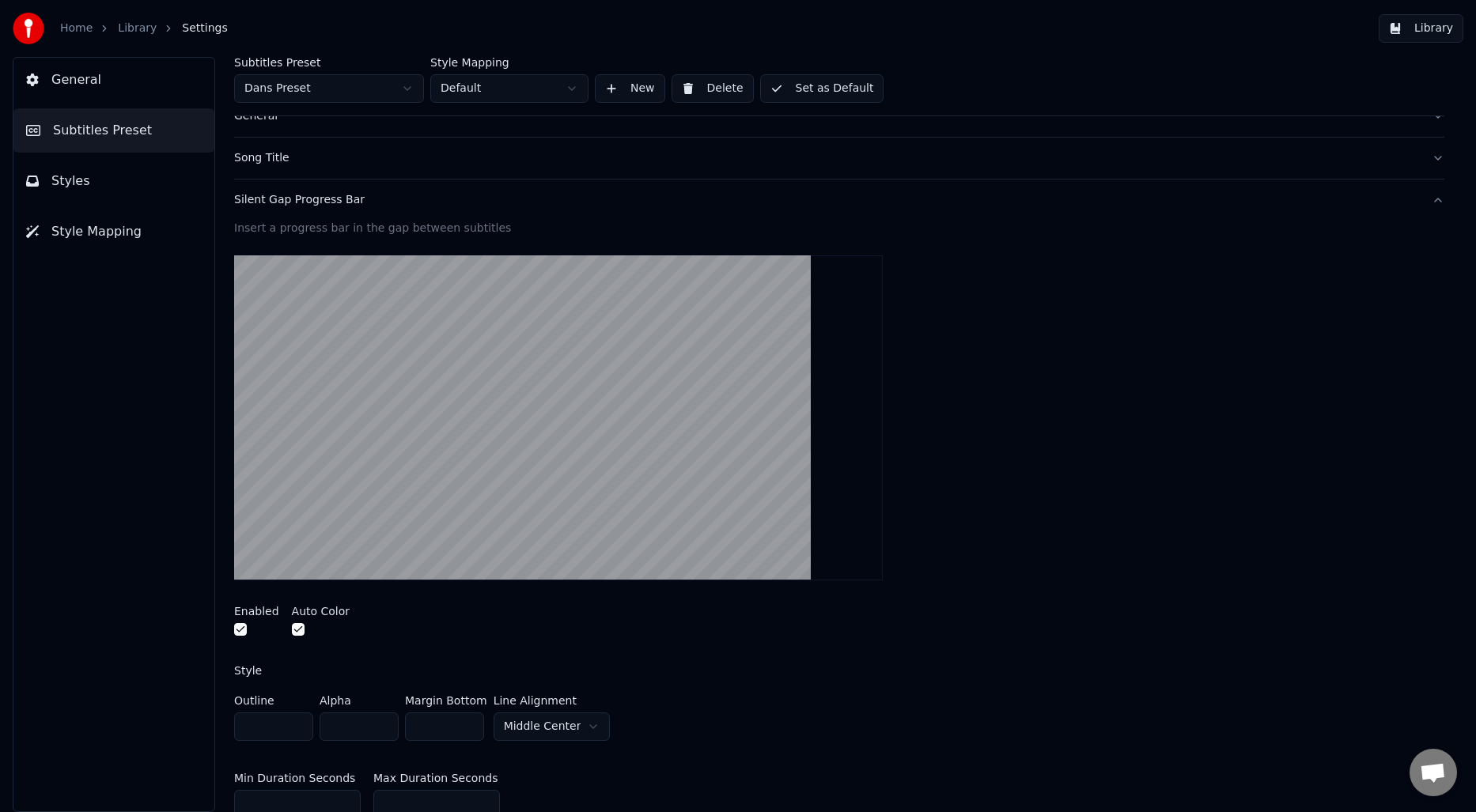
scroll to position [0, 0]
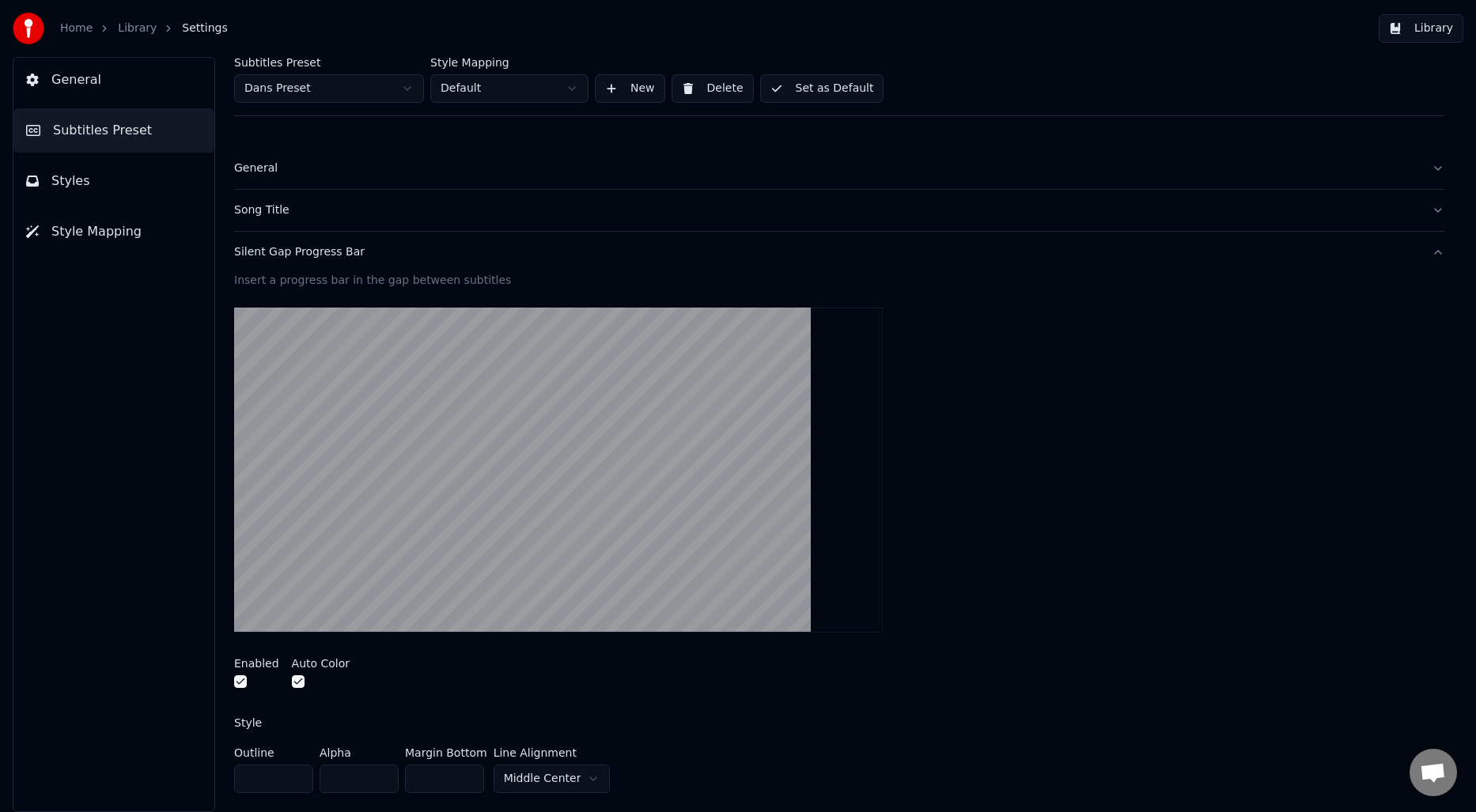
click at [293, 261] on button "Silent Gap Progress Bar" at bounding box center [840, 252] width 1211 height 41
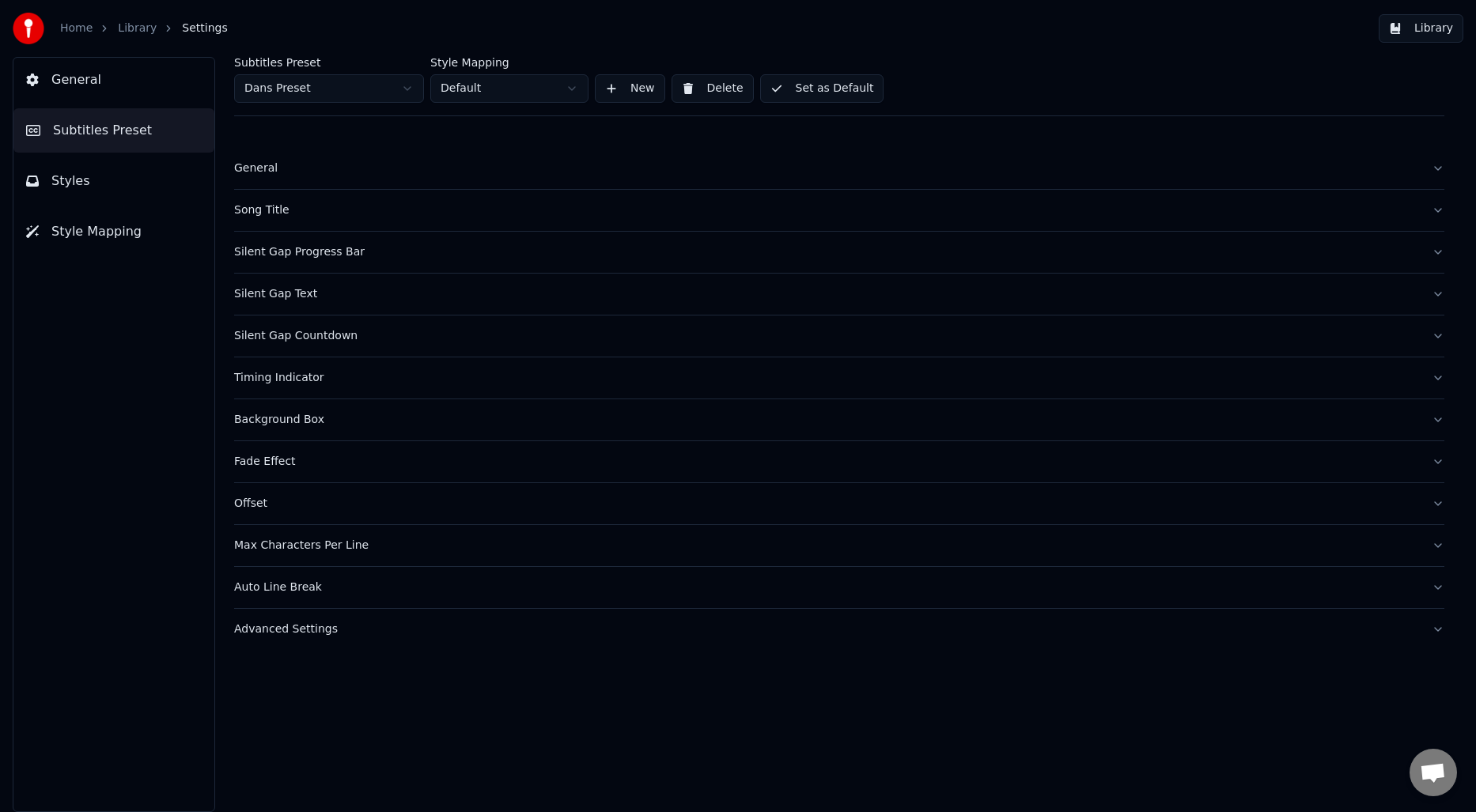
click at [279, 217] on div "Song Title" at bounding box center [826, 210] width 1185 height 16
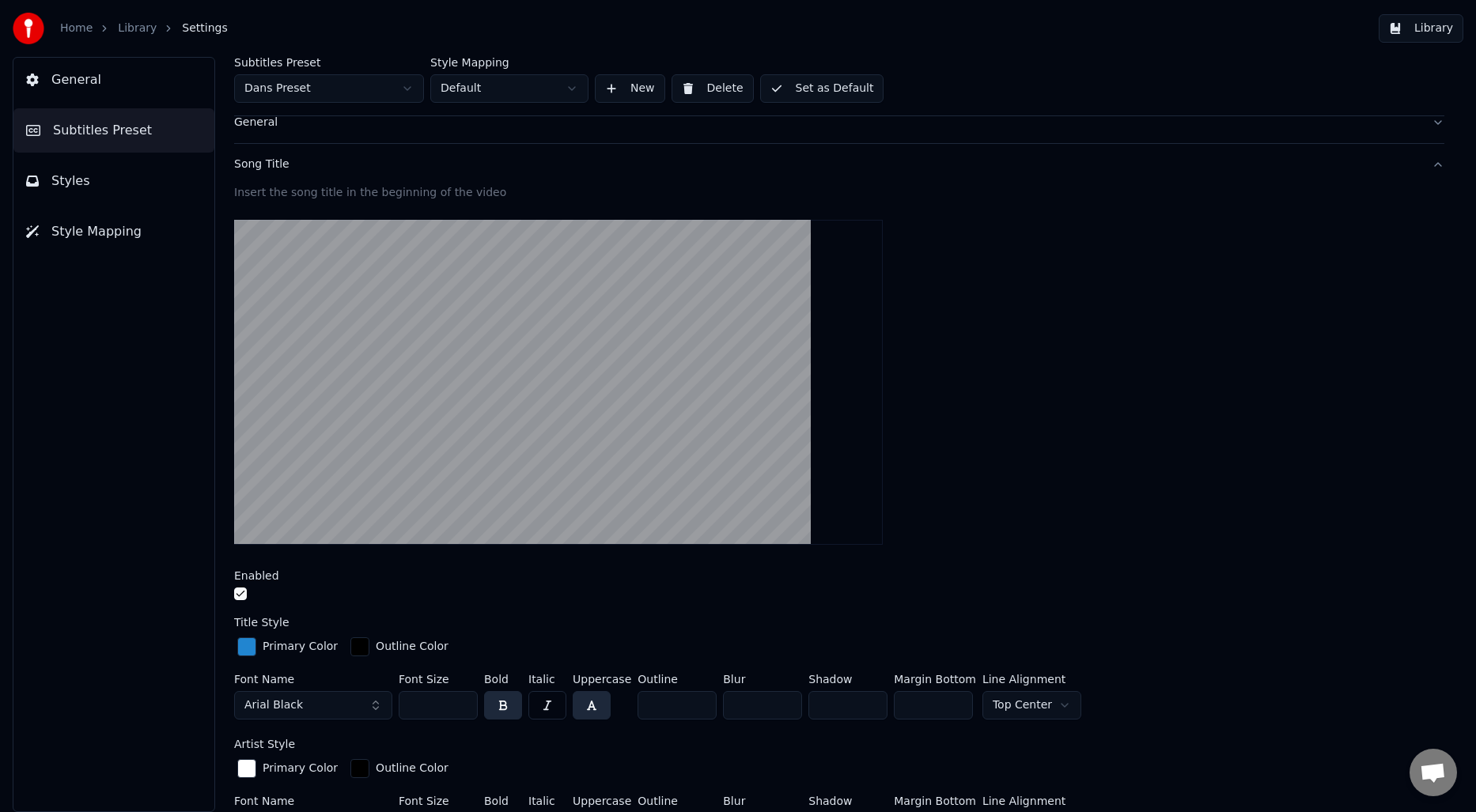
scroll to position [51, 0]
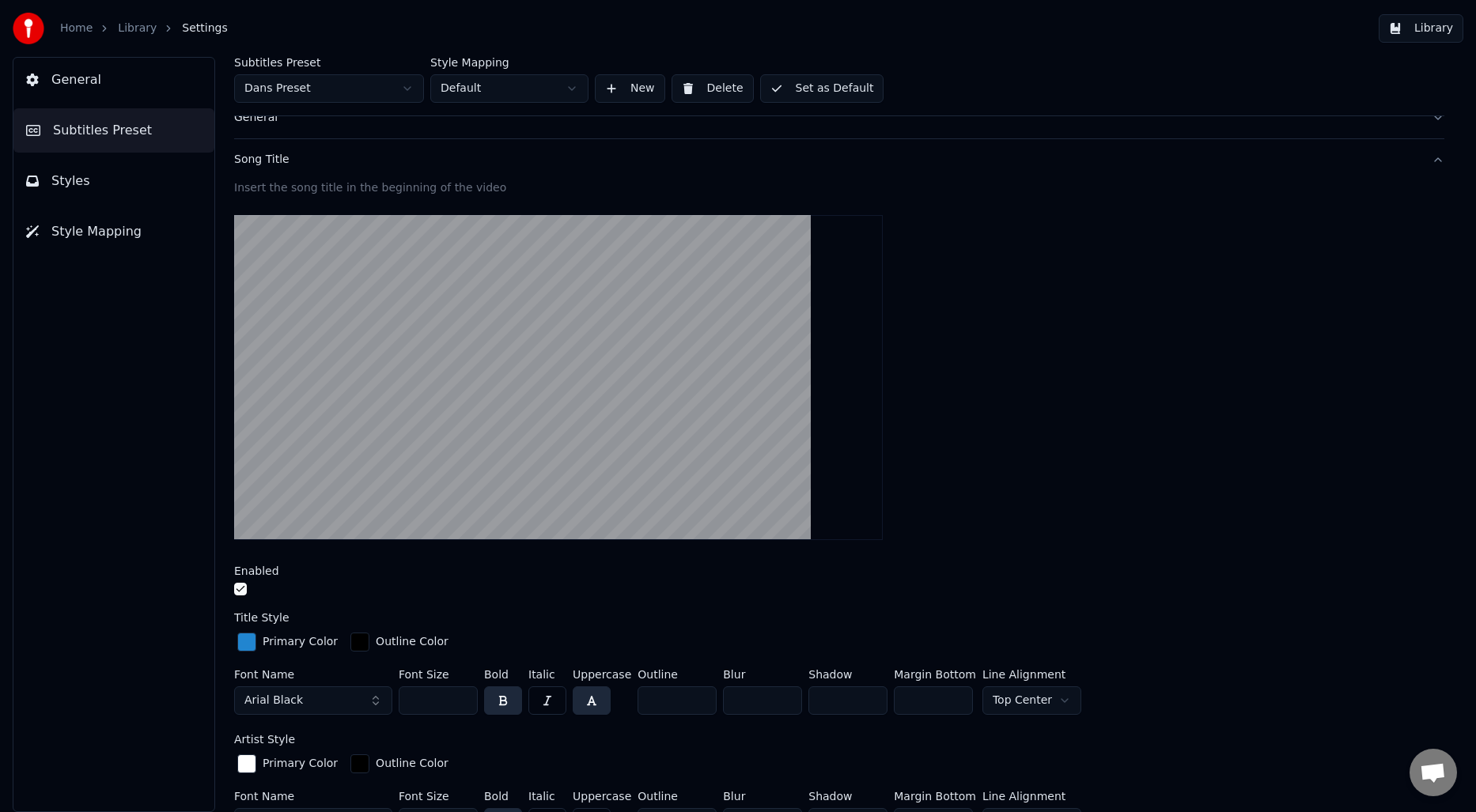
click at [249, 155] on div "Song Title" at bounding box center [826, 160] width 1185 height 16
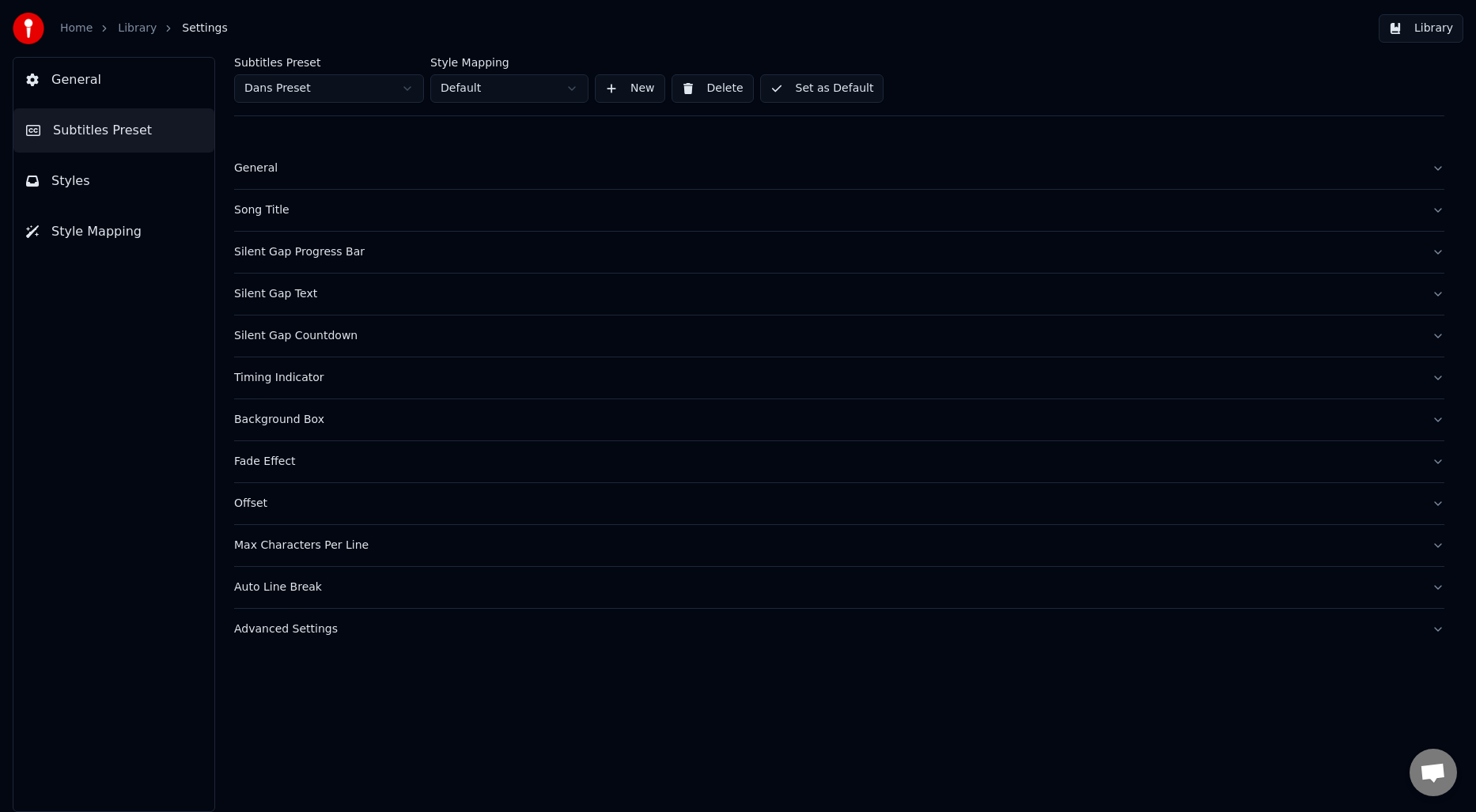
click at [137, 33] on link "Library" at bounding box center [138, 28] width 39 height 16
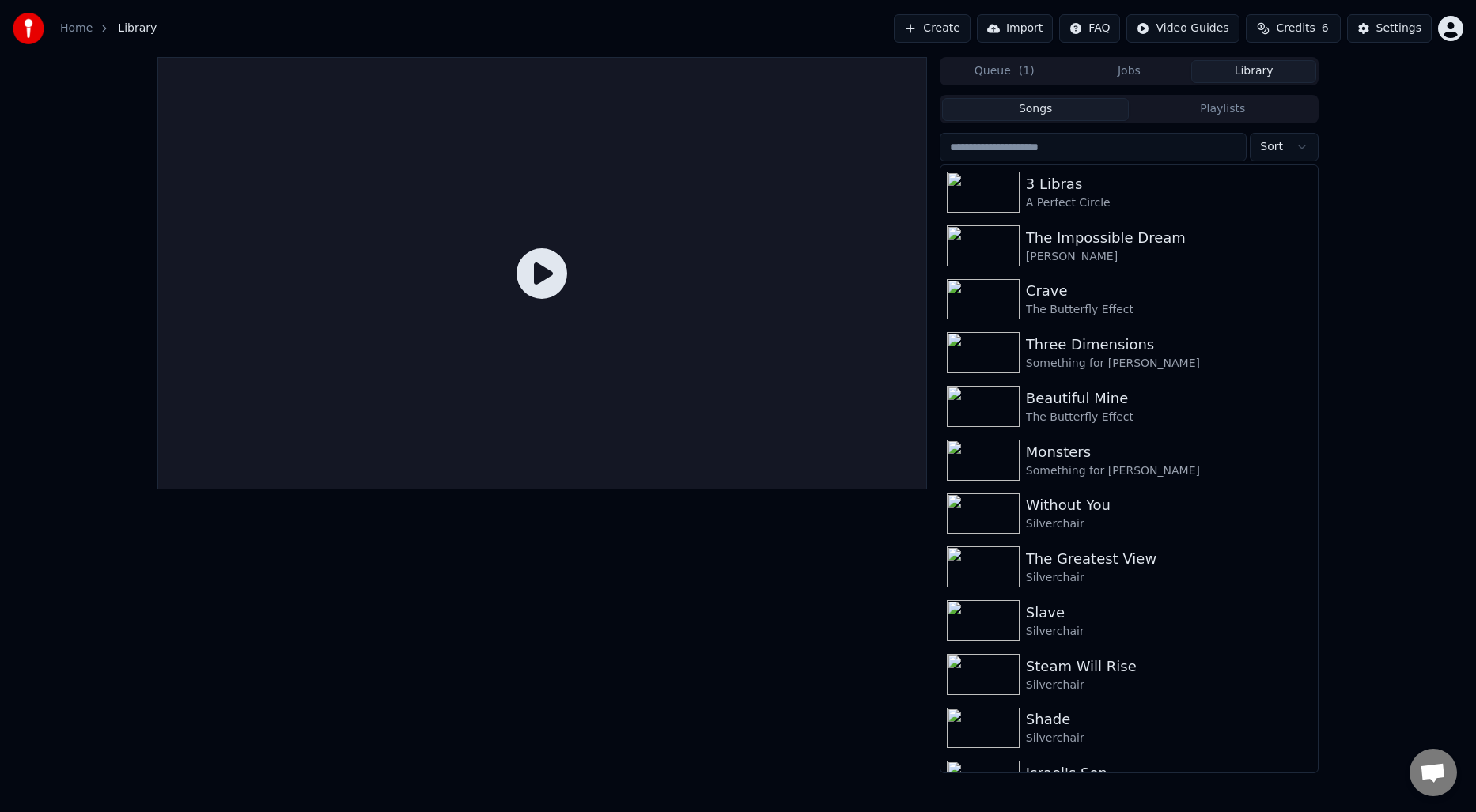
click at [1234, 71] on button "Library" at bounding box center [1253, 72] width 125 height 23
click at [1088, 194] on div "3 Libras A Perfect Circle" at bounding box center [1161, 192] width 270 height 38
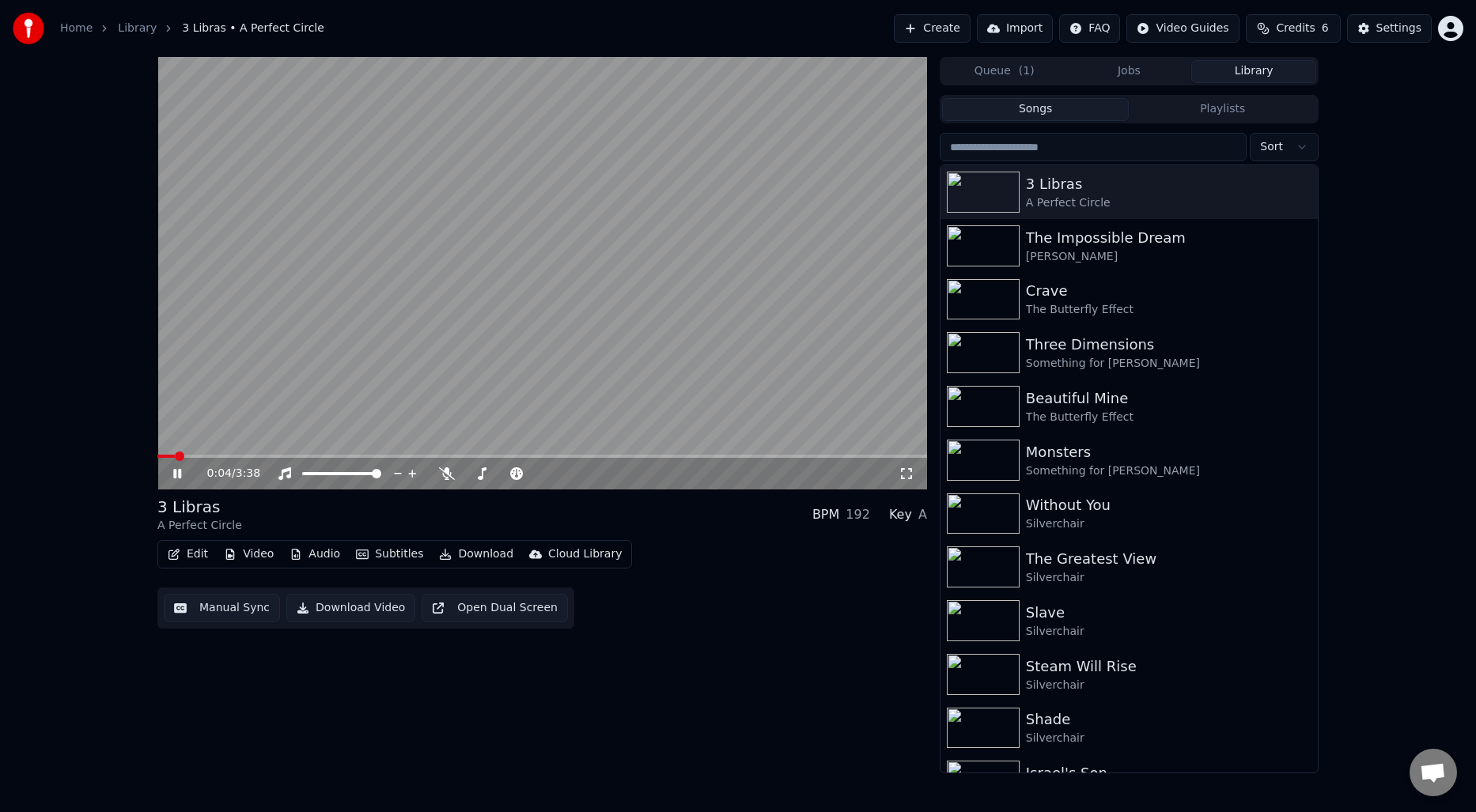
click at [257, 454] on video at bounding box center [541, 273] width 770 height 433
click at [265, 455] on span at bounding box center [541, 457] width 770 height 4
click at [248, 455] on span at bounding box center [252, 456] width 10 height 10
click at [246, 457] on span at bounding box center [249, 456] width 10 height 10
click at [161, 470] on div "0:25 / 3:38" at bounding box center [541, 474] width 770 height 32
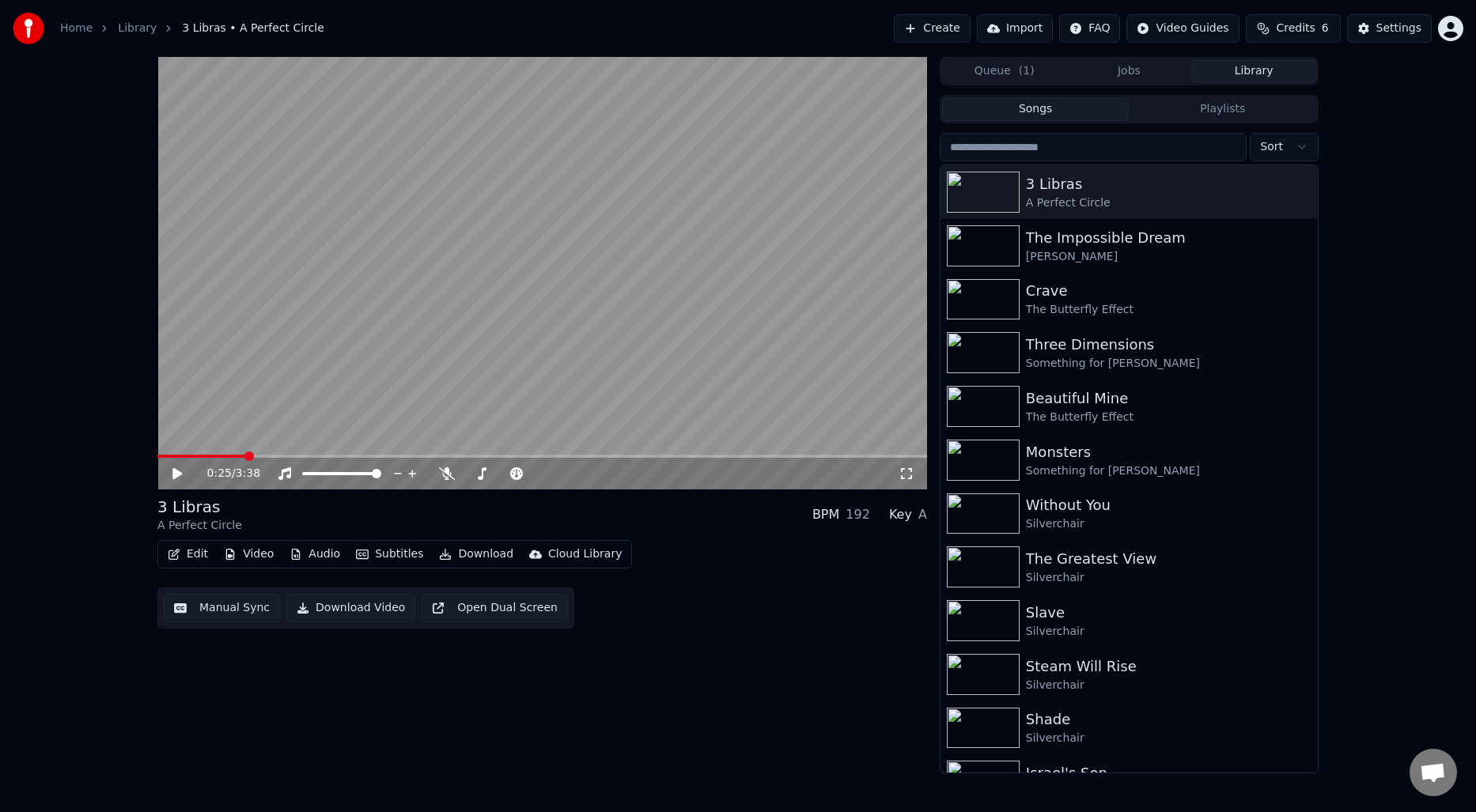
click at [167, 470] on div "0:25 / 3:38" at bounding box center [542, 474] width 757 height 16
click at [178, 474] on icon at bounding box center [177, 474] width 10 height 11
click at [1309, 186] on icon "button" at bounding box center [1304, 192] width 16 height 12
drag, startPoint x: 771, startPoint y: 659, endPoint x: 724, endPoint y: 659, distance: 47.0
click at [771, 659] on div "0:44 / 3:38 3 Libras A Perfect Circle BPM 192 Key A Edit Video Audio Subtitles …" at bounding box center [541, 415] width 770 height 717
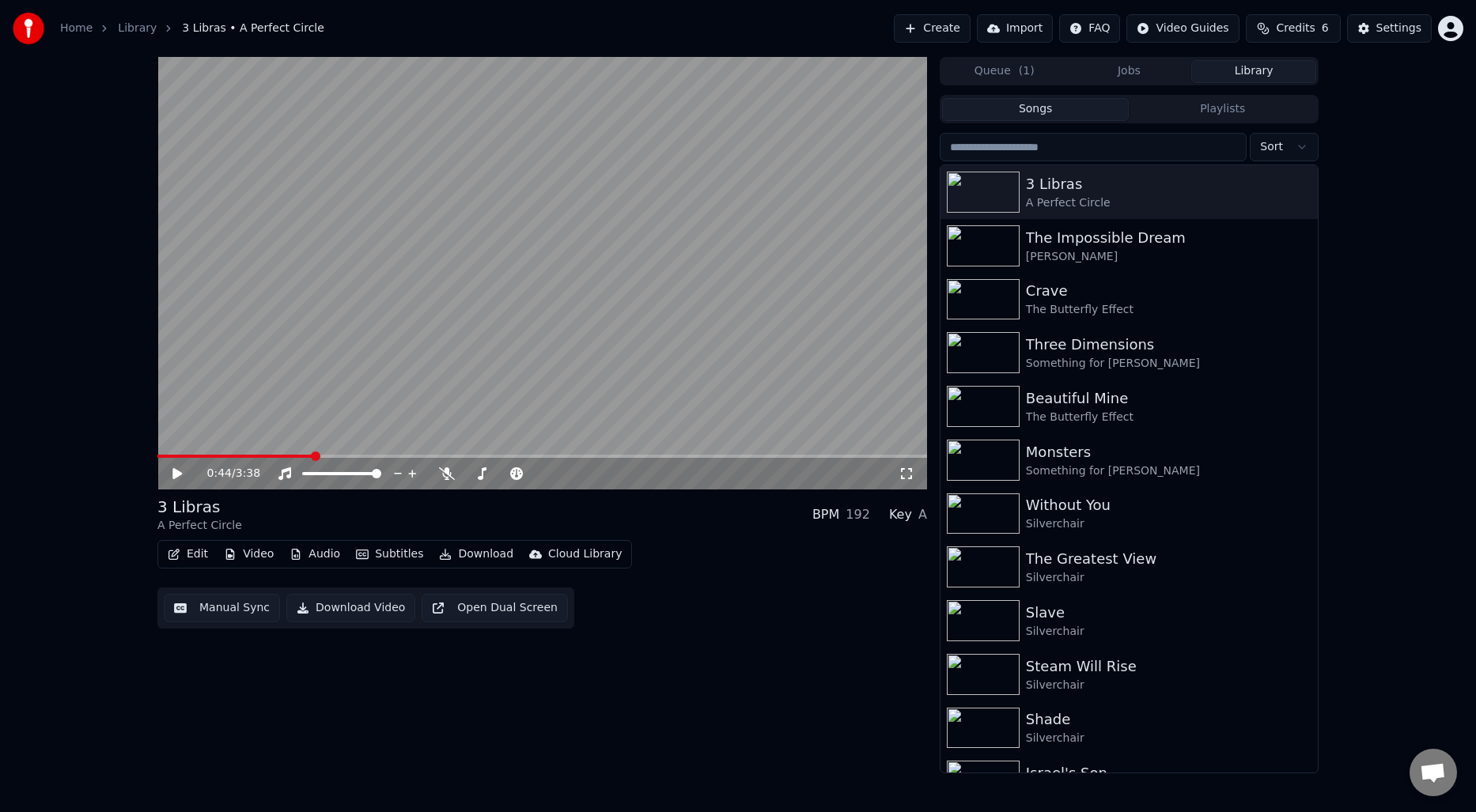
click at [458, 552] on button "Download" at bounding box center [477, 554] width 87 height 22
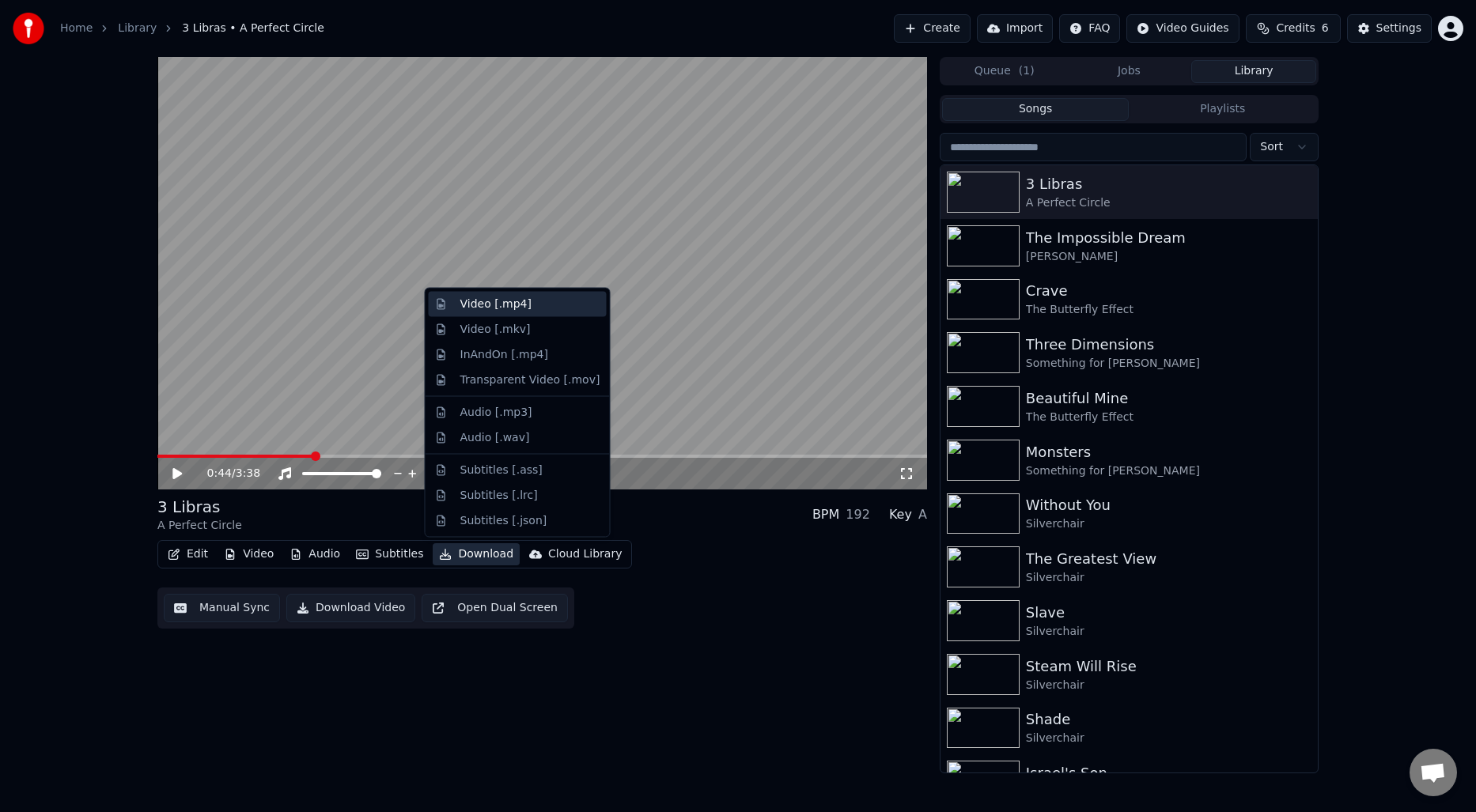
click at [533, 307] on div "Video [.mp4]" at bounding box center [531, 304] width 140 height 16
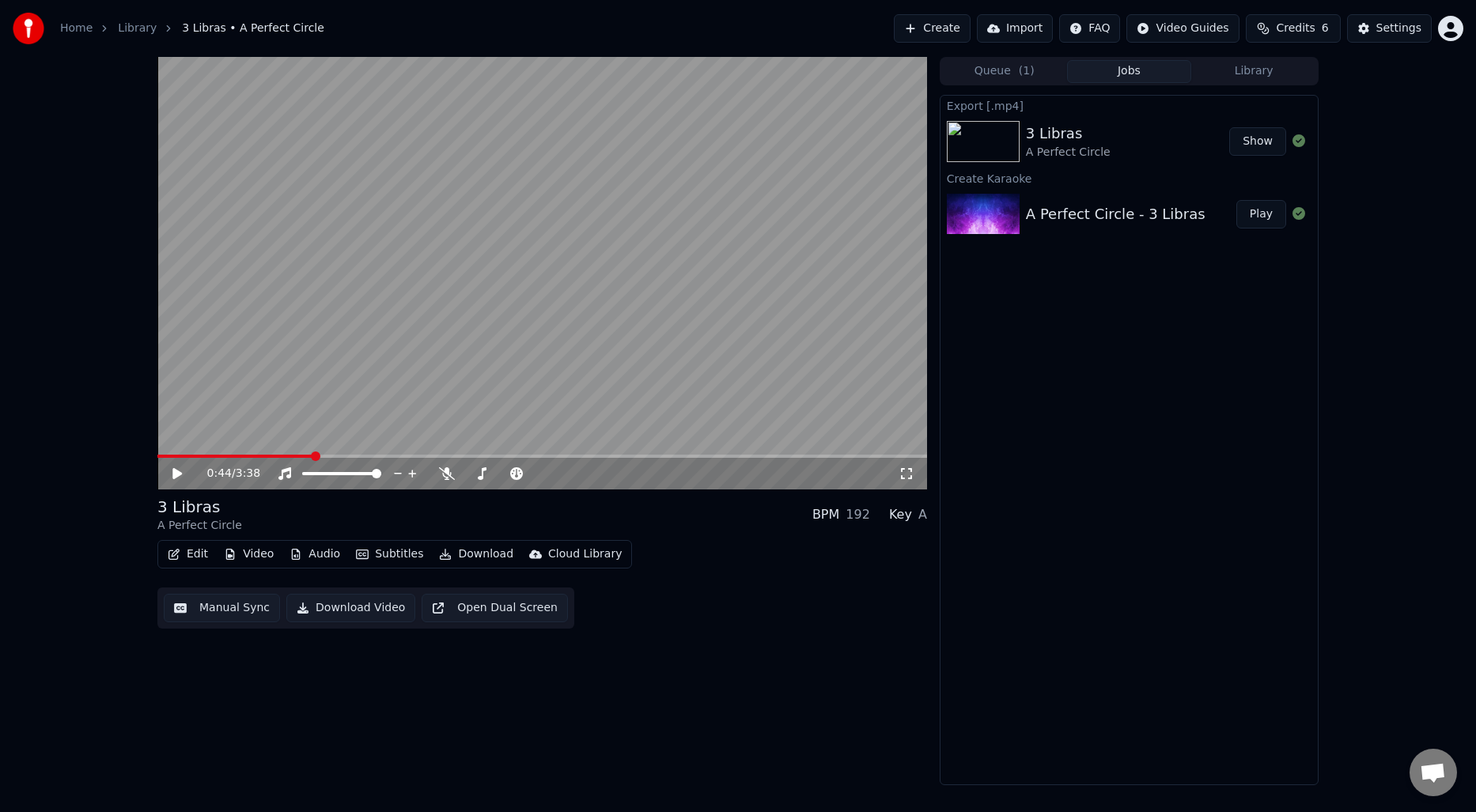
click at [1262, 146] on button "Show" at bounding box center [1258, 142] width 57 height 28
click at [1390, 28] on div "Settings" at bounding box center [1399, 28] width 45 height 16
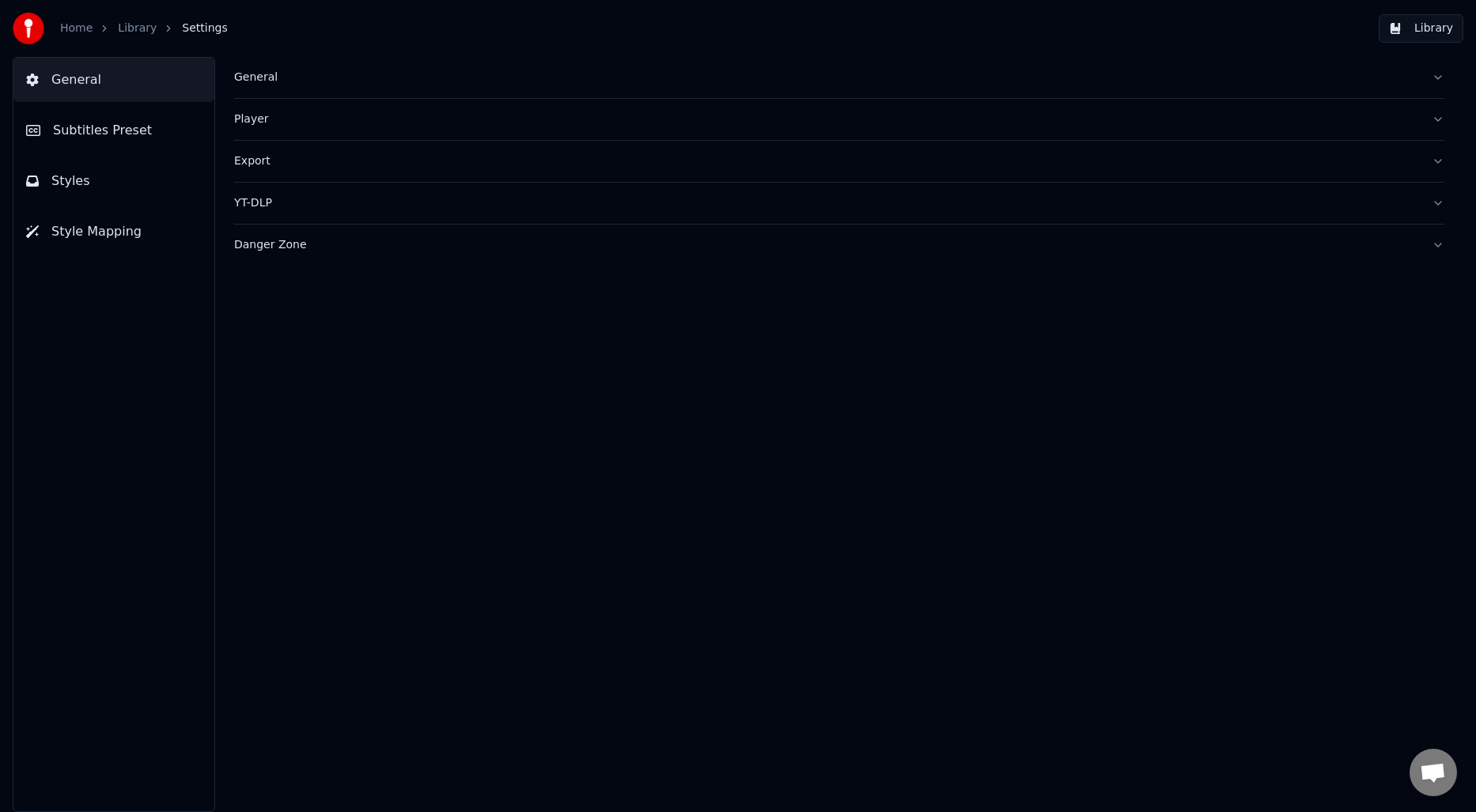
click at [87, 133] on span "Subtitles Preset" at bounding box center [102, 130] width 99 height 19
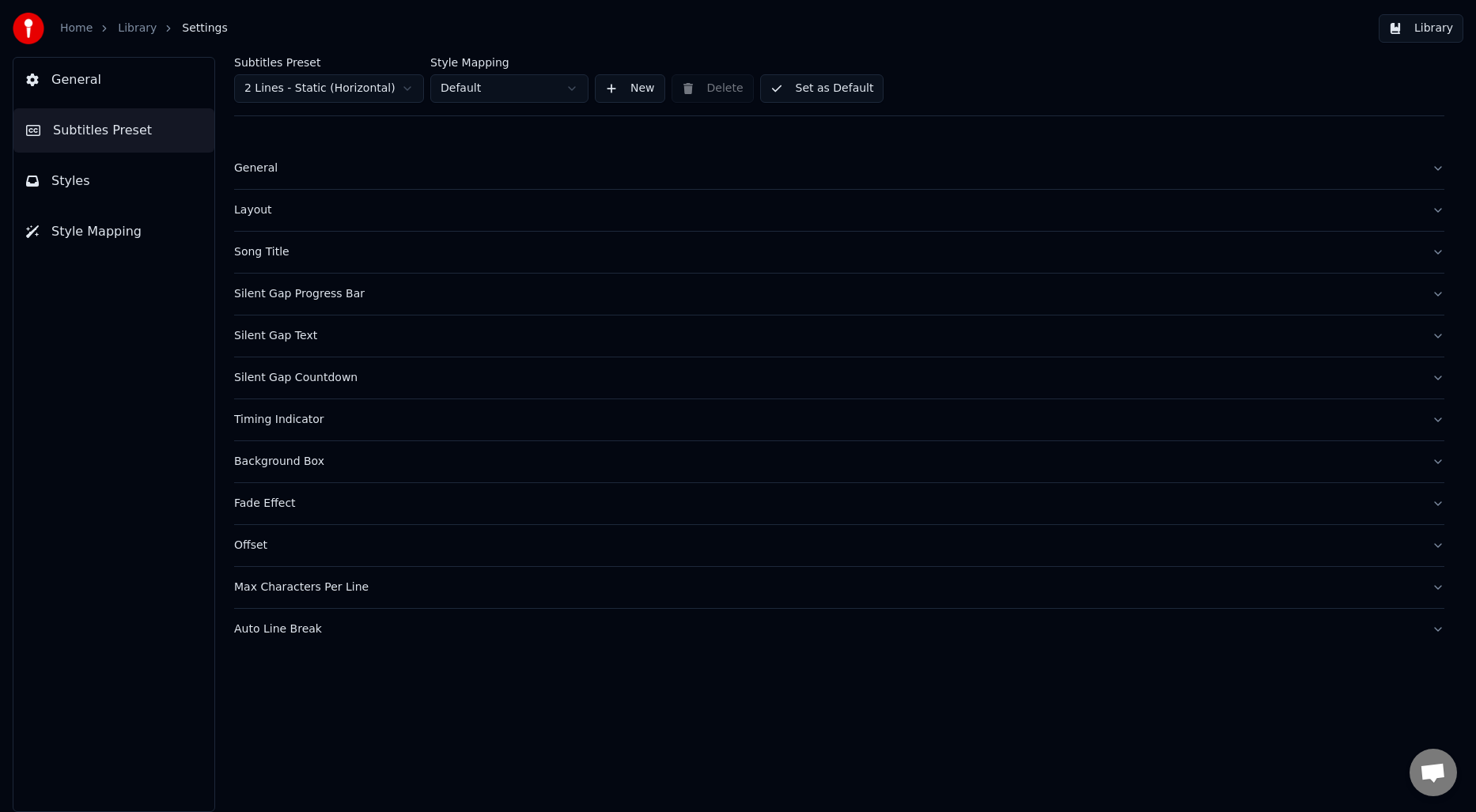
click at [312, 86] on html "Home Library Settings Library General Subtitles Preset Styles Style Mapping Sub…" at bounding box center [738, 406] width 1476 height 812
click at [243, 506] on div "Offset" at bounding box center [826, 504] width 1185 height 16
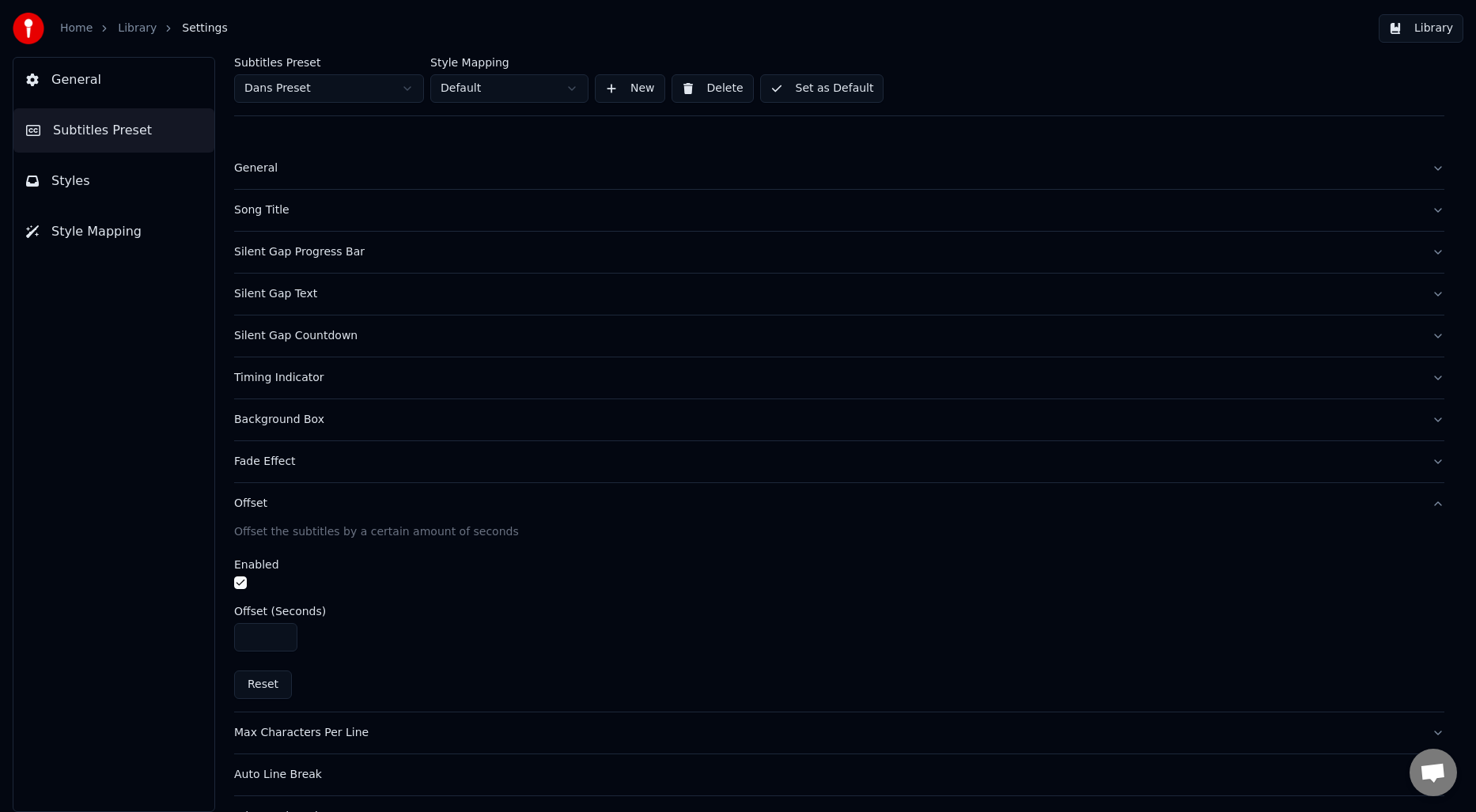
click at [281, 634] on input "****" at bounding box center [265, 637] width 63 height 28
type input "****"
click at [281, 634] on input "****" at bounding box center [265, 637] width 63 height 28
click at [138, 33] on link "Library" at bounding box center [138, 28] width 39 height 16
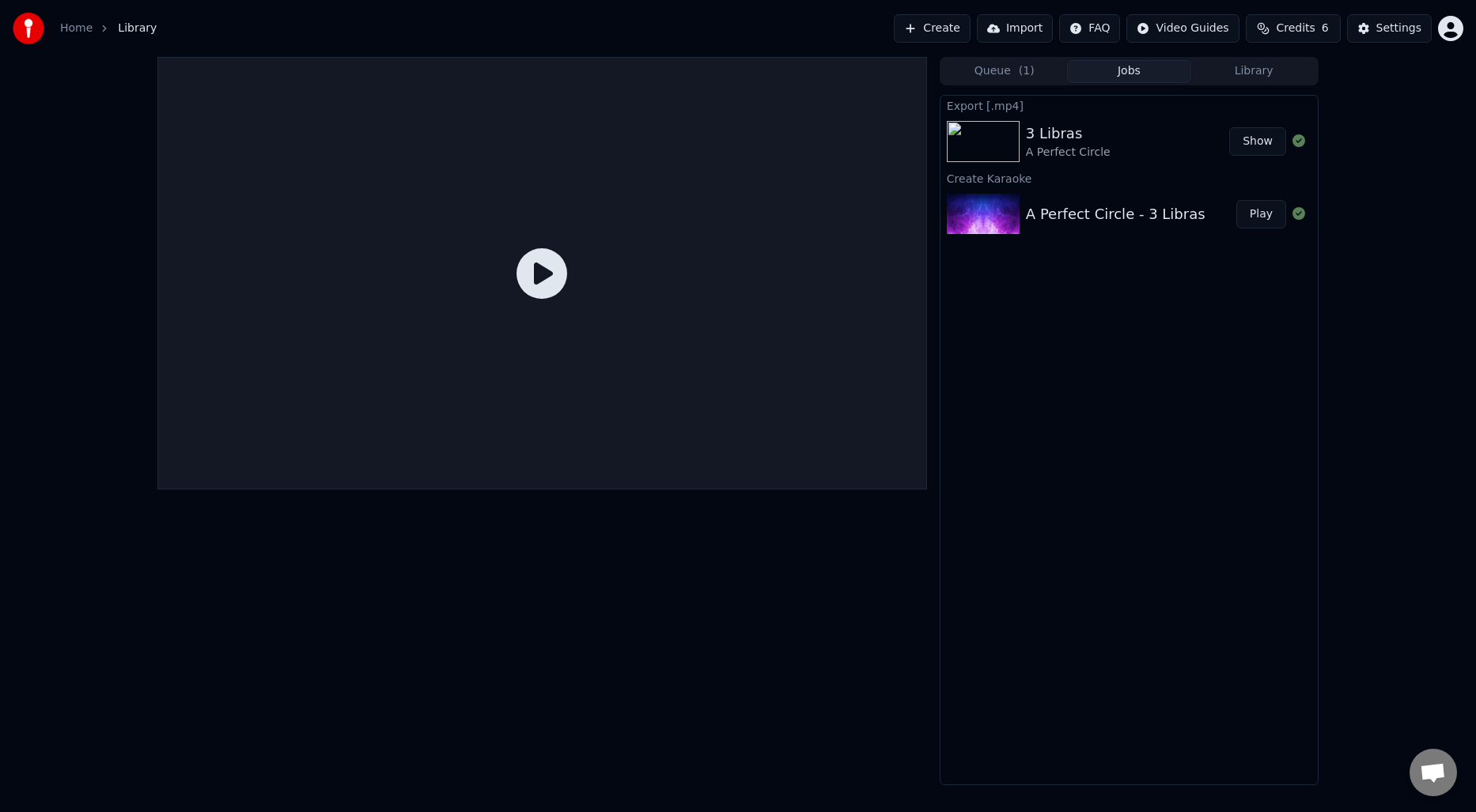
click at [1242, 51] on div "Home Library Create Import FAQ Video Guides Credits 6 Settings" at bounding box center [738, 28] width 1476 height 57
click at [1255, 76] on button "Library" at bounding box center [1253, 72] width 125 height 23
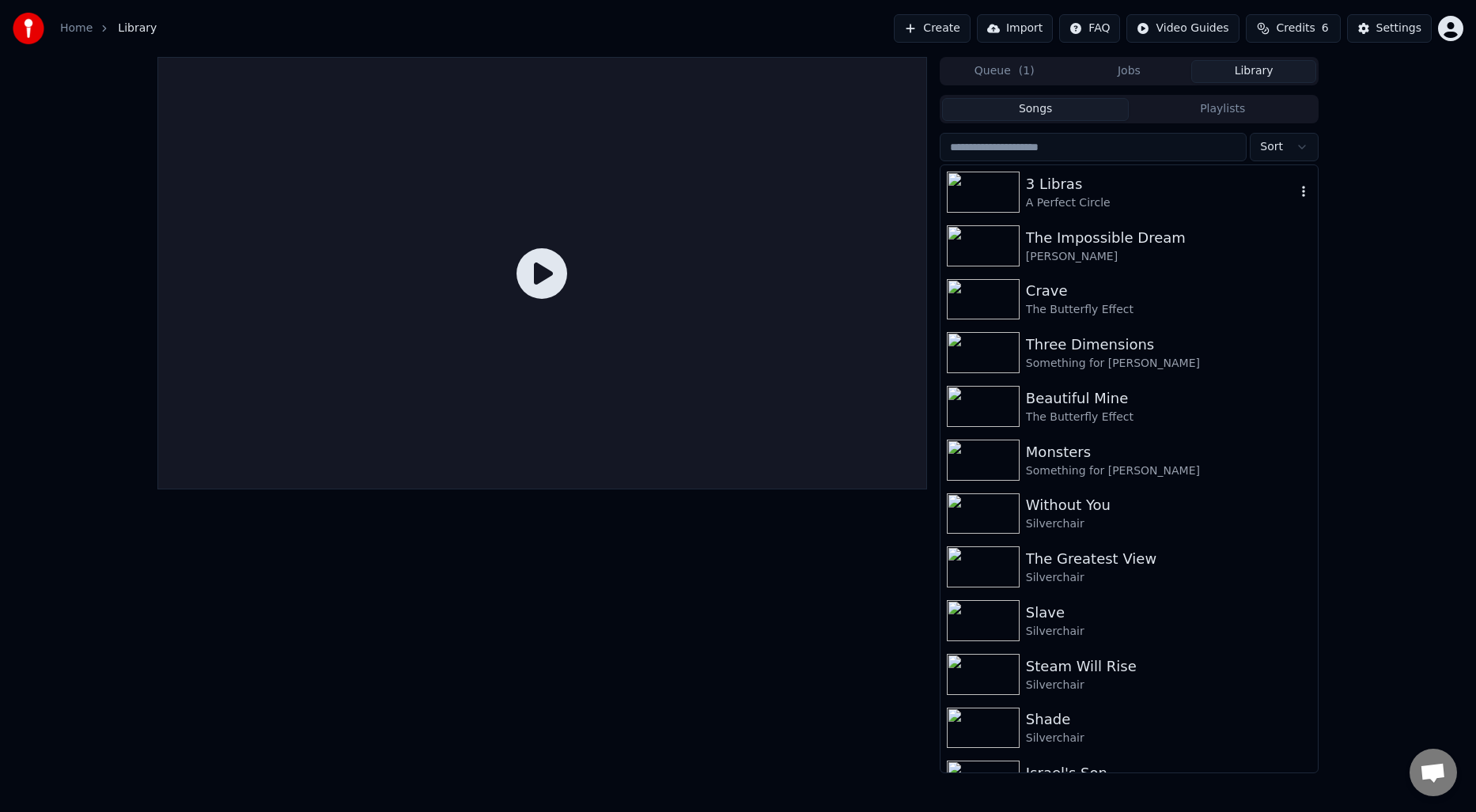
click at [1095, 178] on div "3 Libras" at bounding box center [1161, 184] width 270 height 22
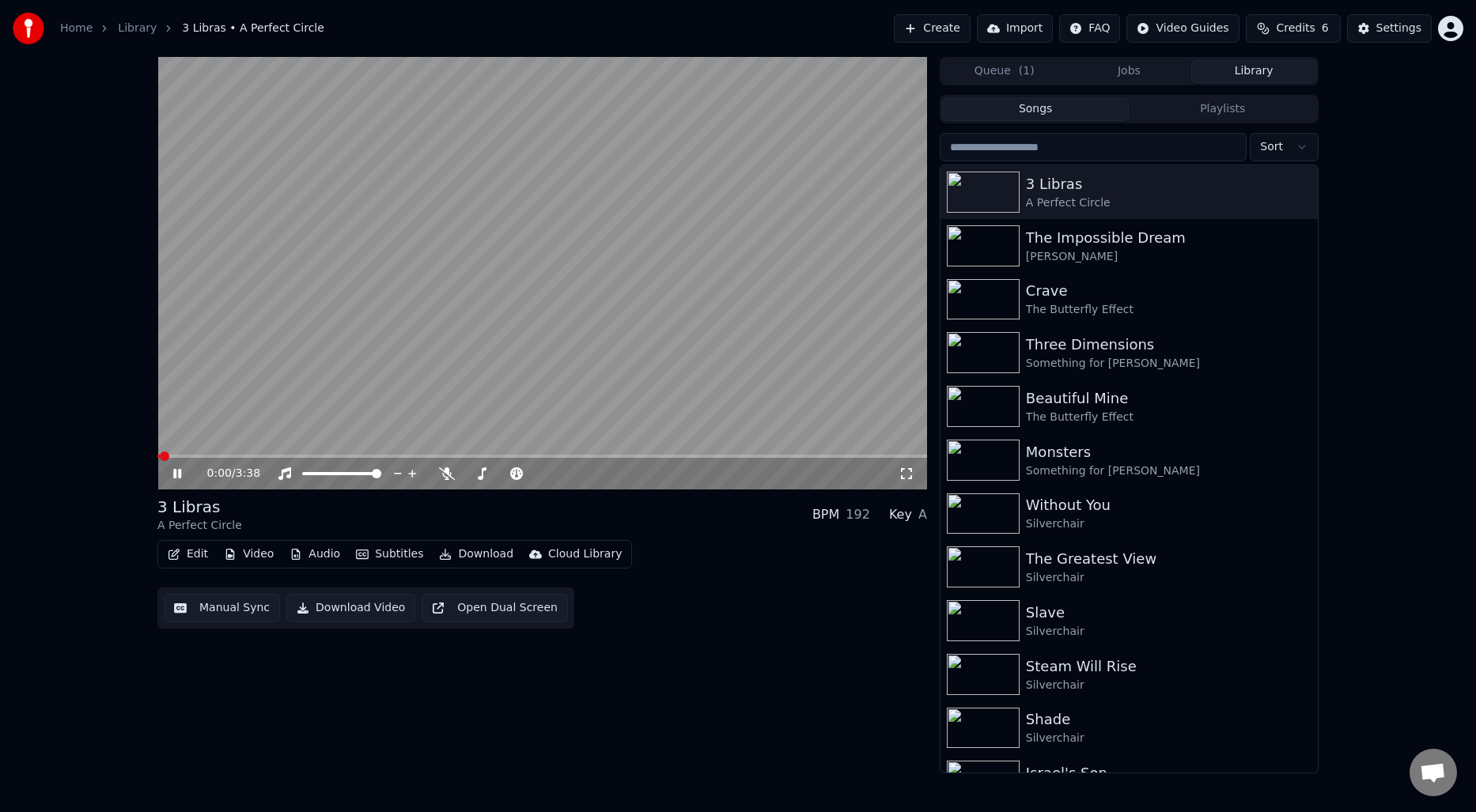
click at [393, 288] on video at bounding box center [541, 273] width 770 height 433
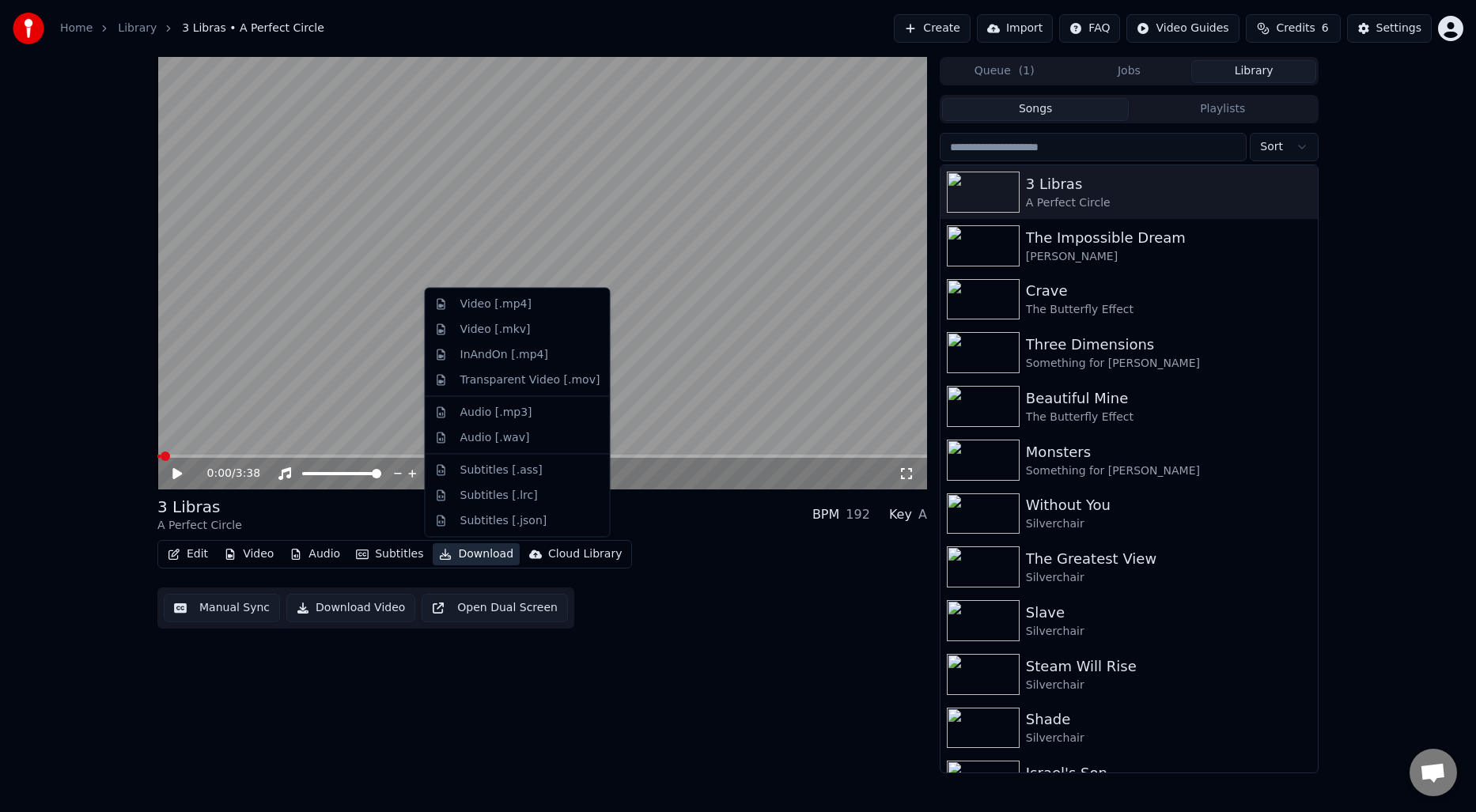
click at [479, 547] on button "Download" at bounding box center [477, 554] width 87 height 22
click at [509, 310] on div "Video [.mp4]" at bounding box center [496, 304] width 71 height 16
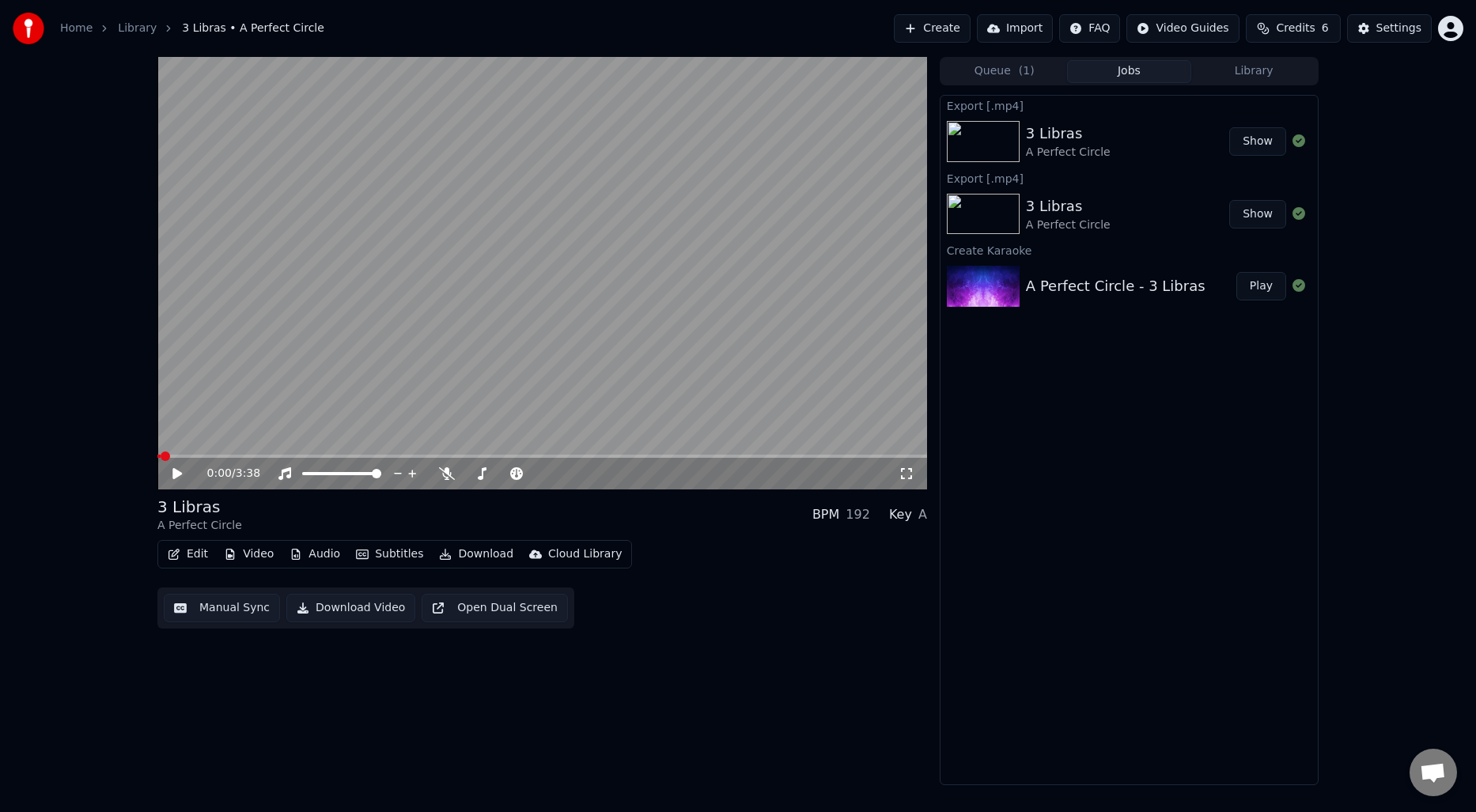
click at [1261, 145] on button "Show" at bounding box center [1258, 142] width 57 height 28
